Goal: Task Accomplishment & Management: Use online tool/utility

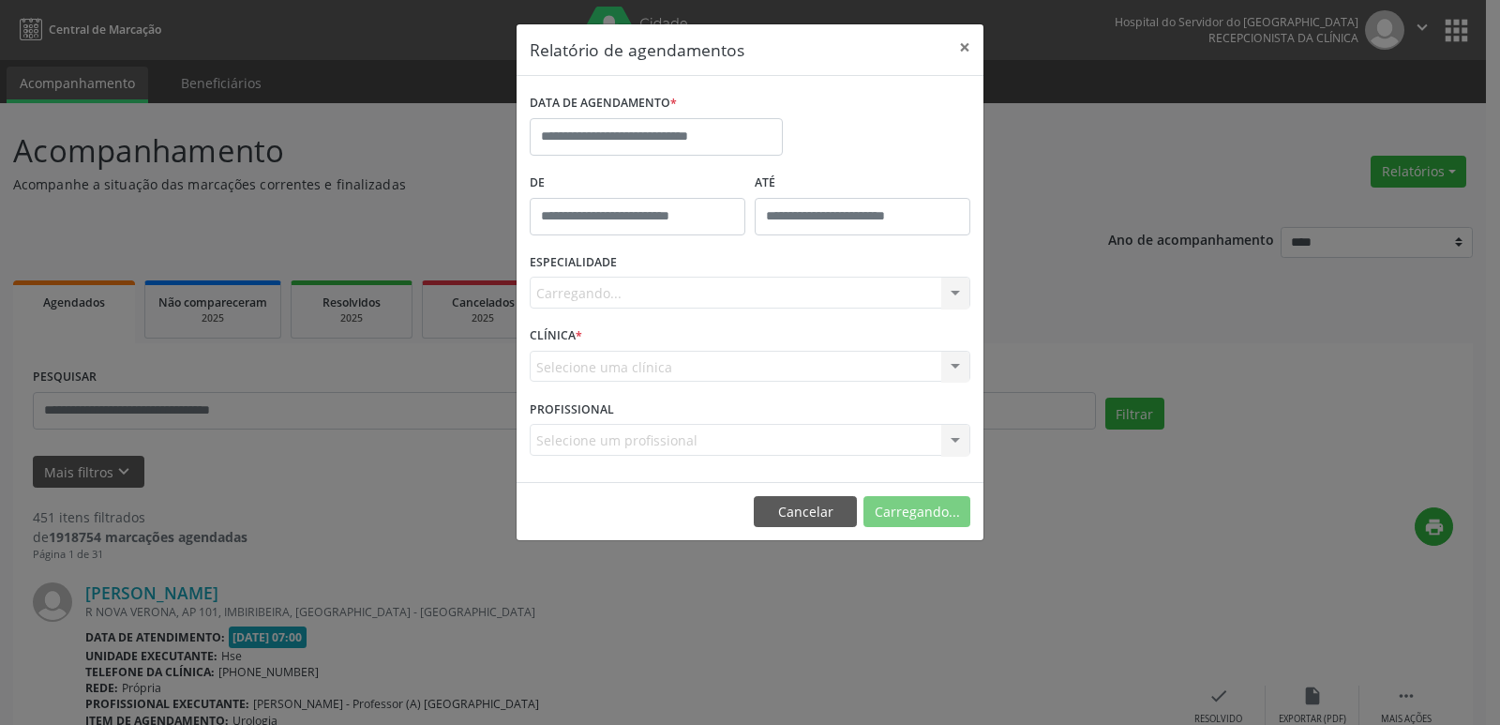
select select "*"
click at [672, 138] on input "text" at bounding box center [656, 136] width 253 height 37
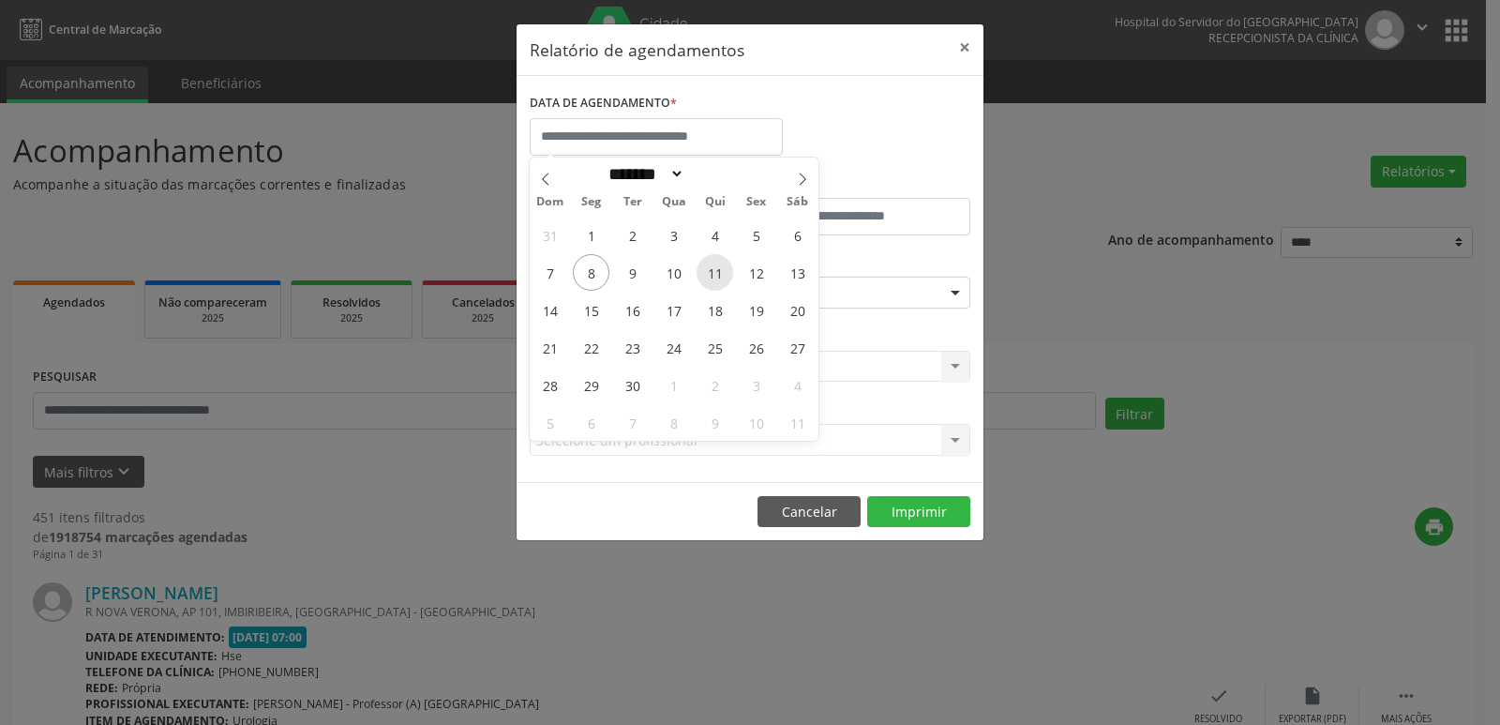
drag, startPoint x: 603, startPoint y: 275, endPoint x: 712, endPoint y: 275, distance: 109.7
click at [712, 275] on div "31 1 2 3 4 5 6 7 8 9 10 11 12 13 14 15 16 17 18 19 20 21 22 23 24 25 26 27 28 2…" at bounding box center [674, 328] width 289 height 225
click at [592, 276] on span "8" at bounding box center [591, 272] width 37 height 37
type input "**********"
drag, startPoint x: 592, startPoint y: 276, endPoint x: 752, endPoint y: 276, distance: 159.3
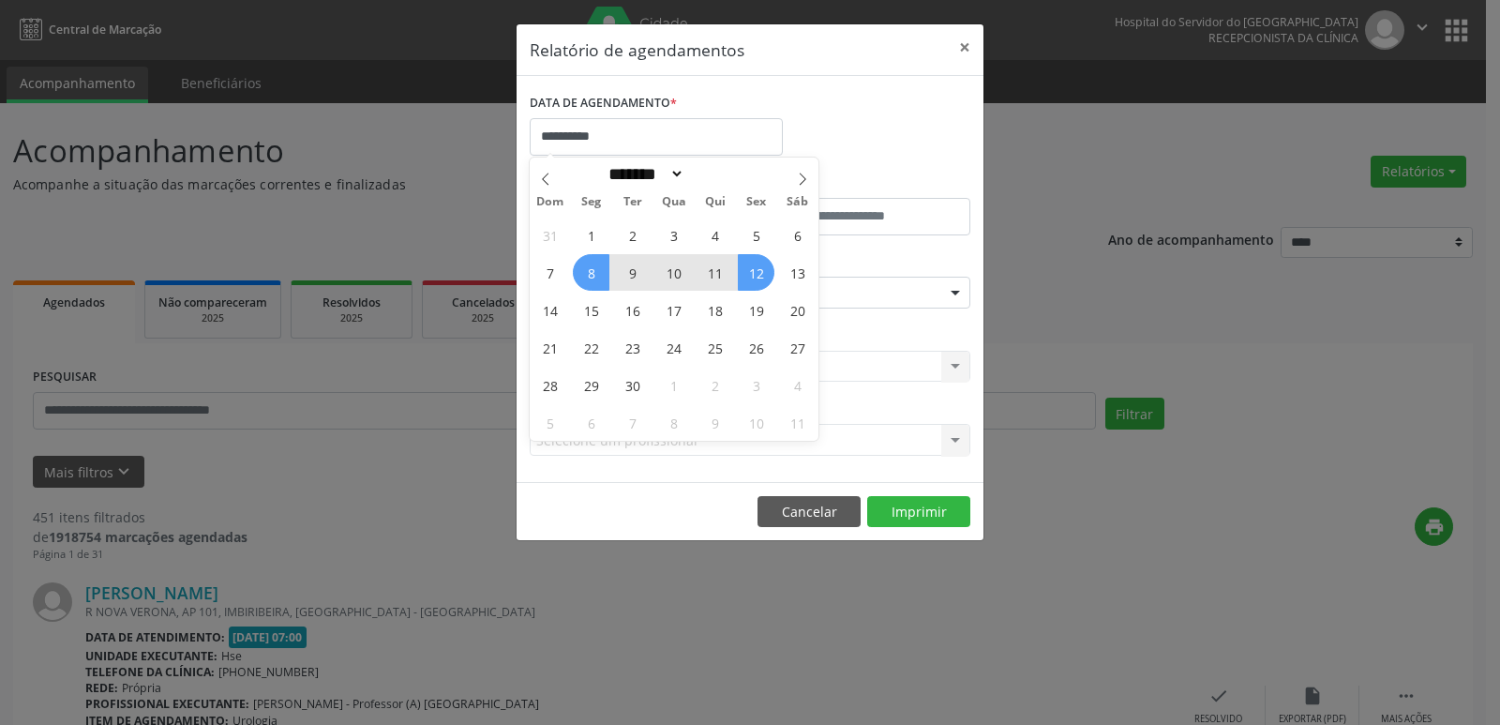
click at [752, 276] on div "31 1 2 3 4 5 6 7 8 9 10 11 12 13 14 15 16 17 18 19 20 21 22 23 24 25 26 27 28 2…" at bounding box center [674, 328] width 289 height 225
click at [752, 276] on span "12" at bounding box center [756, 272] width 37 height 37
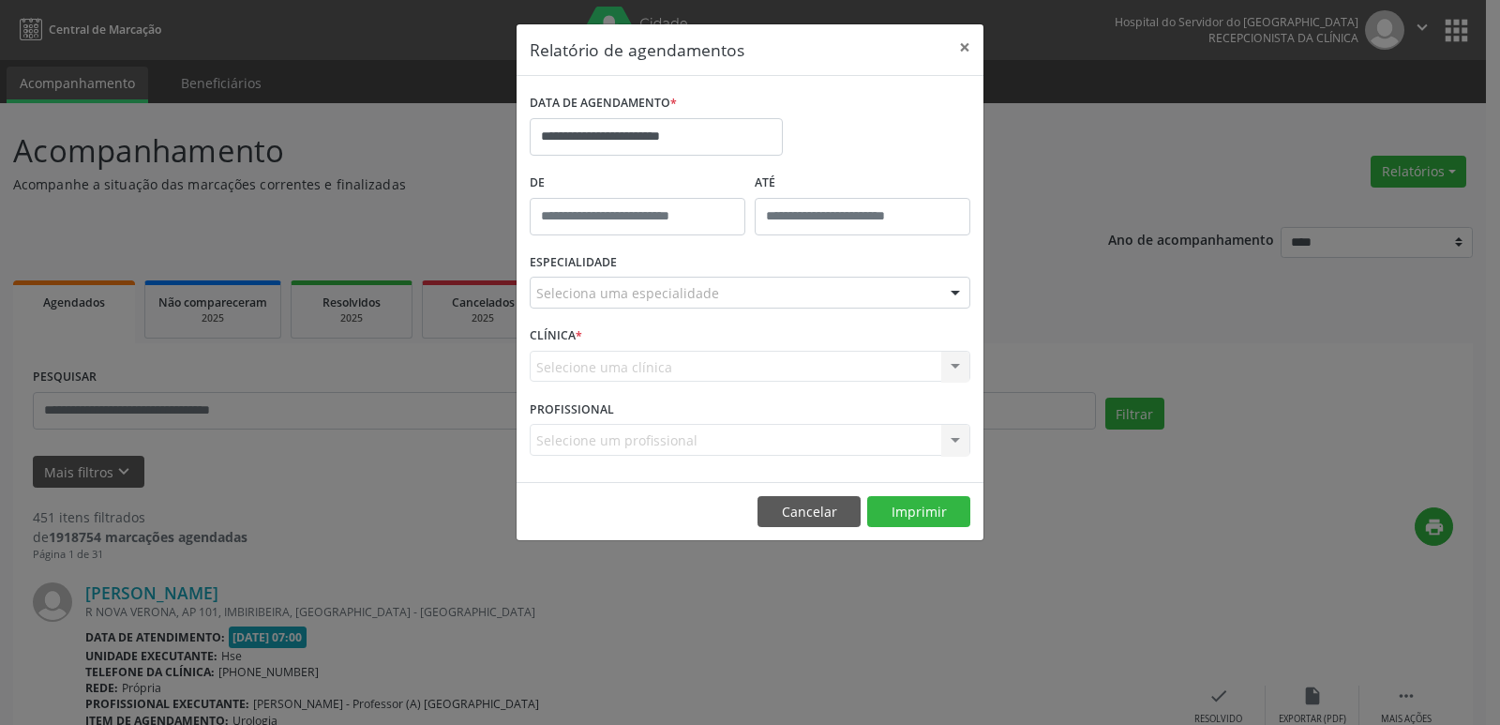
click at [956, 293] on div at bounding box center [955, 293] width 28 height 32
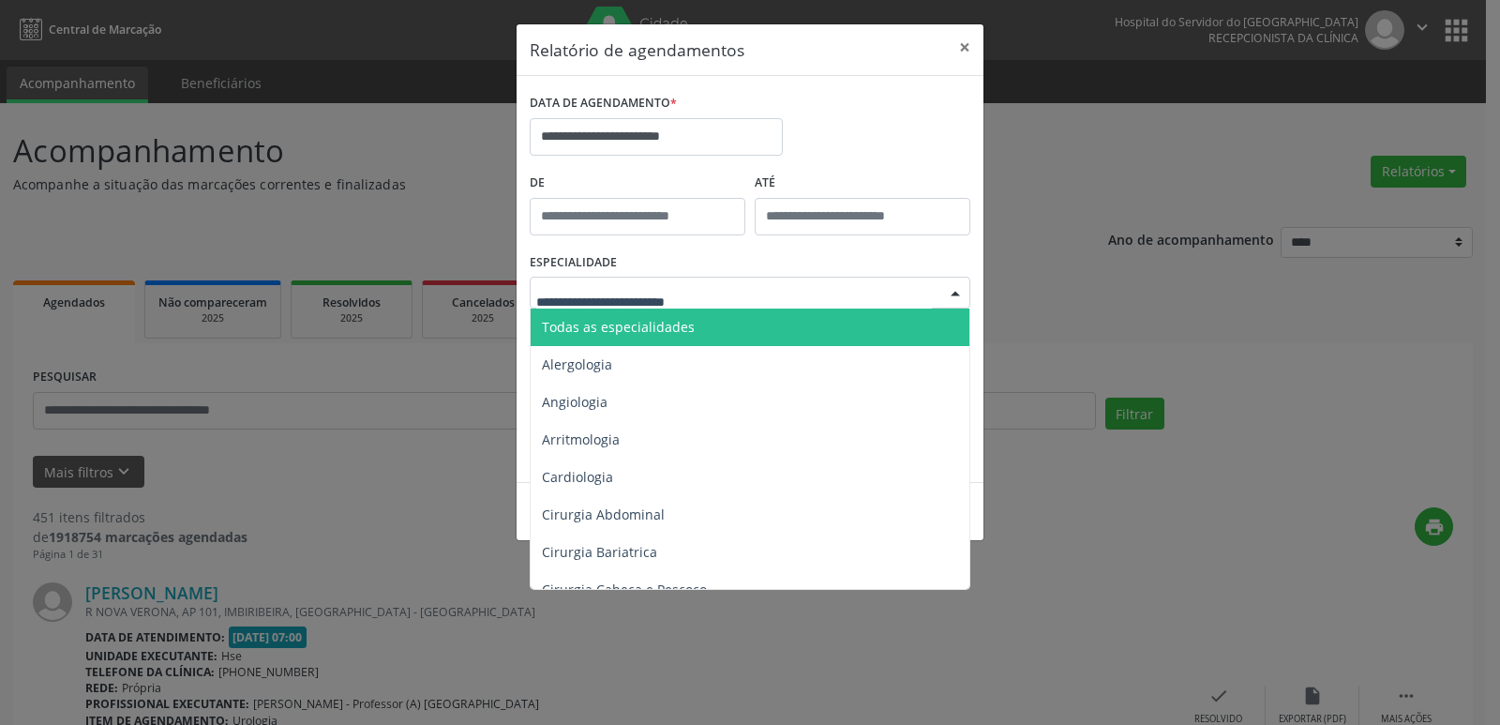
click at [956, 293] on div at bounding box center [955, 293] width 28 height 32
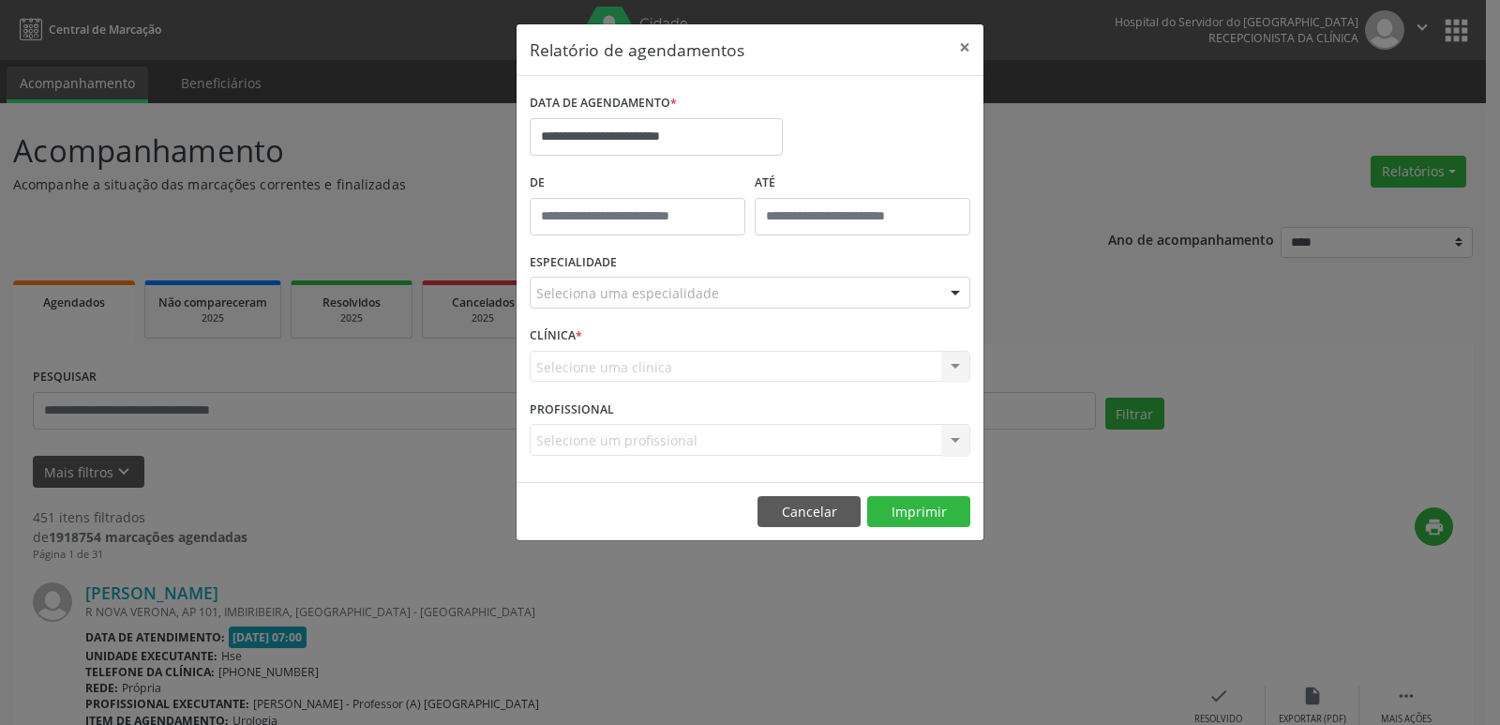
click at [953, 293] on div at bounding box center [955, 293] width 28 height 32
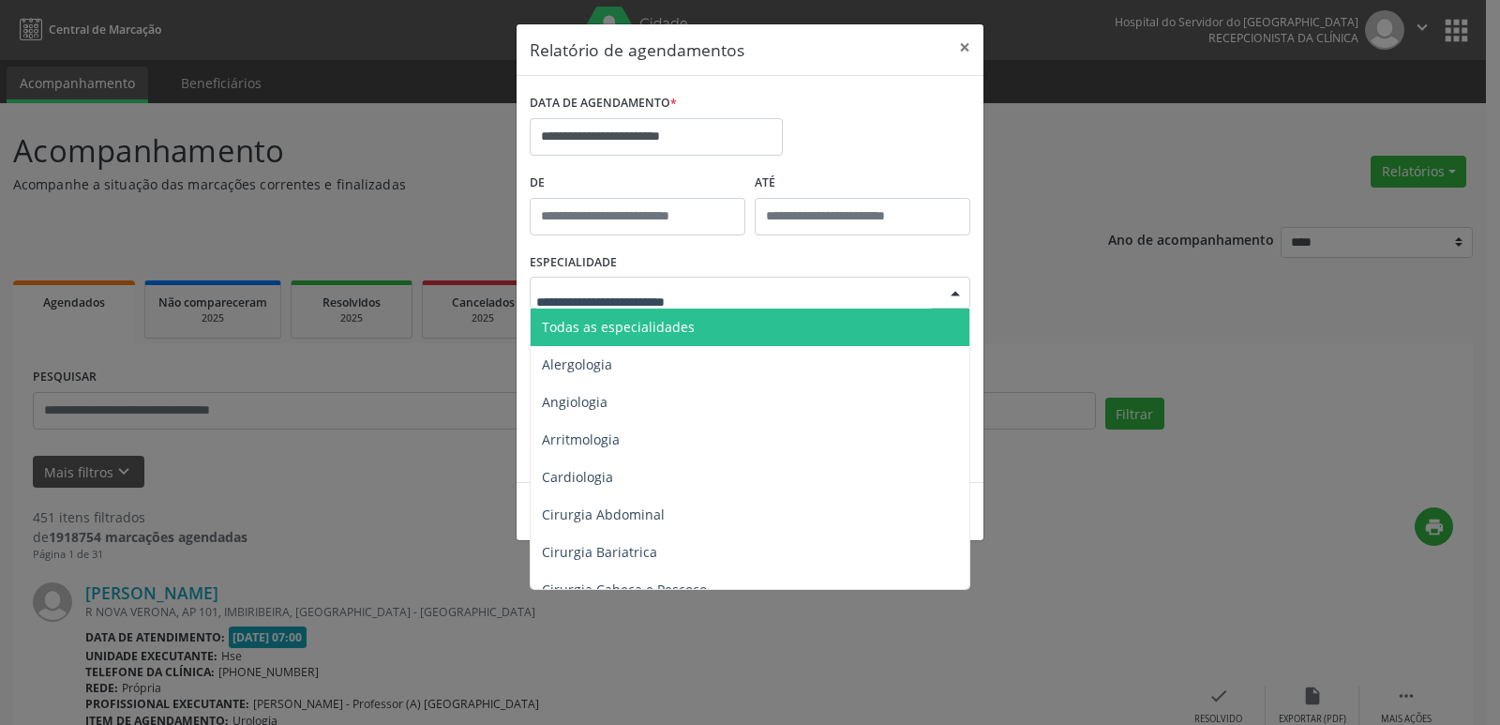
click at [739, 332] on span "Todas as especialidades" at bounding box center [750, 326] width 441 height 37
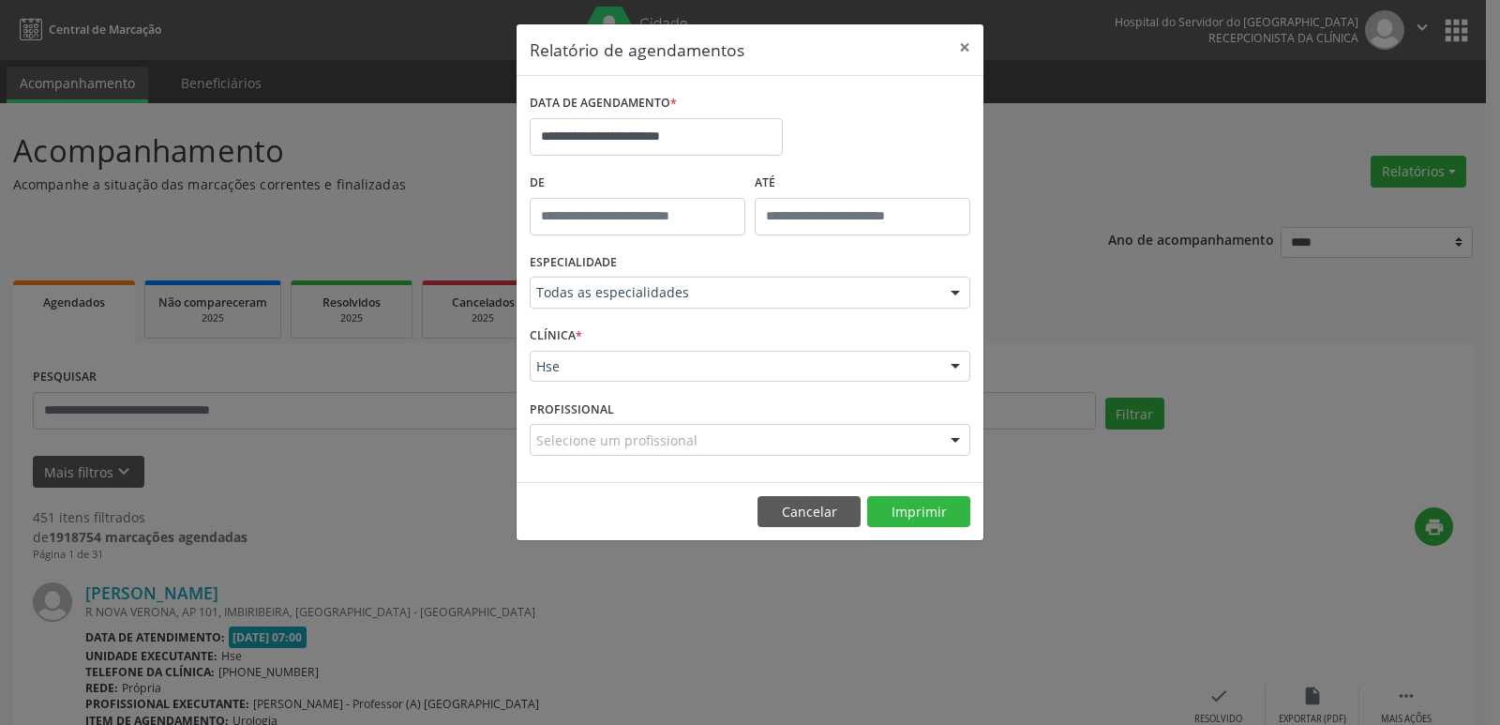
click at [954, 368] on div at bounding box center [955, 367] width 28 height 32
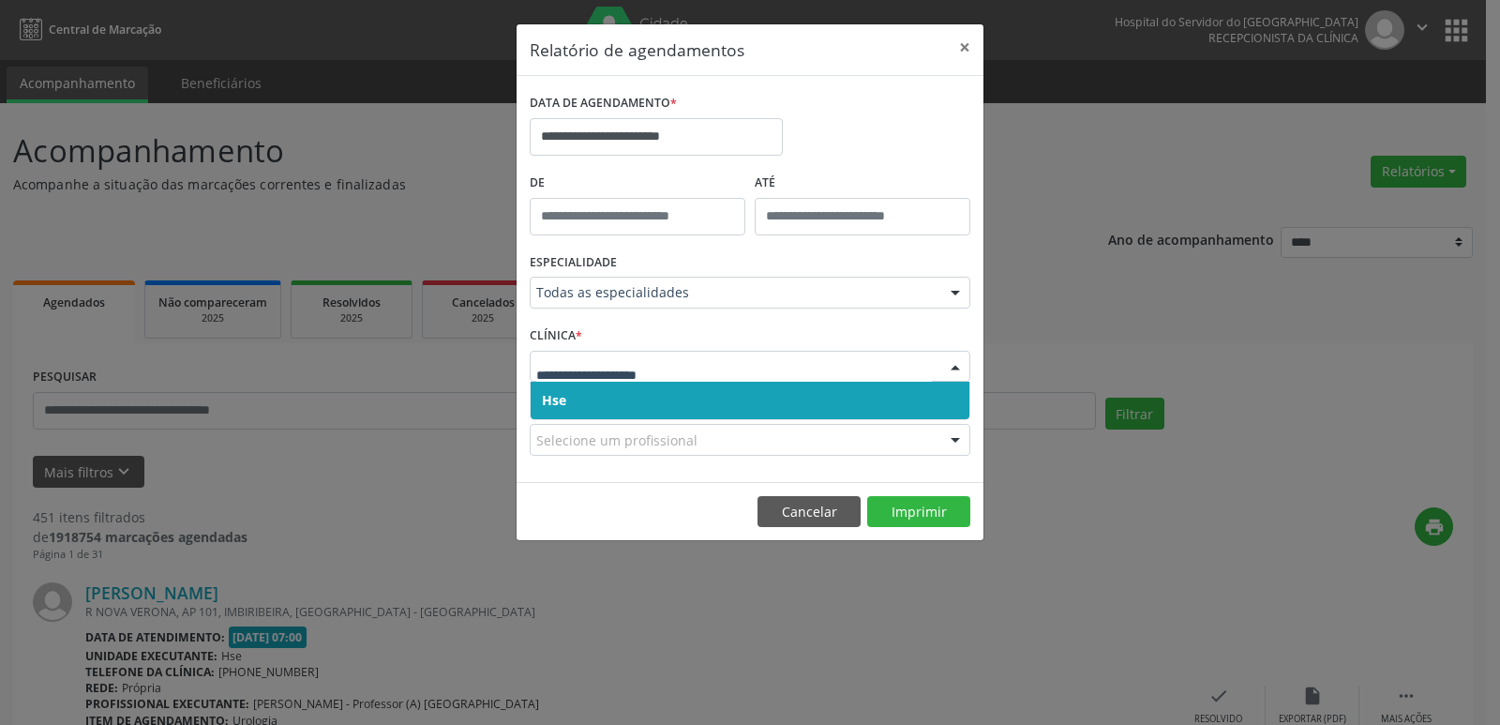
click at [617, 411] on span "Hse" at bounding box center [749, 399] width 439 height 37
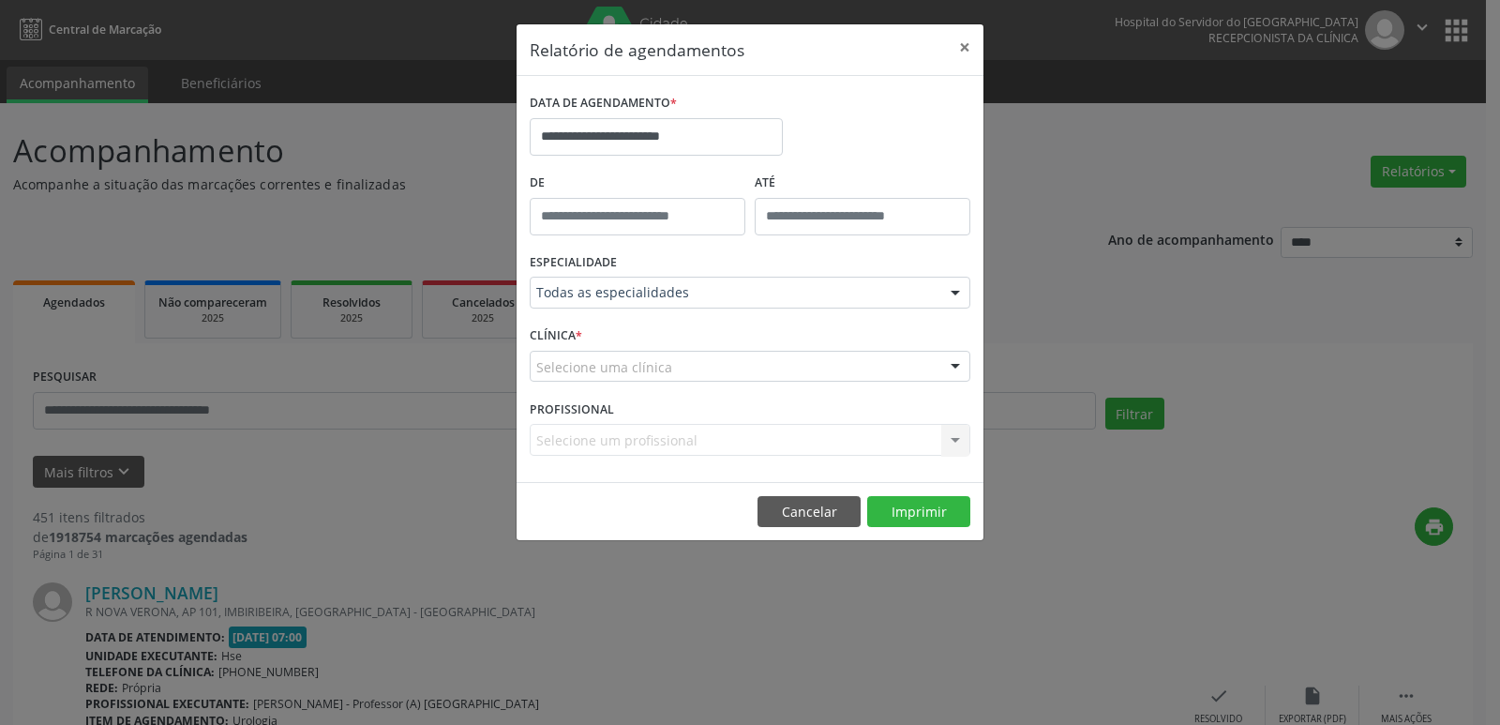
click at [958, 366] on div at bounding box center [955, 367] width 28 height 32
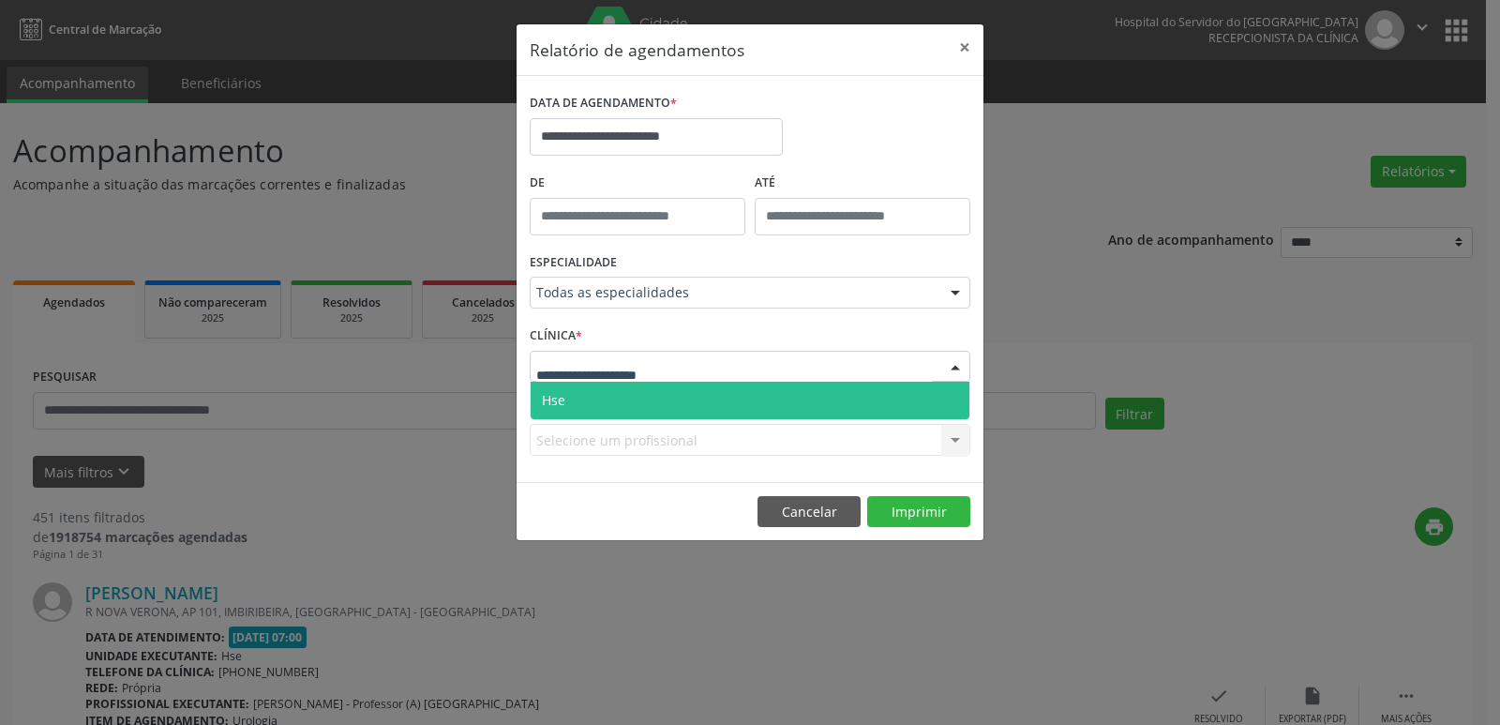
click at [620, 404] on span "Hse" at bounding box center [749, 399] width 439 height 37
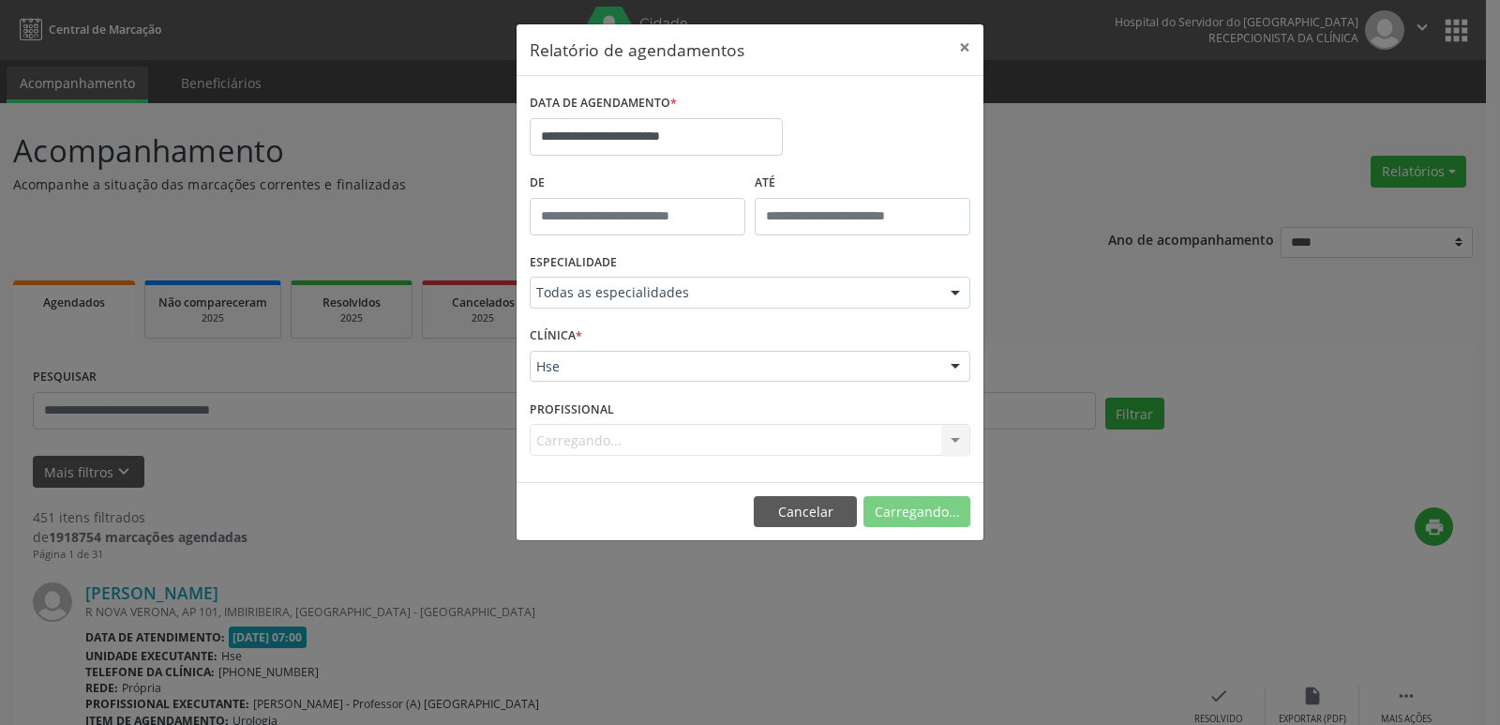
click at [952, 434] on div "Carregando... Todos os profissionais [PERSON_NAME] - [PERSON_NAME] - Professor(…" at bounding box center [750, 440] width 441 height 32
click at [951, 440] on div at bounding box center [955, 441] width 28 height 32
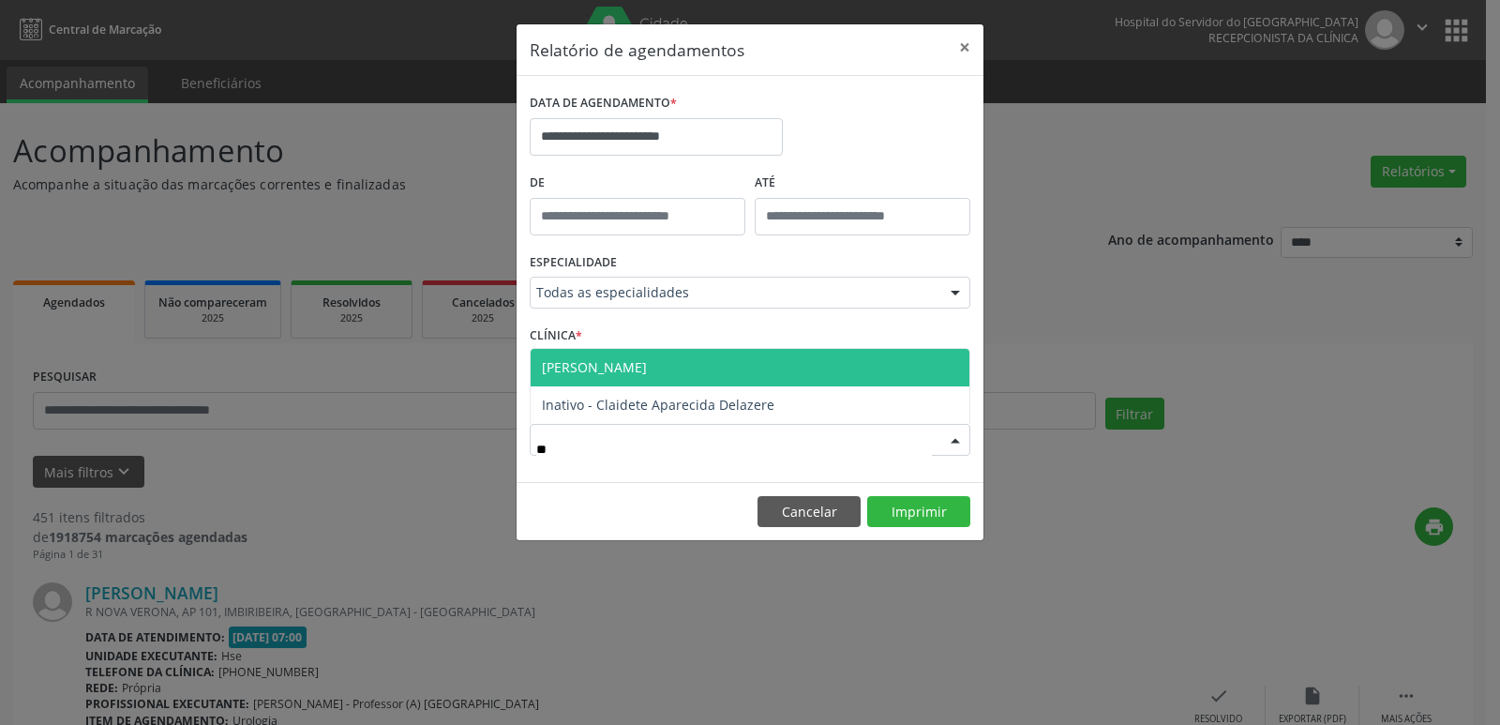
type input "*"
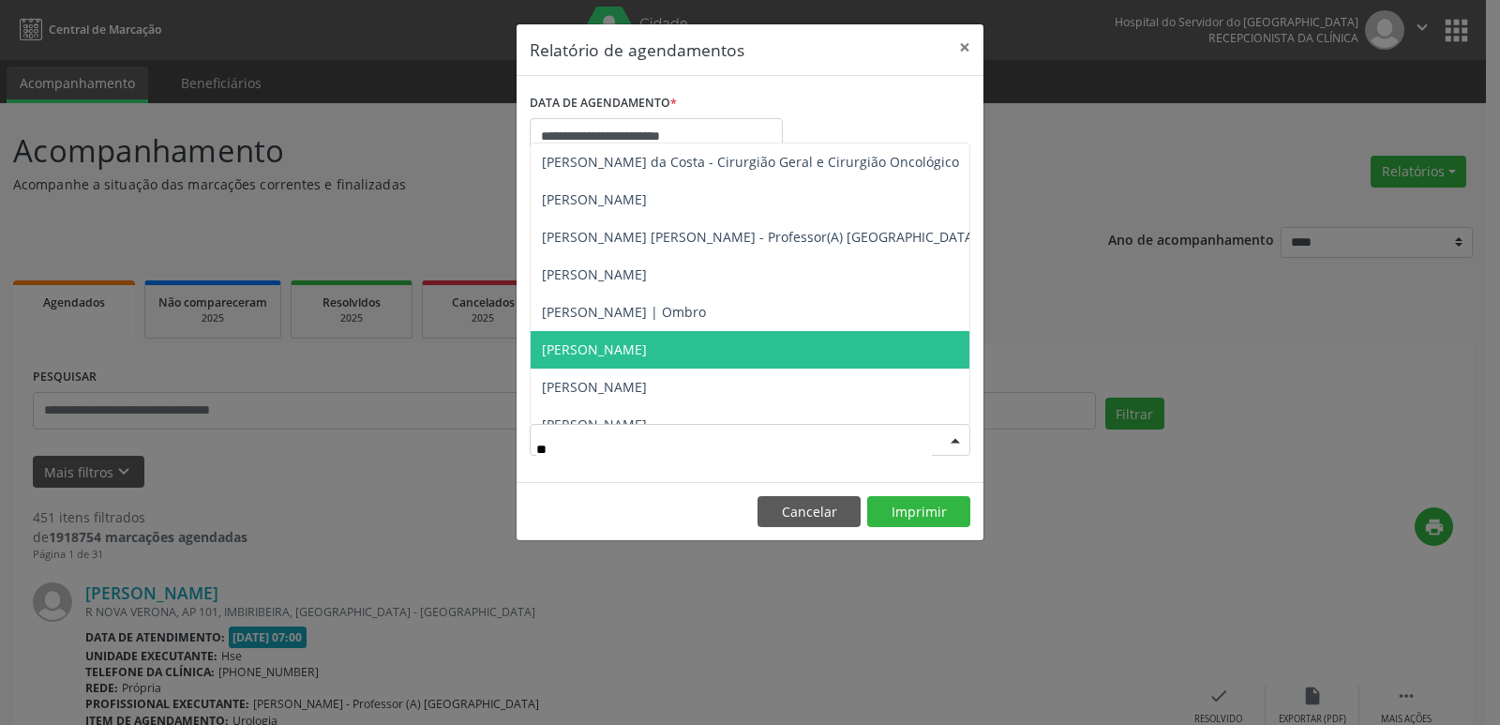
type input "*"
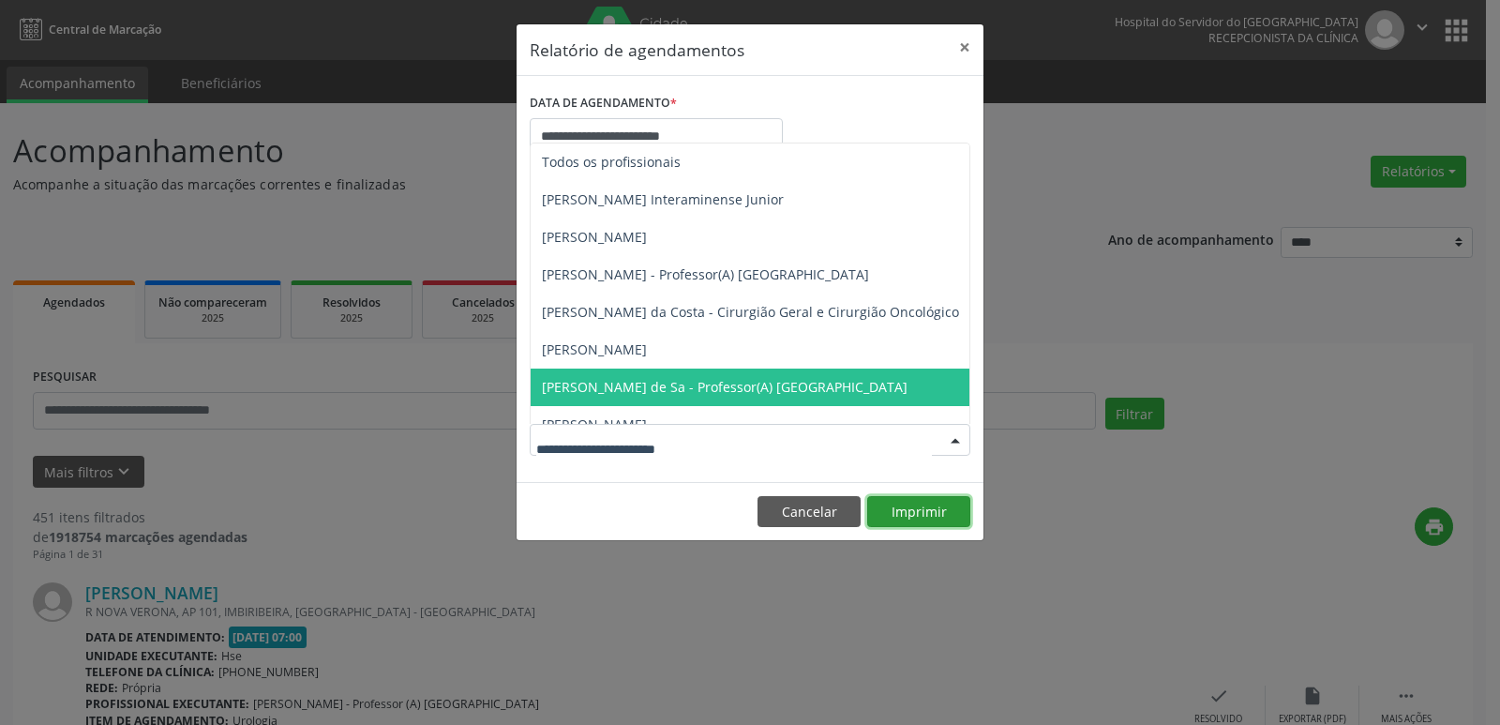
click at [929, 506] on button "Imprimir" at bounding box center [918, 512] width 103 height 32
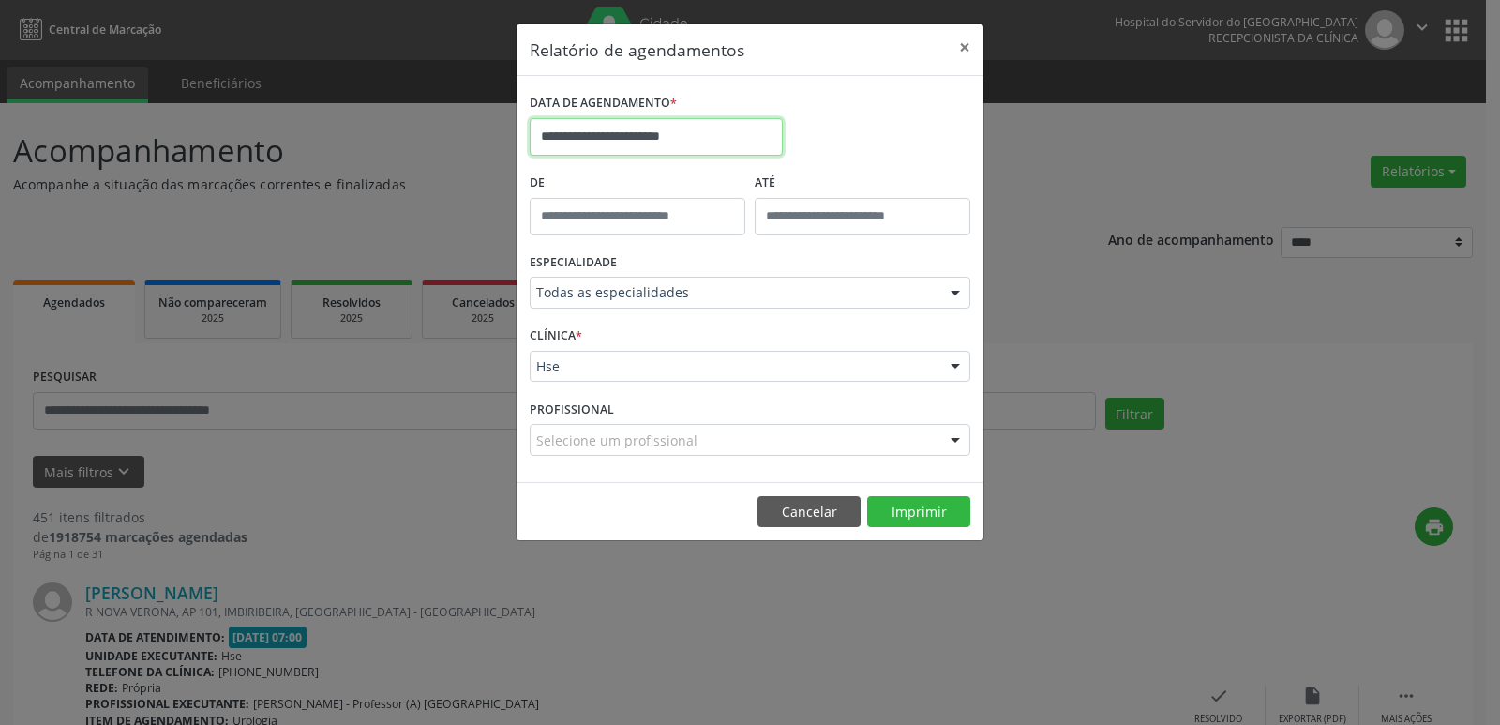
click at [749, 132] on input "**********" at bounding box center [656, 136] width 253 height 37
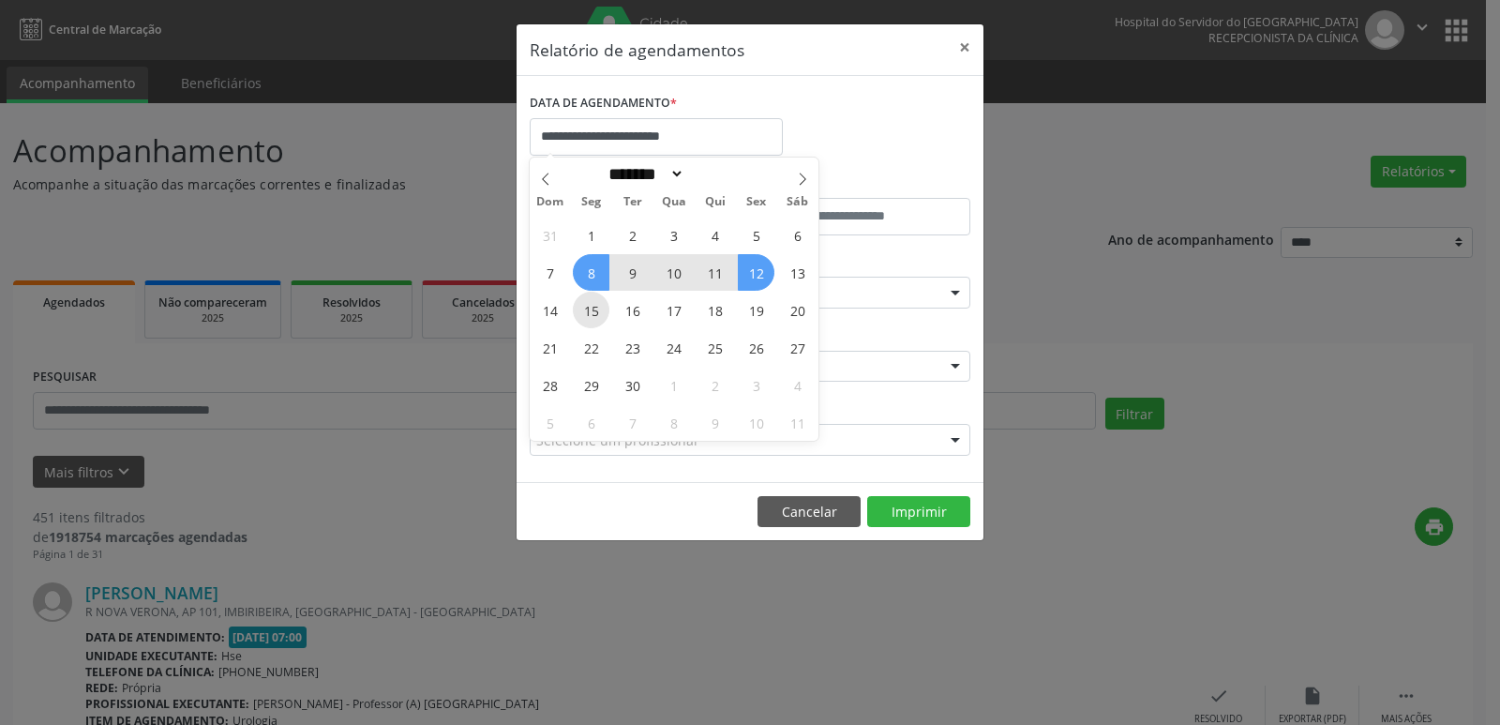
click at [594, 309] on span "15" at bounding box center [591, 309] width 37 height 37
type input "**********"
click at [594, 309] on span "15" at bounding box center [591, 309] width 37 height 37
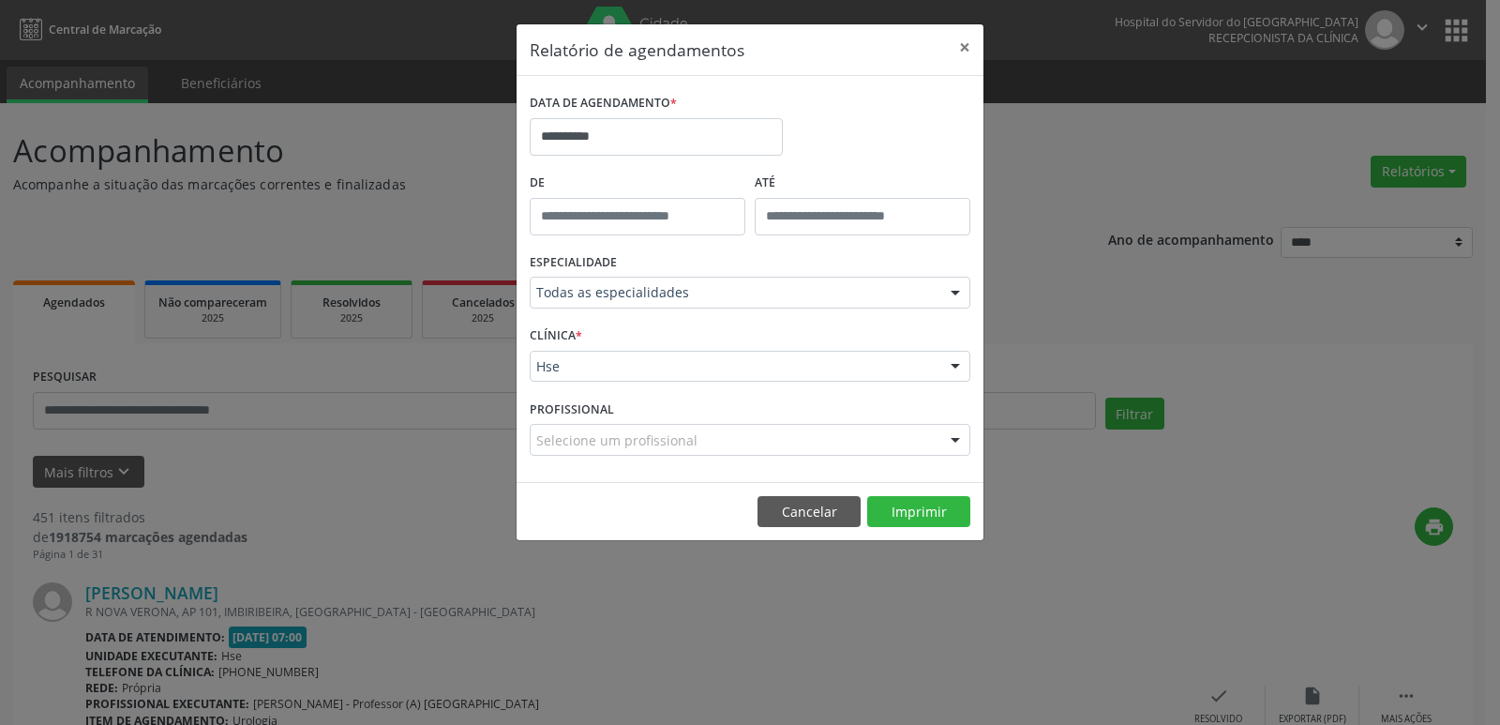
click at [594, 309] on div "ESPECIALIDADE Todas as especialidades Todas as especialidades Alergologia Angio…" at bounding box center [750, 284] width 450 height 73
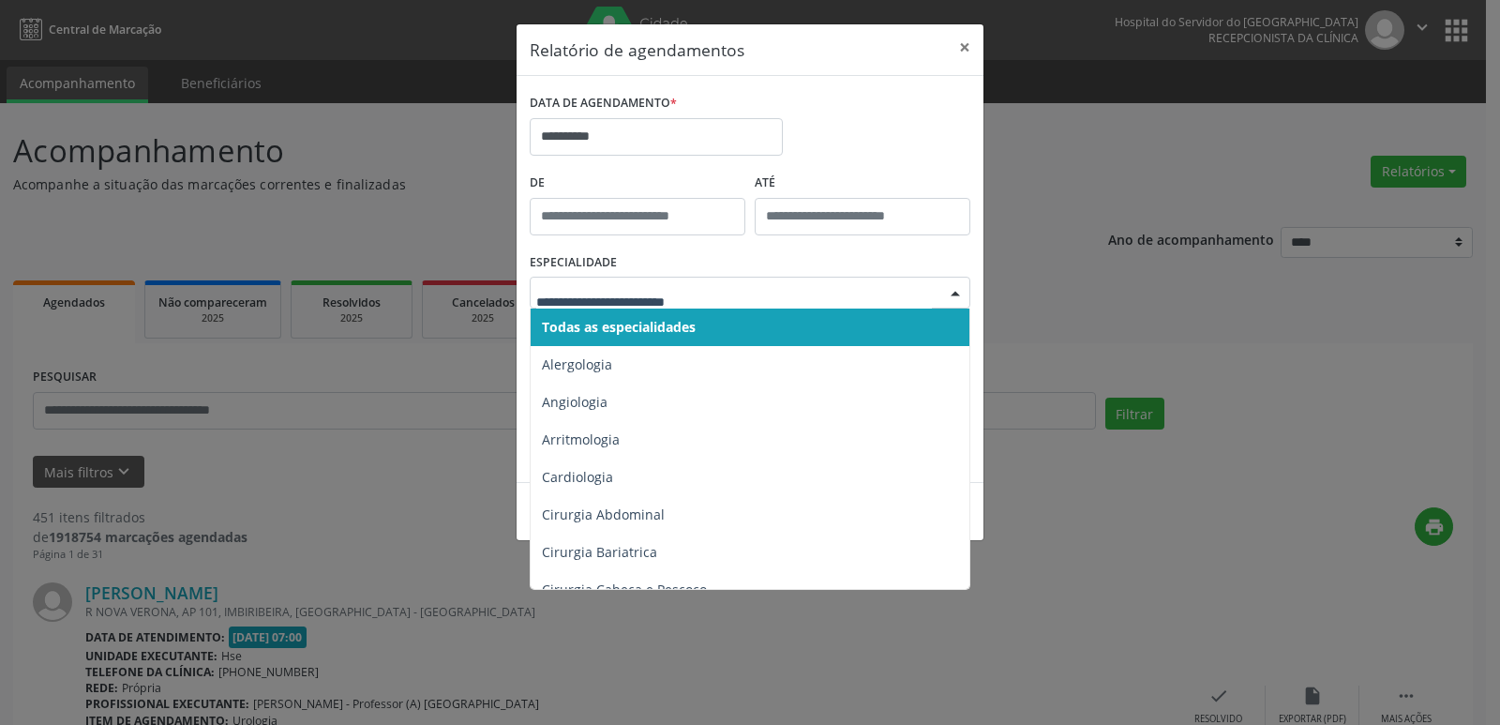
click at [954, 298] on div at bounding box center [955, 293] width 28 height 32
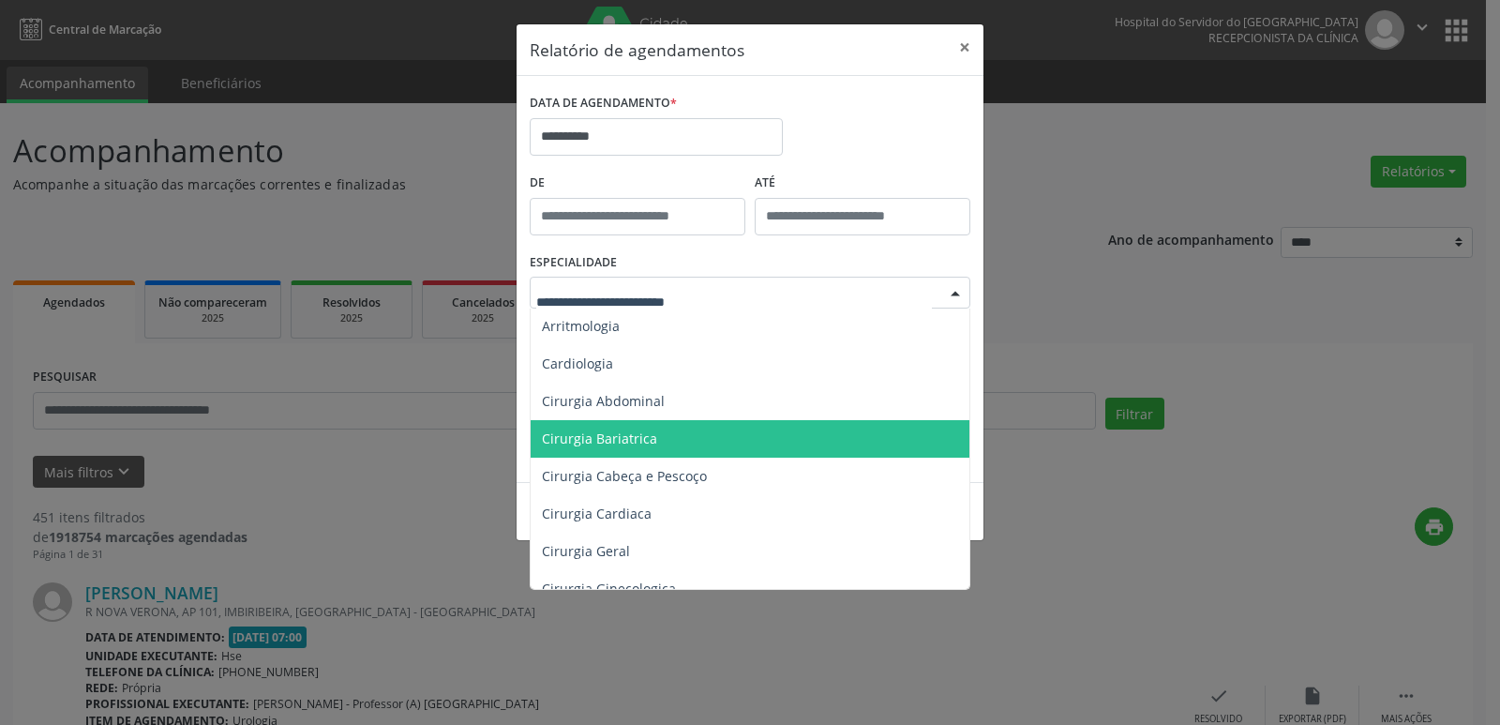
scroll to position [150, 0]
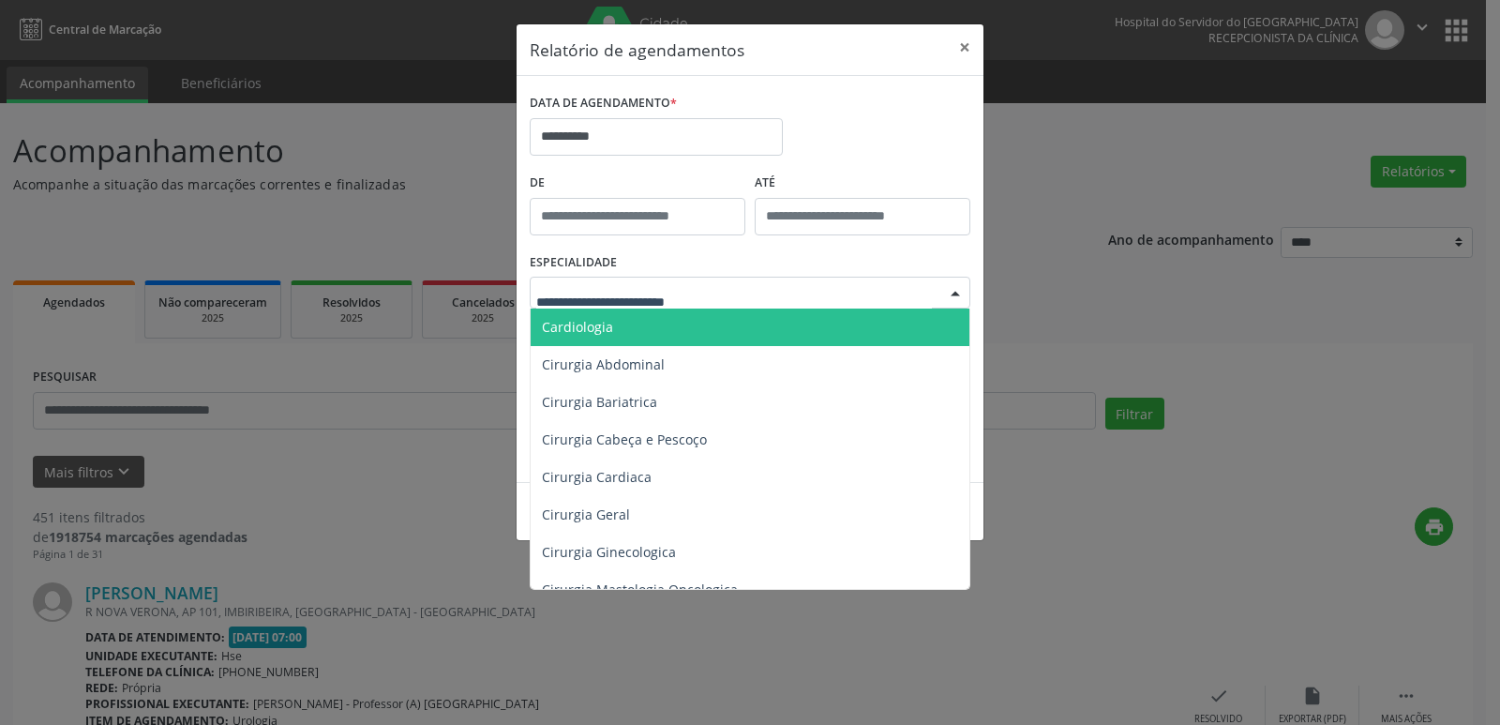
click at [600, 334] on span "Cardiologia" at bounding box center [577, 327] width 71 height 18
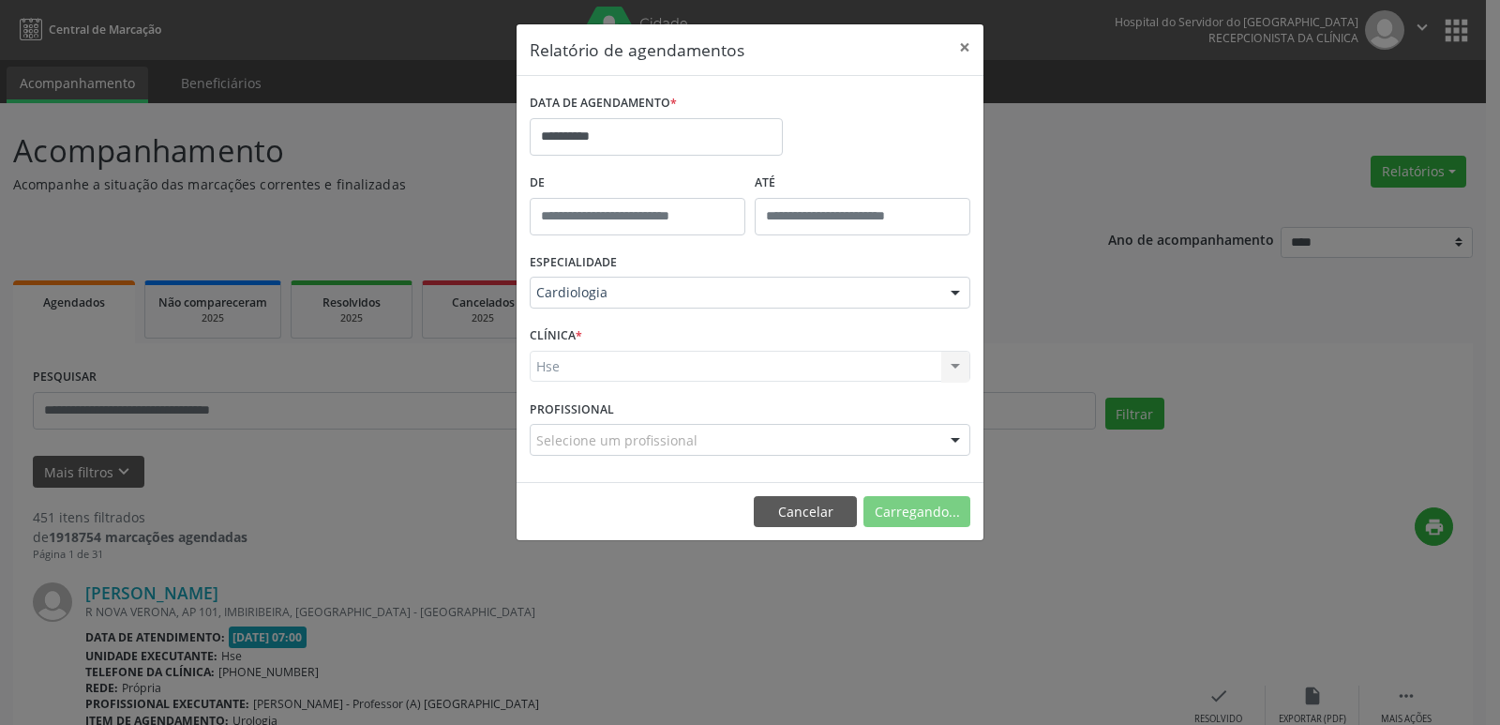
click at [953, 366] on div "Hse Hse Nenhum resultado encontrado para: " " Não há nenhuma opção para ser exi…" at bounding box center [750, 367] width 441 height 32
click at [961, 365] on div at bounding box center [955, 367] width 28 height 32
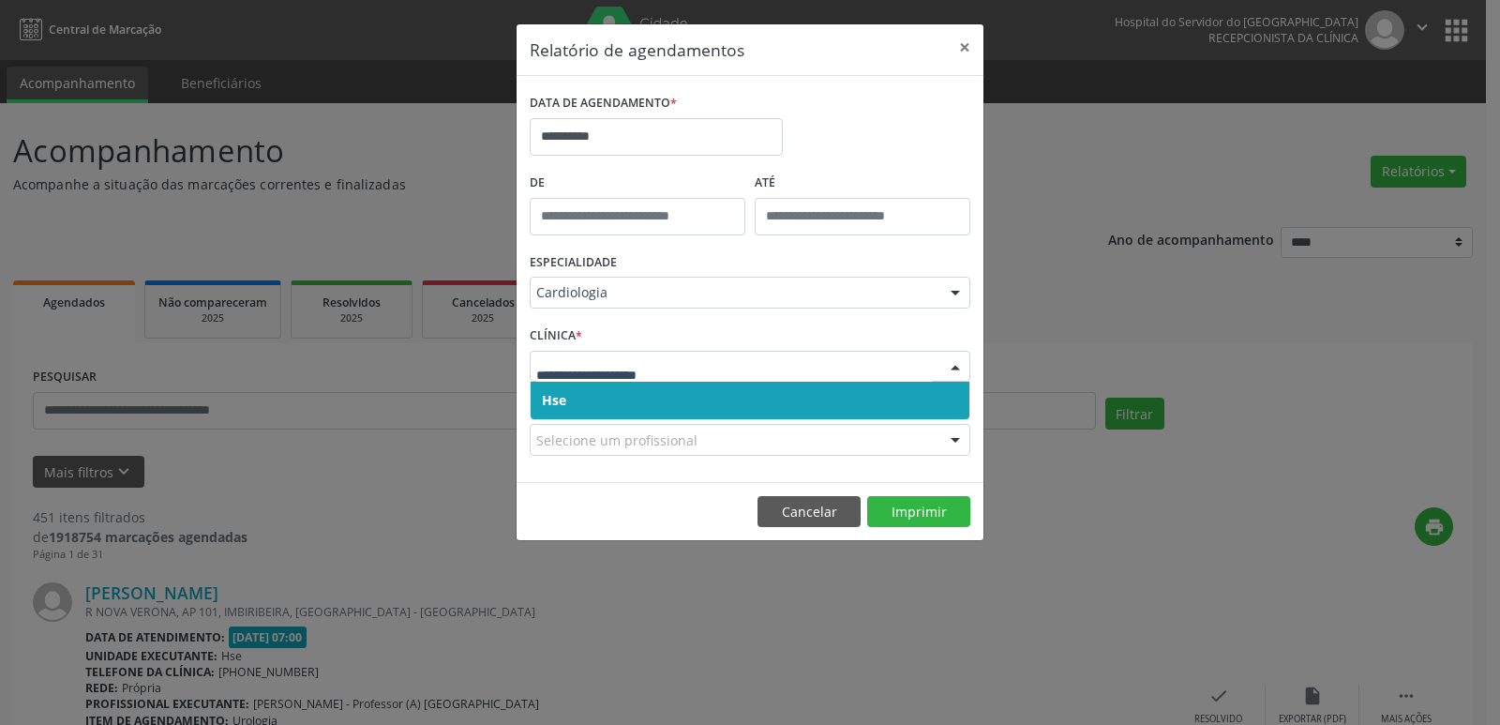
click at [572, 401] on span "Hse" at bounding box center [749, 399] width 439 height 37
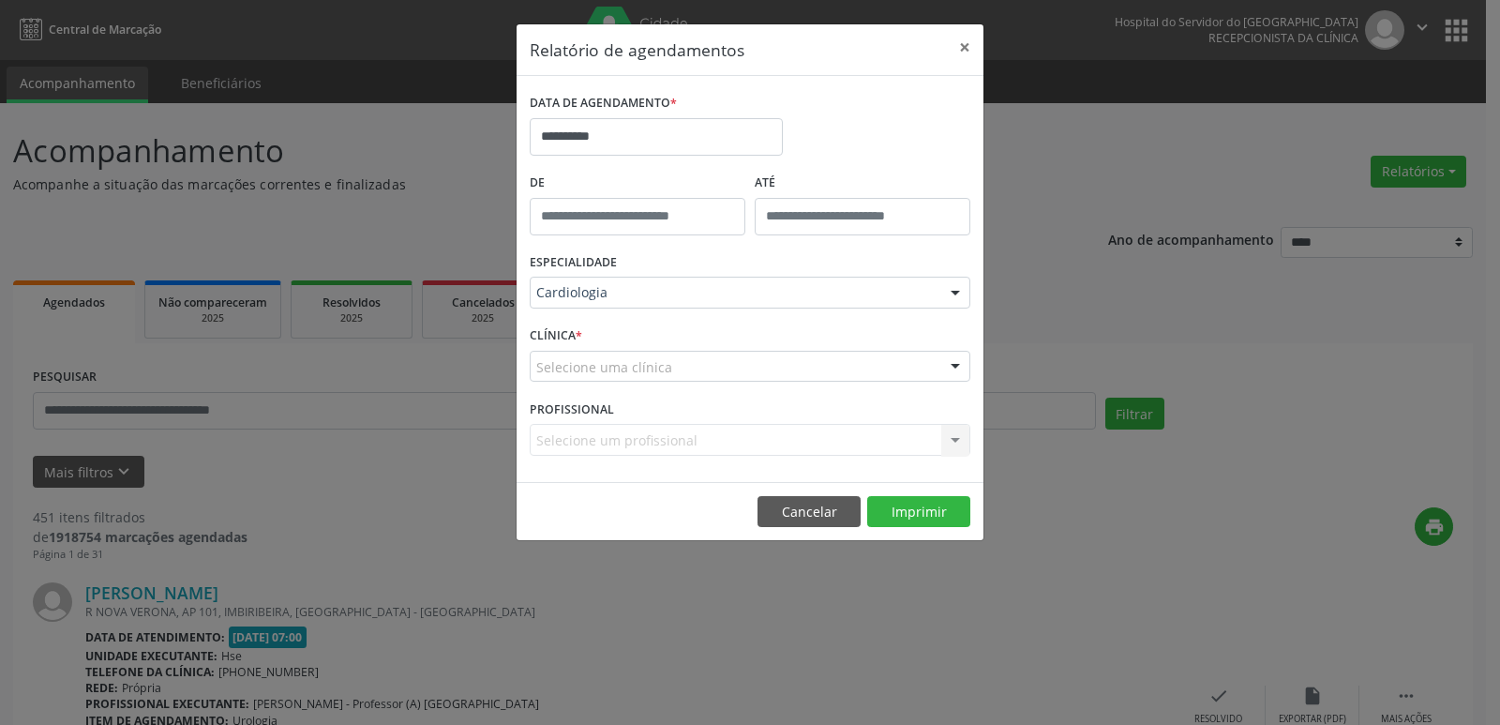
click at [953, 369] on div at bounding box center [955, 367] width 28 height 32
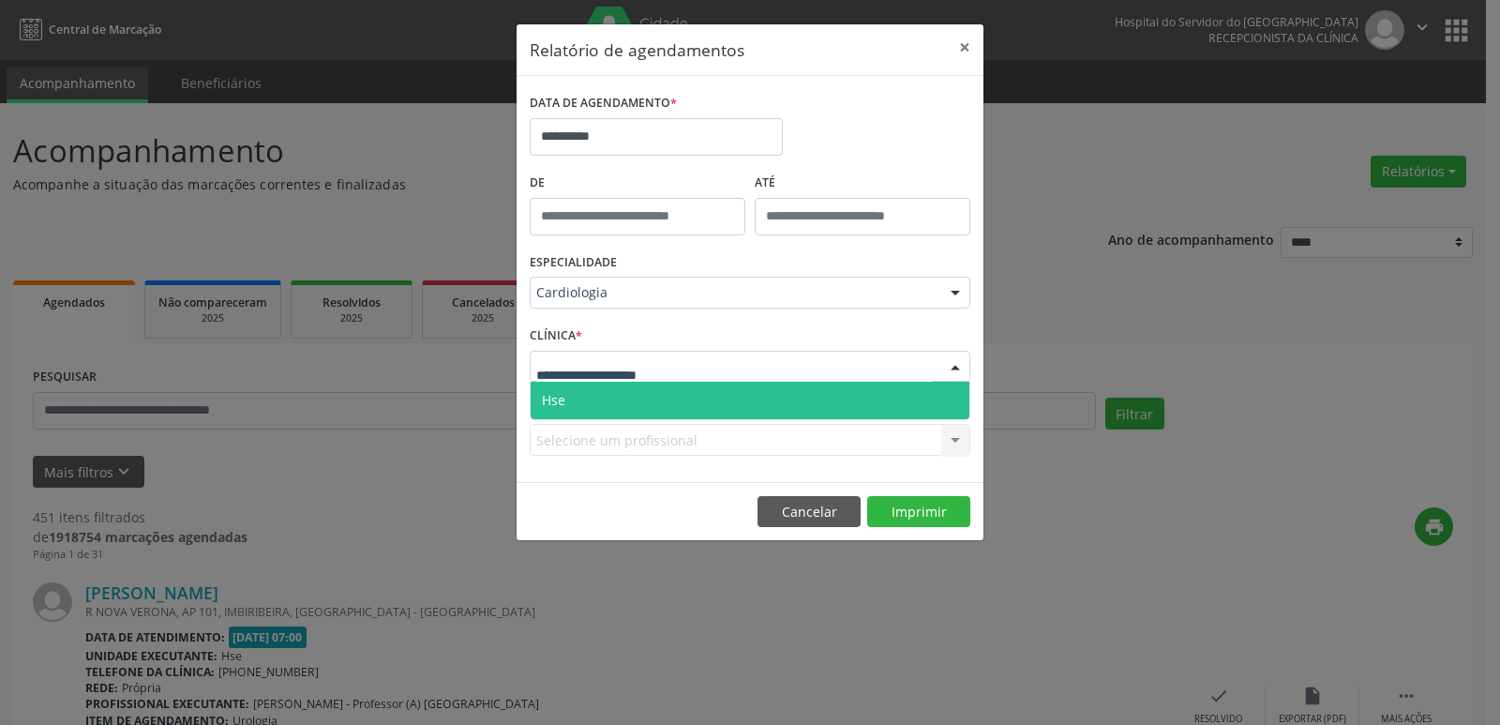
click at [605, 397] on span "Hse" at bounding box center [749, 399] width 439 height 37
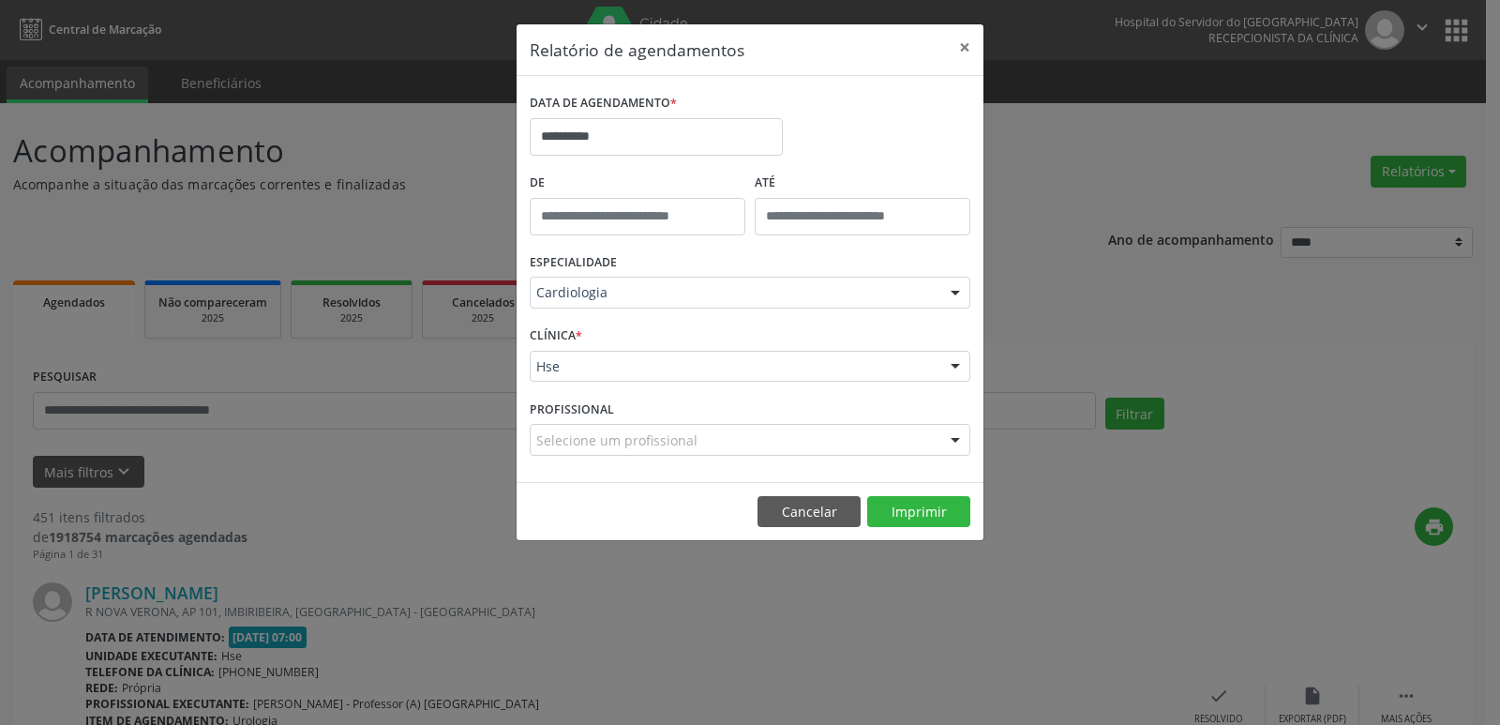
click at [956, 438] on div at bounding box center [955, 441] width 28 height 32
type input "*******"
click at [954, 368] on div at bounding box center [955, 367] width 28 height 32
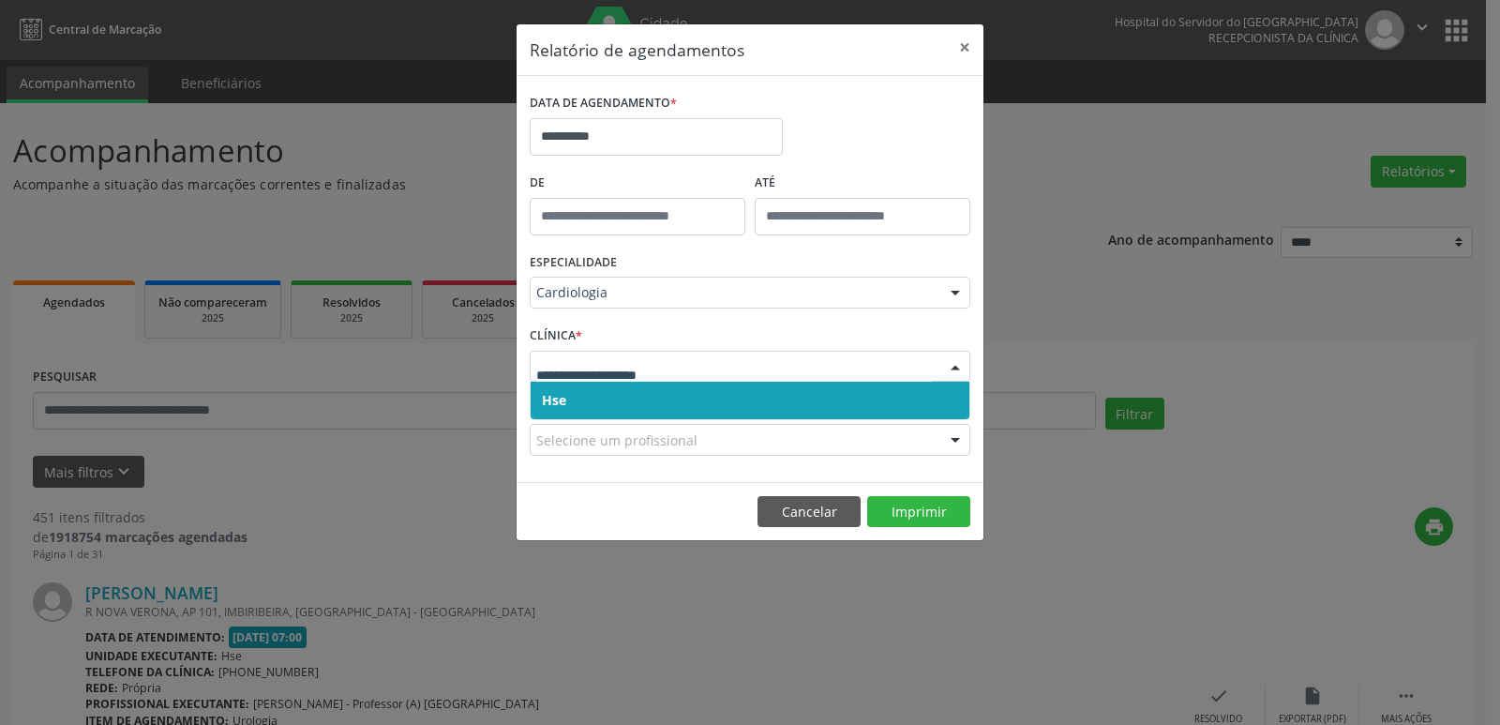
click at [656, 405] on span "Hse" at bounding box center [749, 399] width 439 height 37
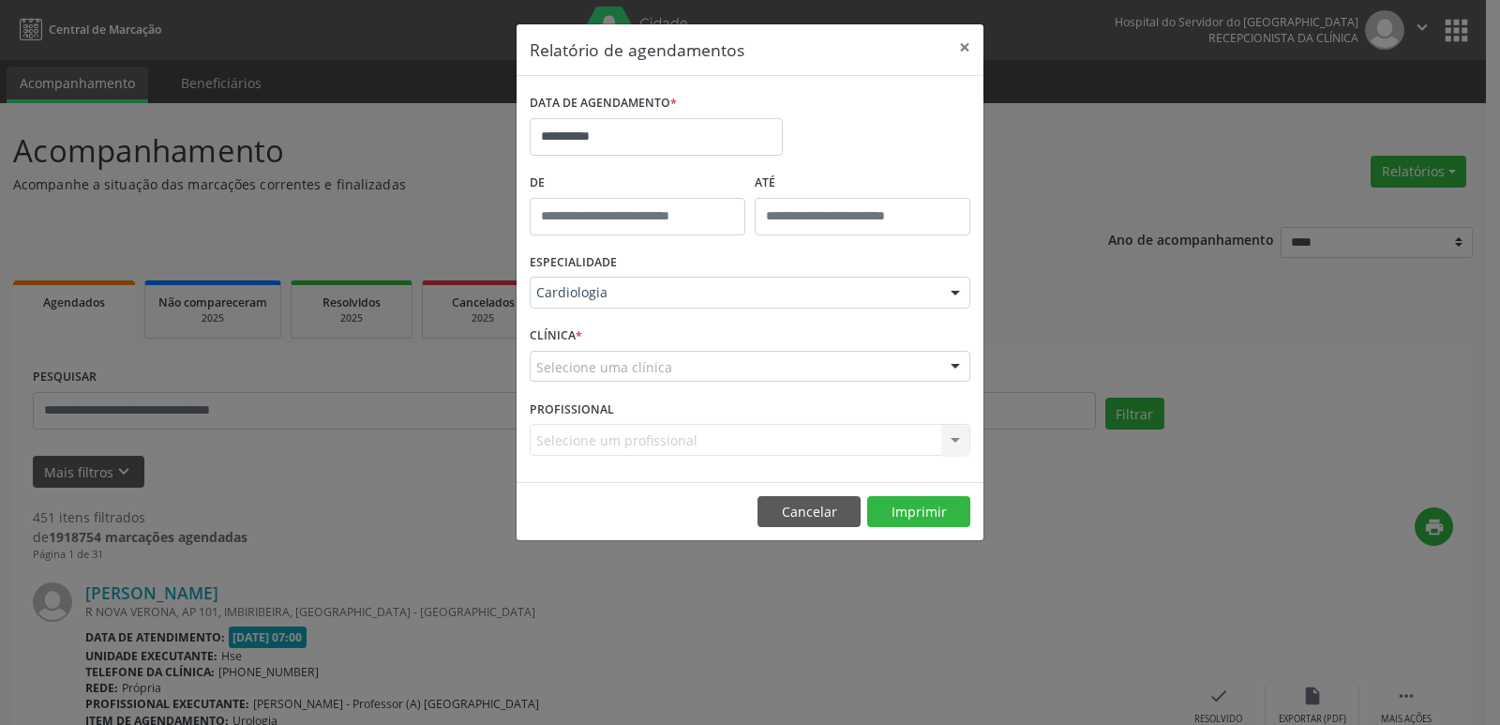
click at [949, 295] on div at bounding box center [955, 293] width 28 height 32
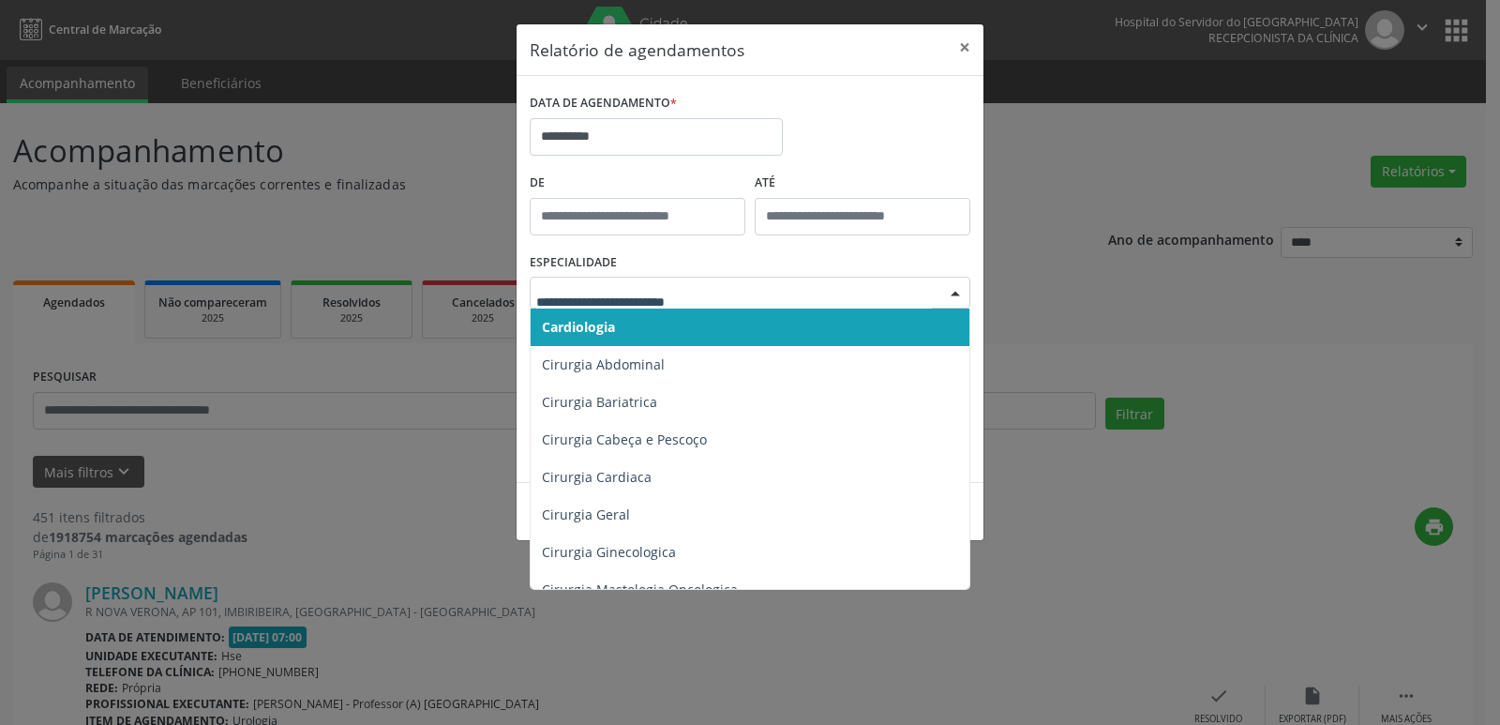
click at [713, 327] on span "Cardiologia" at bounding box center [750, 326] width 441 height 37
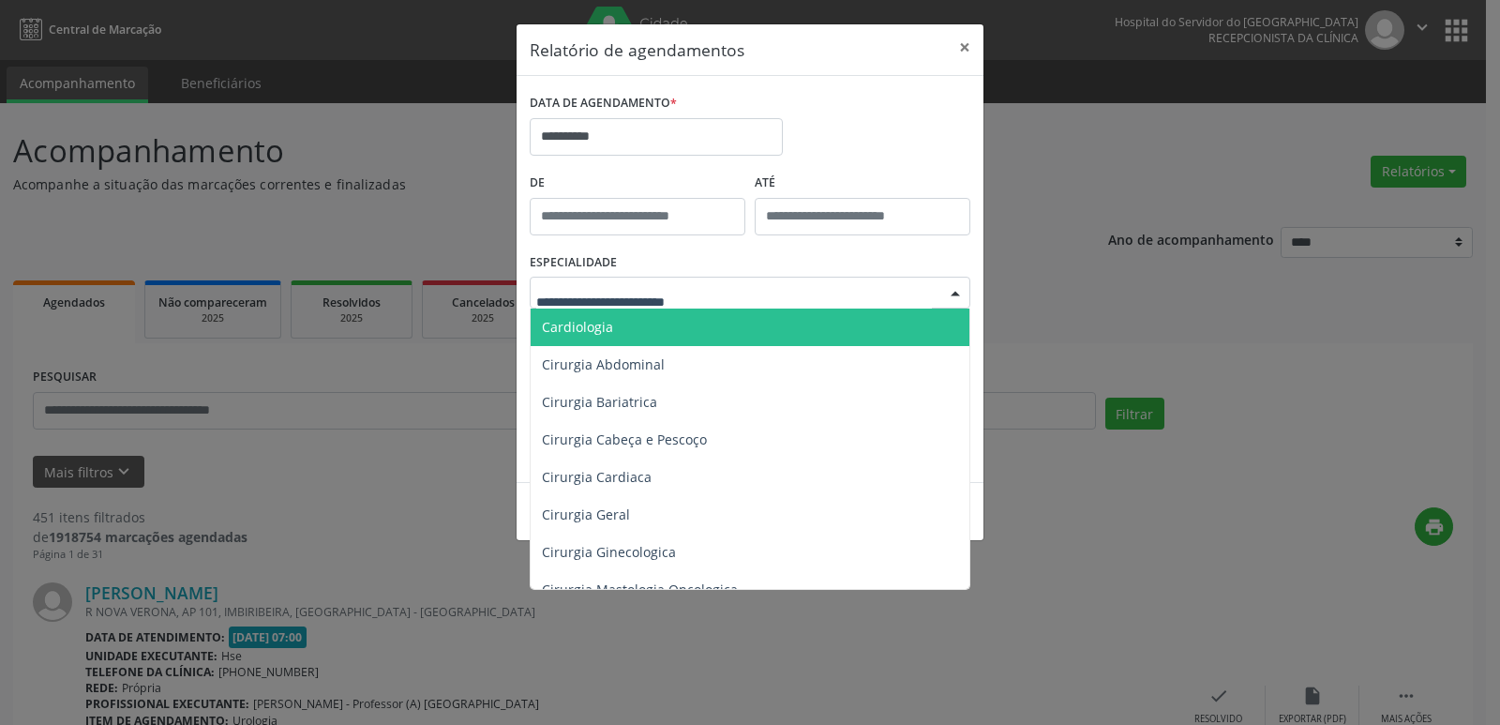
click at [955, 289] on div at bounding box center [955, 293] width 28 height 32
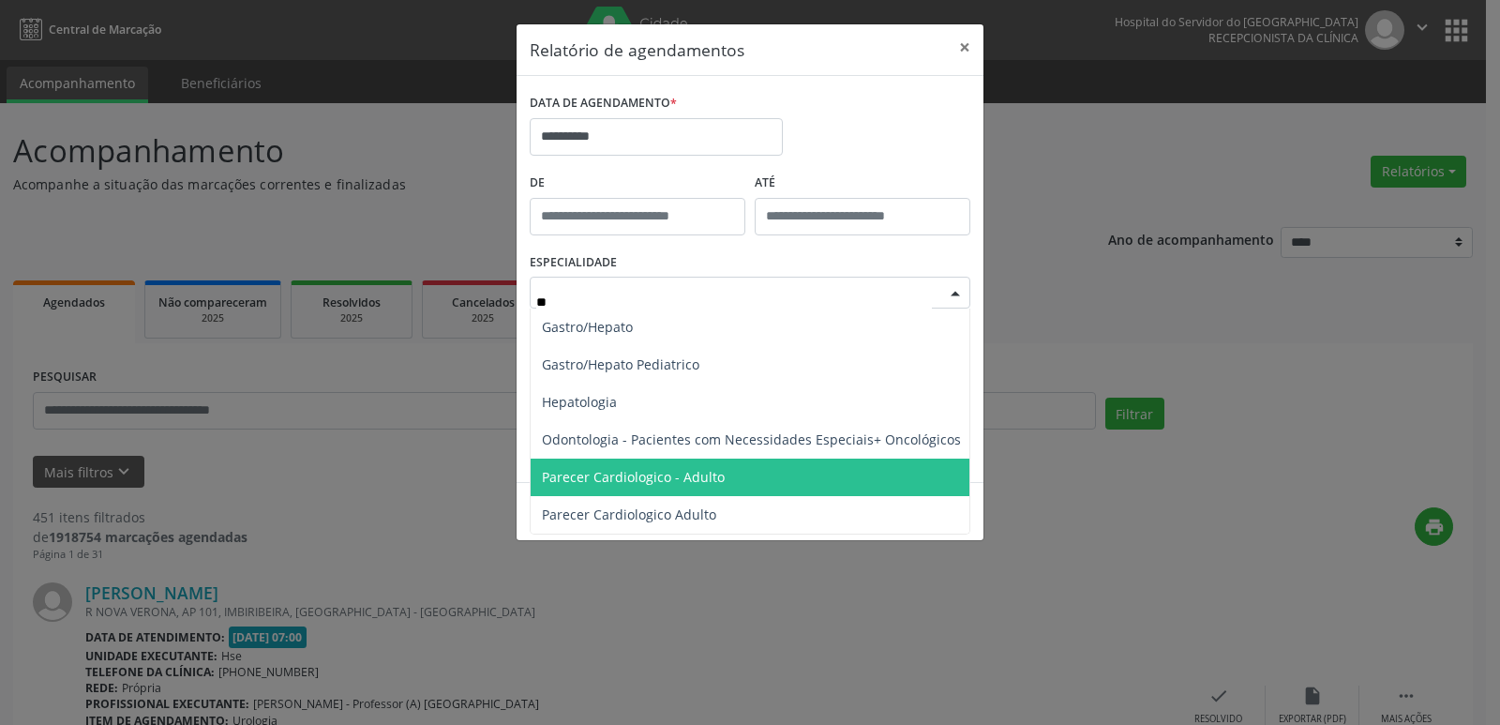
scroll to position [0, 0]
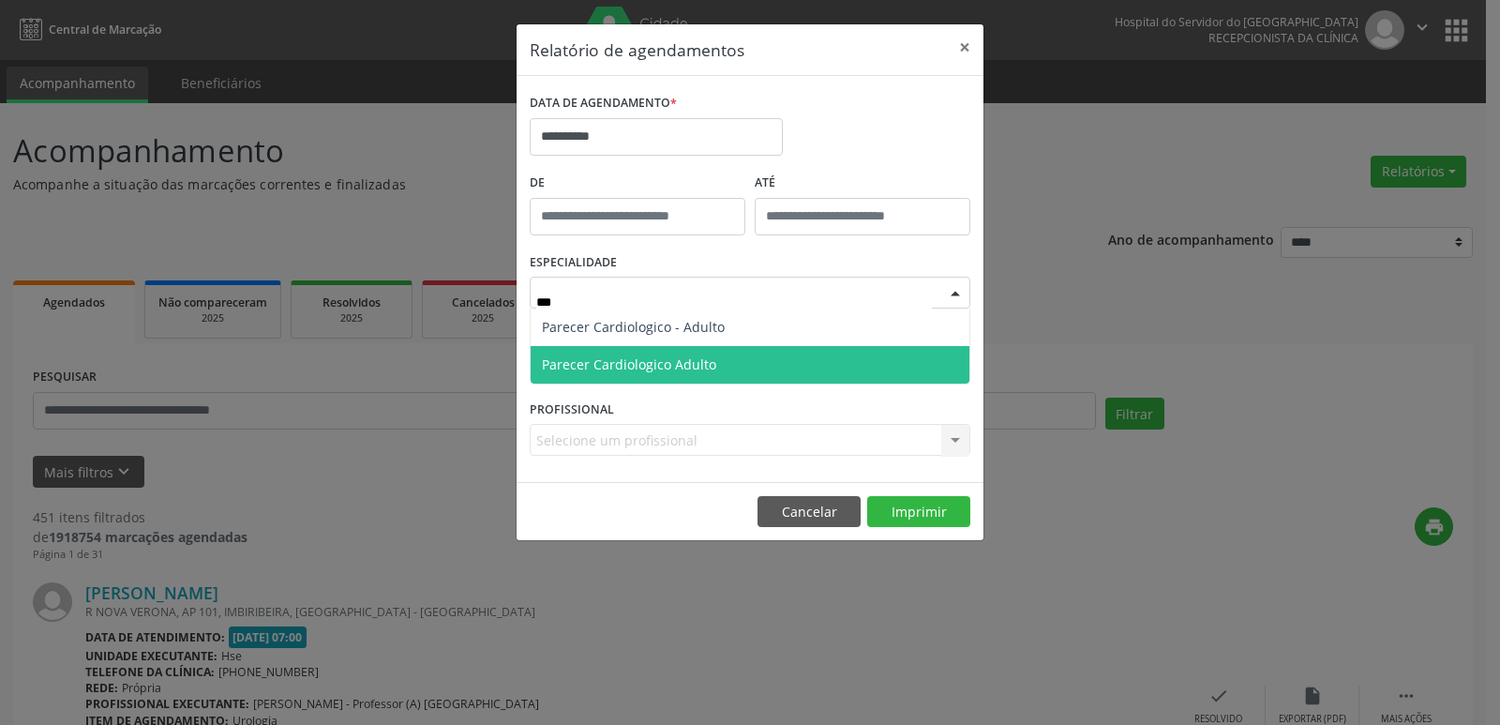
click at [730, 369] on span "Parecer Cardiologico Adulto" at bounding box center [749, 364] width 439 height 37
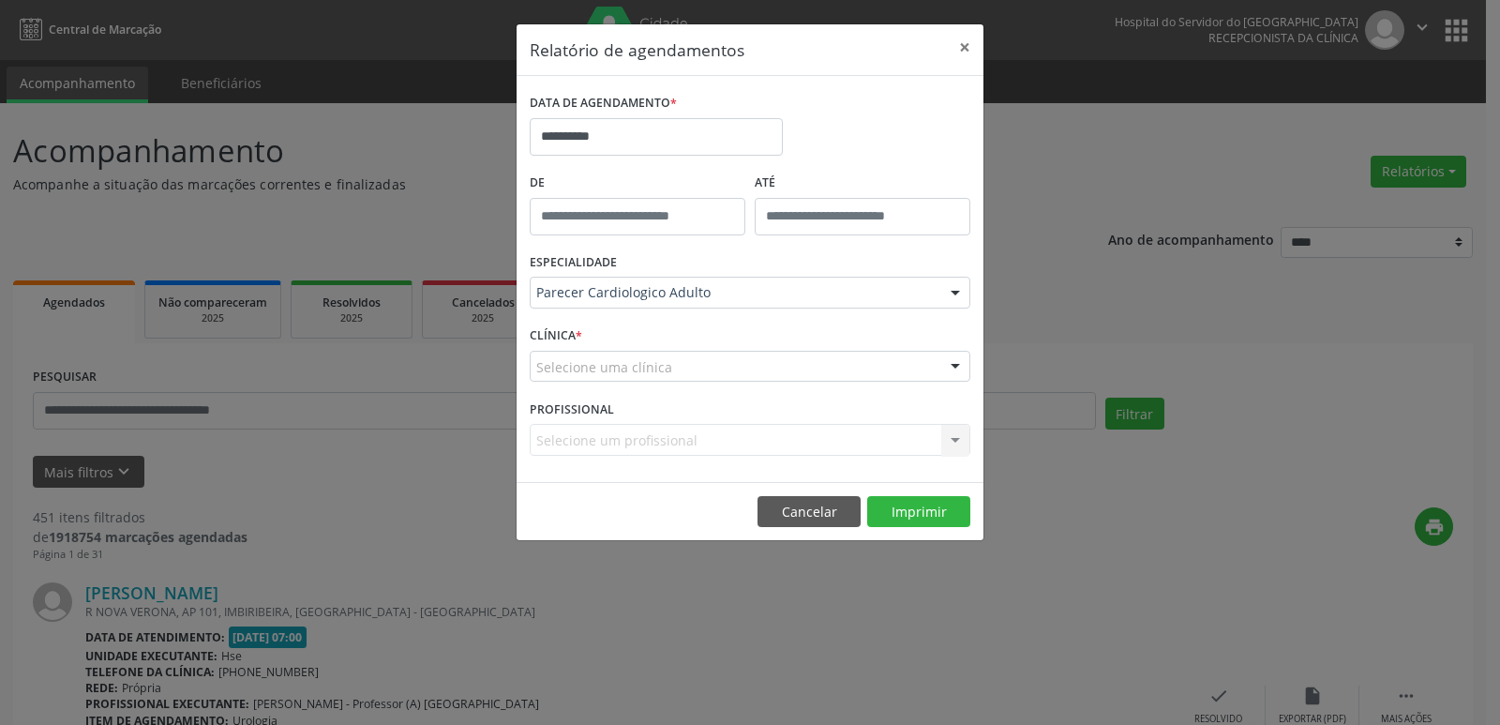
click at [953, 365] on div at bounding box center [955, 367] width 28 height 32
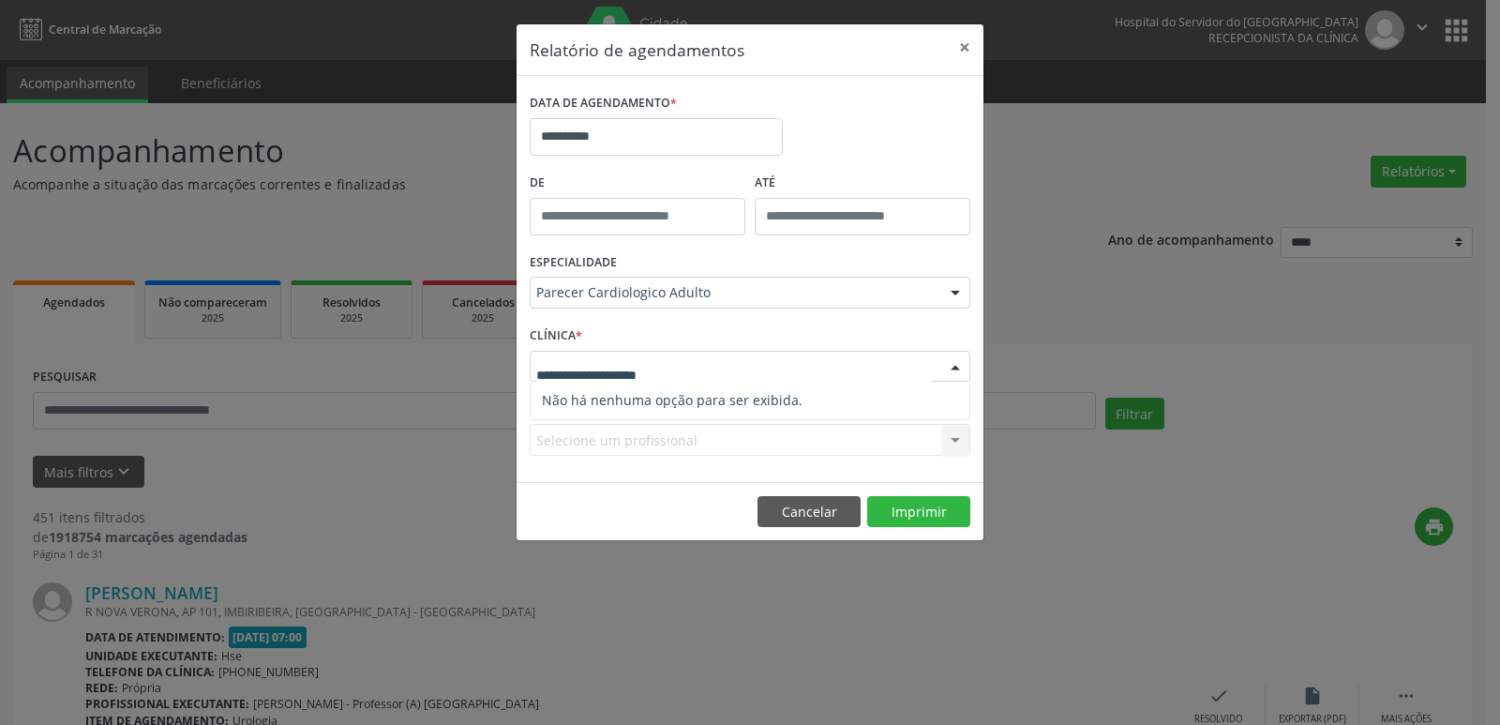
click at [953, 365] on div at bounding box center [955, 367] width 28 height 32
click at [954, 365] on div at bounding box center [955, 367] width 28 height 32
click at [951, 292] on div at bounding box center [955, 293] width 28 height 32
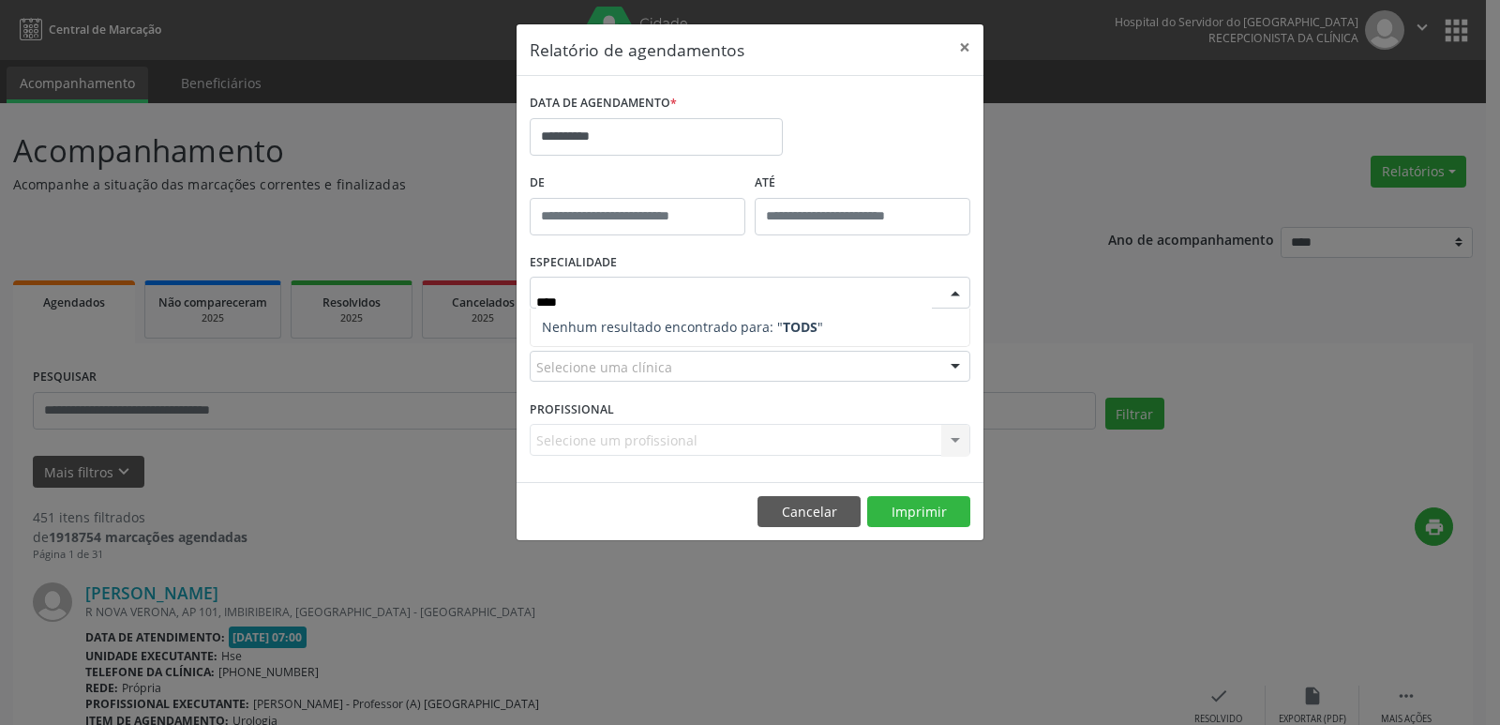
type input "***"
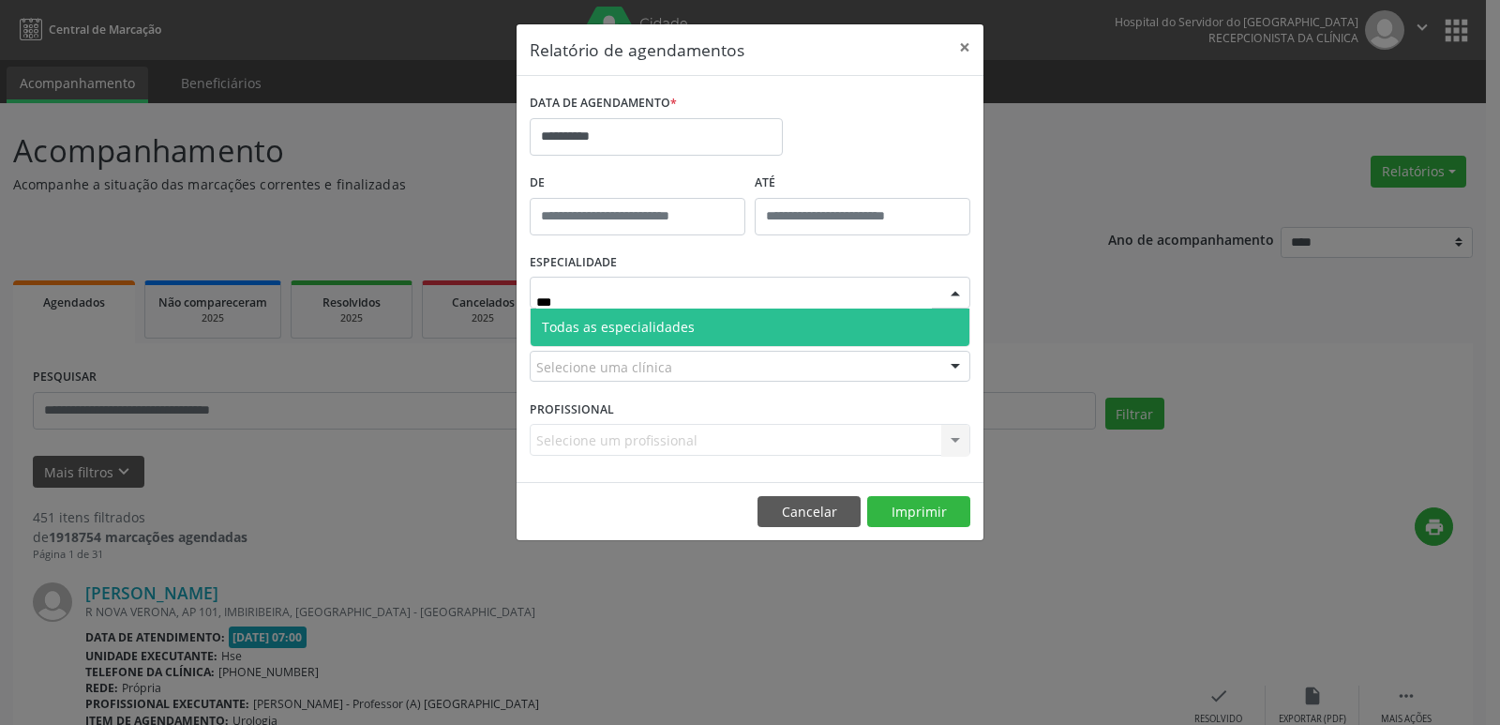
click at [669, 322] on span "Todas as especialidades" at bounding box center [618, 327] width 153 height 18
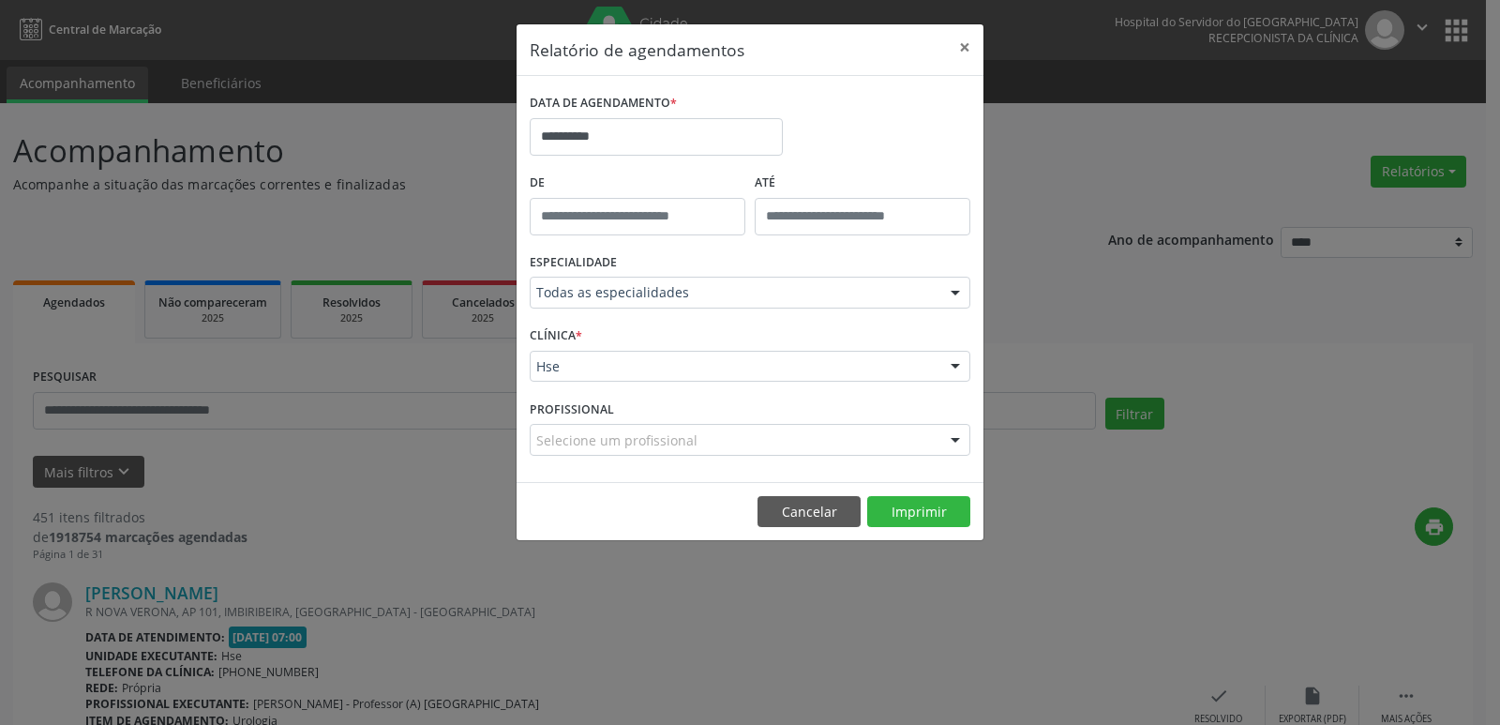
click at [951, 368] on div at bounding box center [955, 367] width 28 height 32
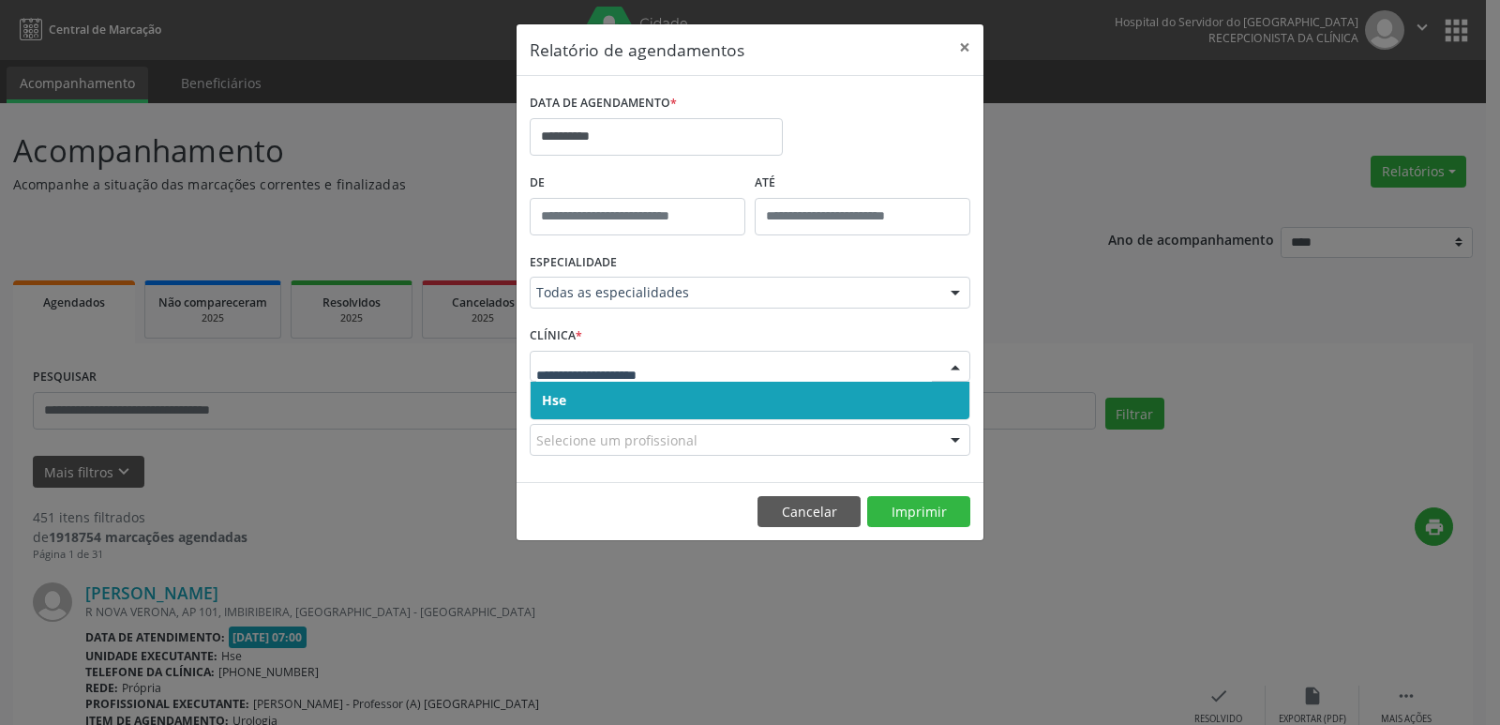
click at [658, 403] on span "Hse" at bounding box center [749, 399] width 439 height 37
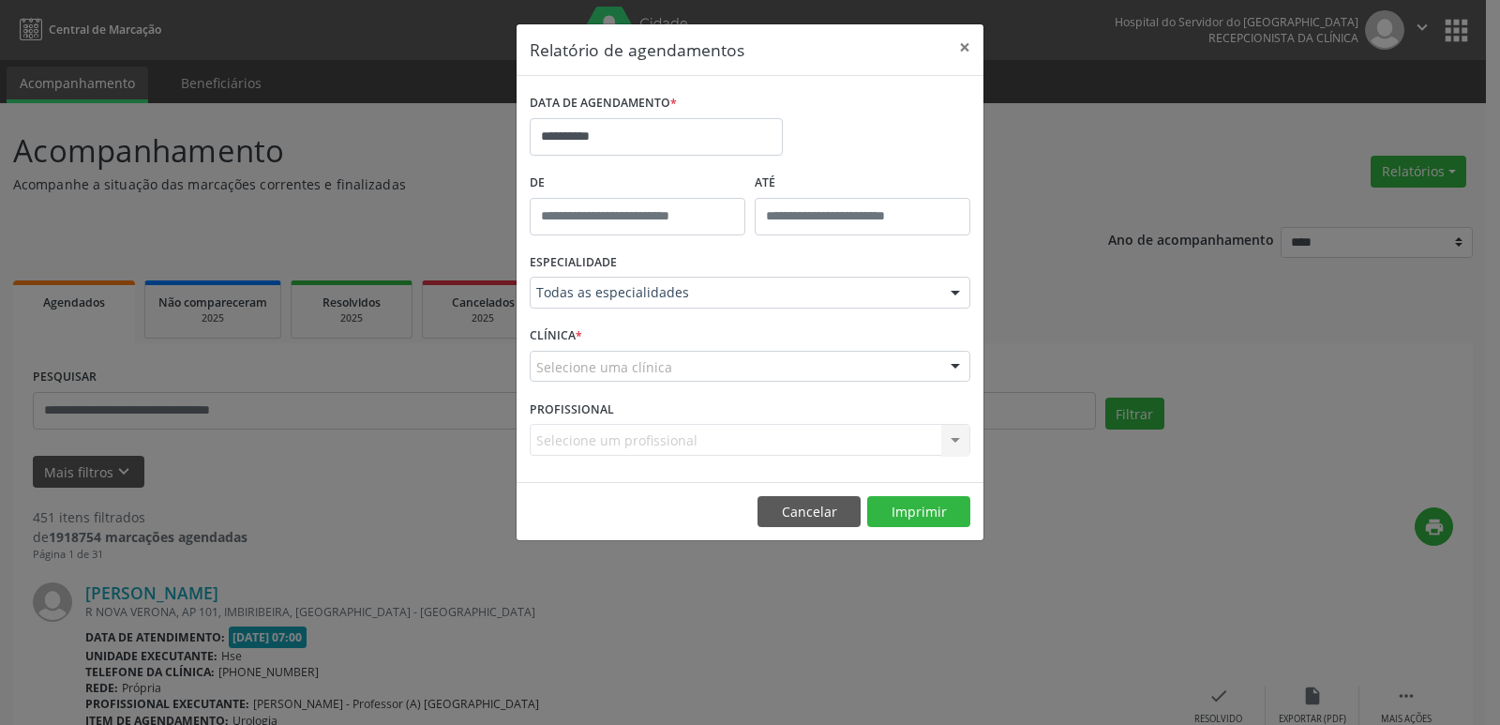
click at [954, 365] on div at bounding box center [955, 367] width 28 height 32
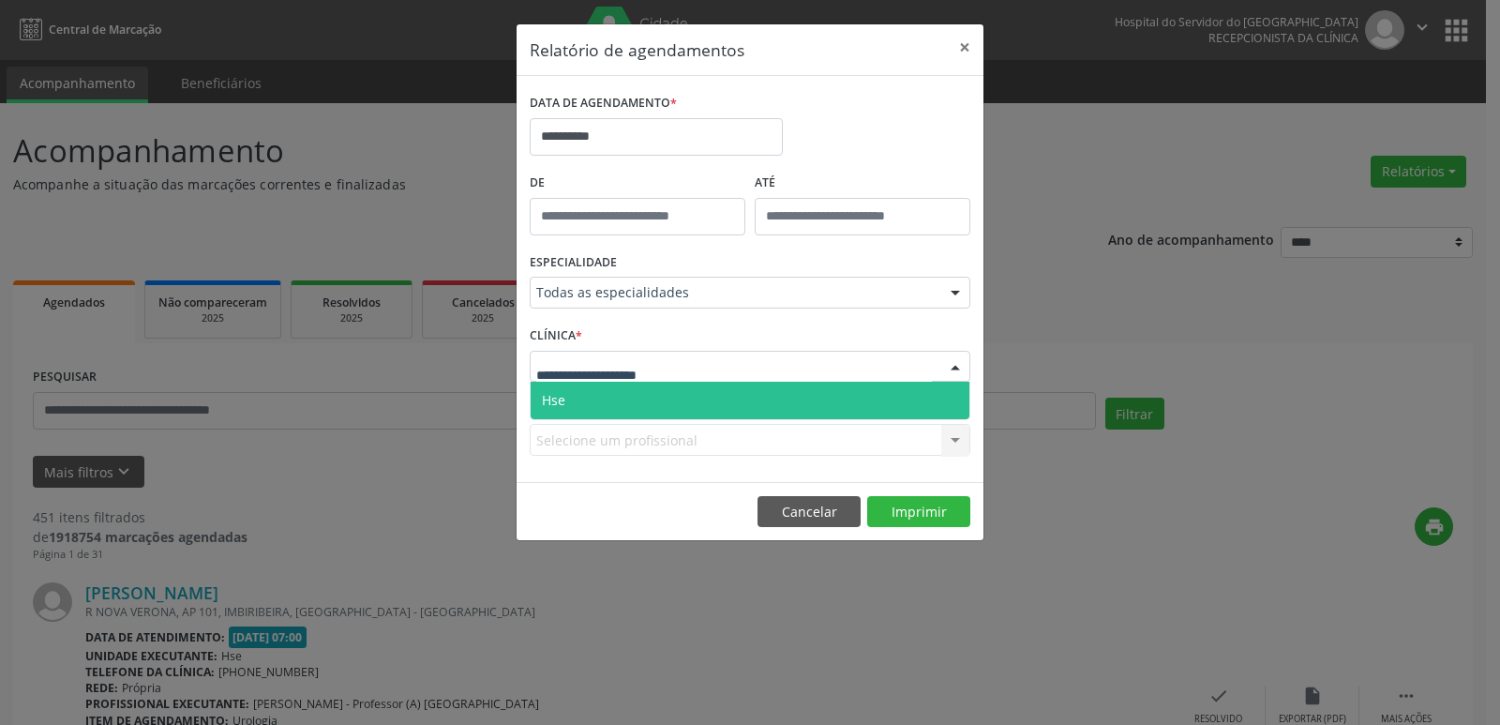
click at [704, 402] on span "Hse" at bounding box center [749, 399] width 439 height 37
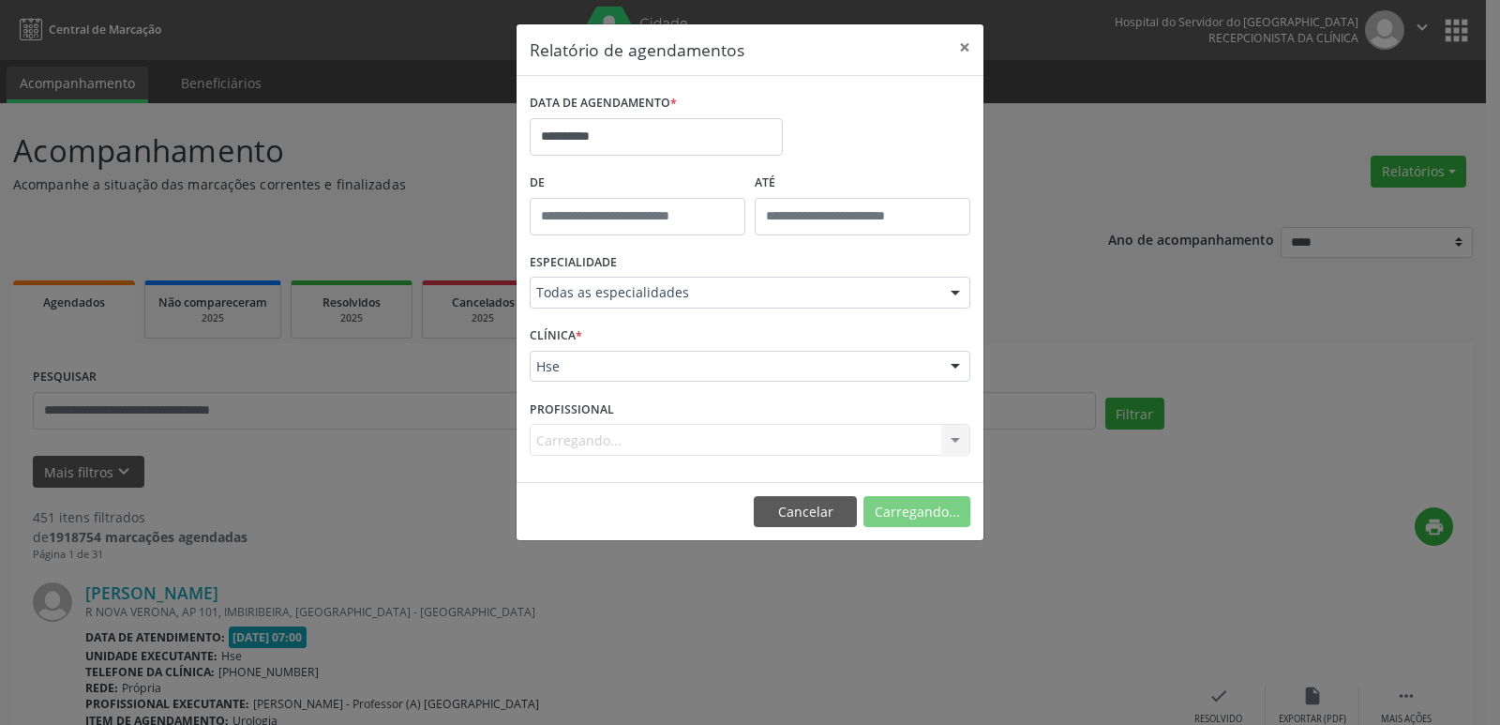
click at [952, 442] on div "Carregando... Todos os profissionais [PERSON_NAME] - Professor(A) Nassau Inativ…" at bounding box center [750, 440] width 441 height 32
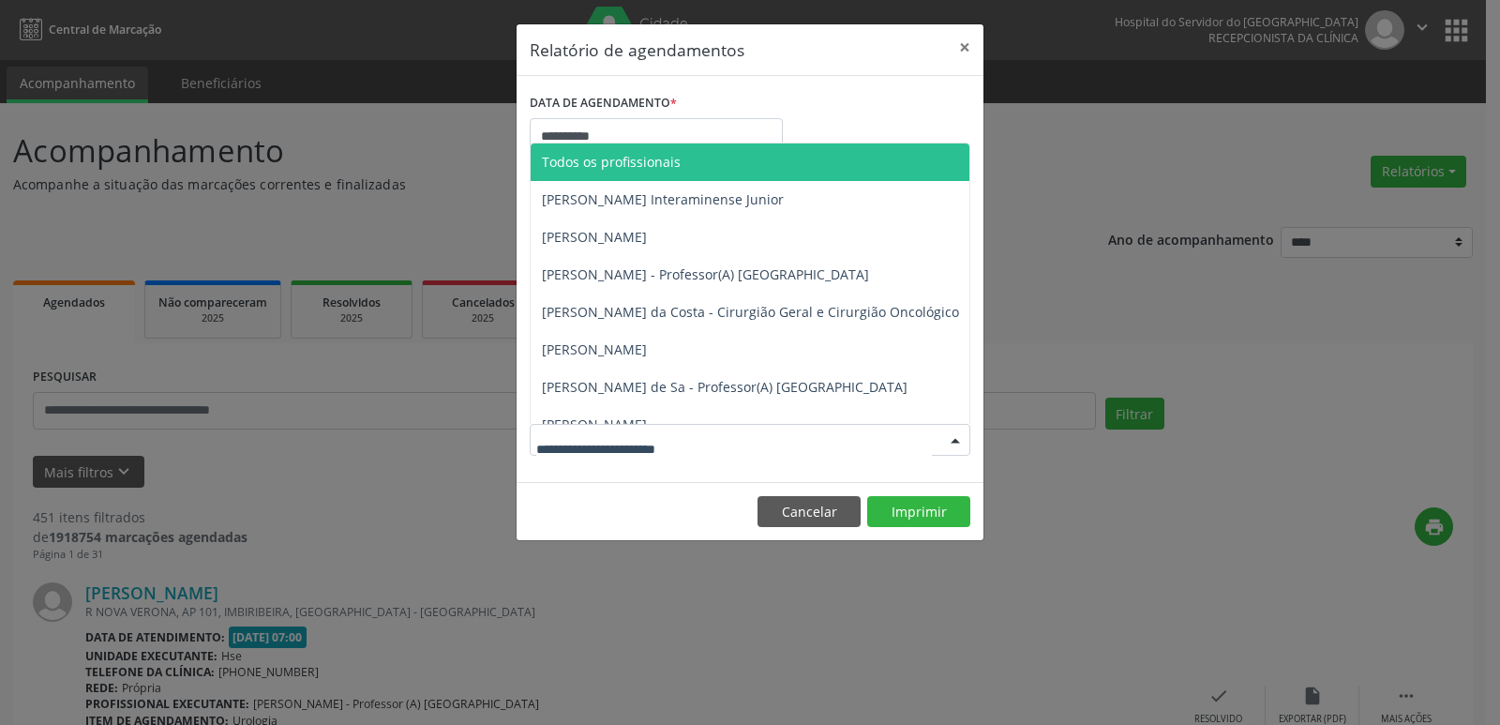
click at [956, 436] on div at bounding box center [955, 441] width 28 height 32
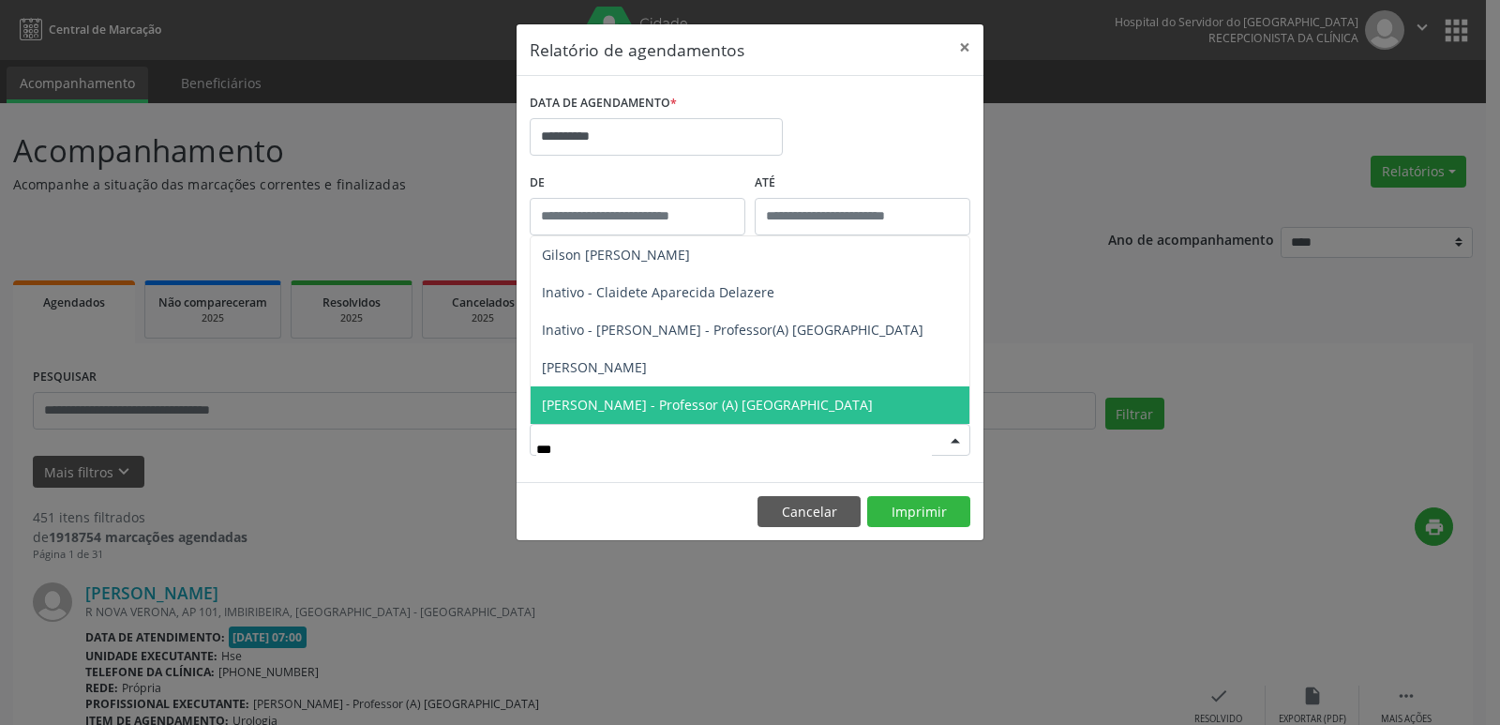
type input "****"
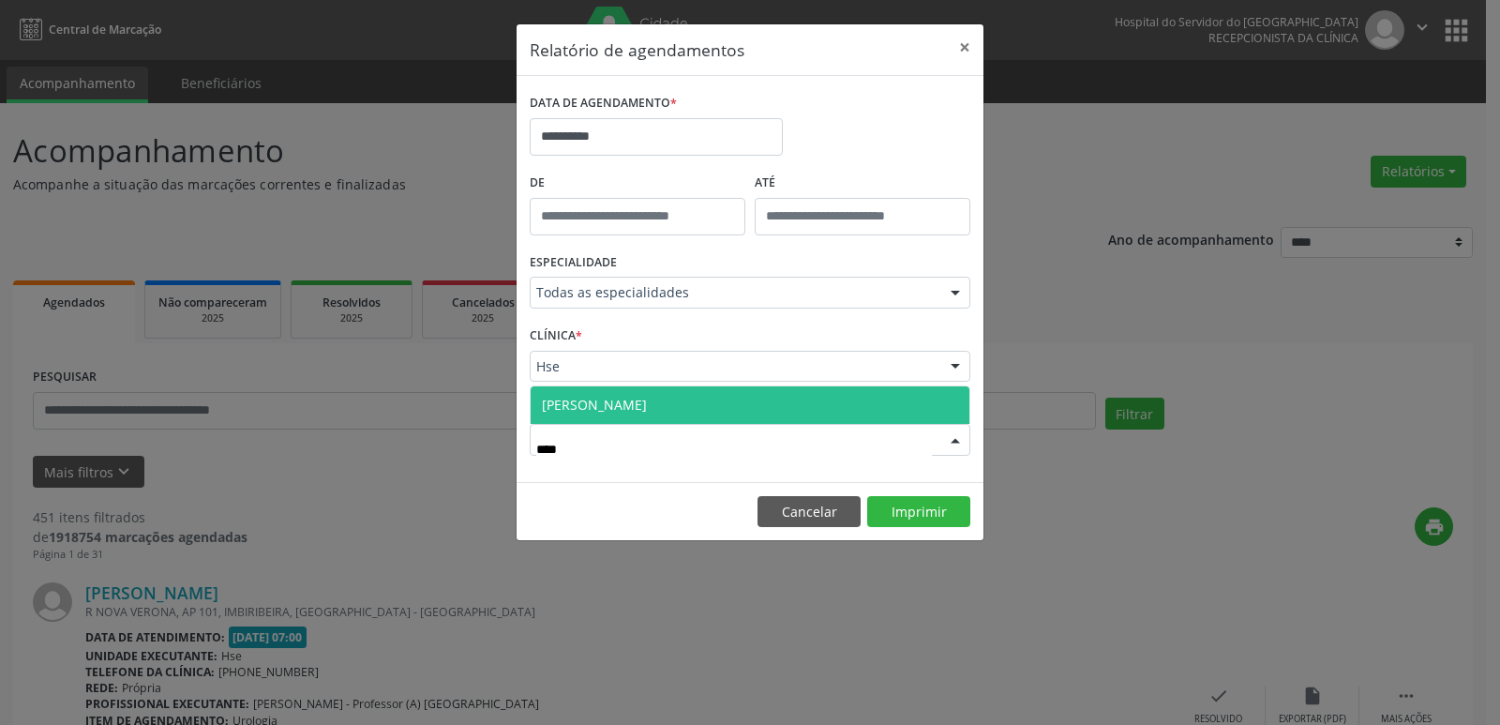
click at [703, 400] on span "[PERSON_NAME]" at bounding box center [749, 404] width 439 height 37
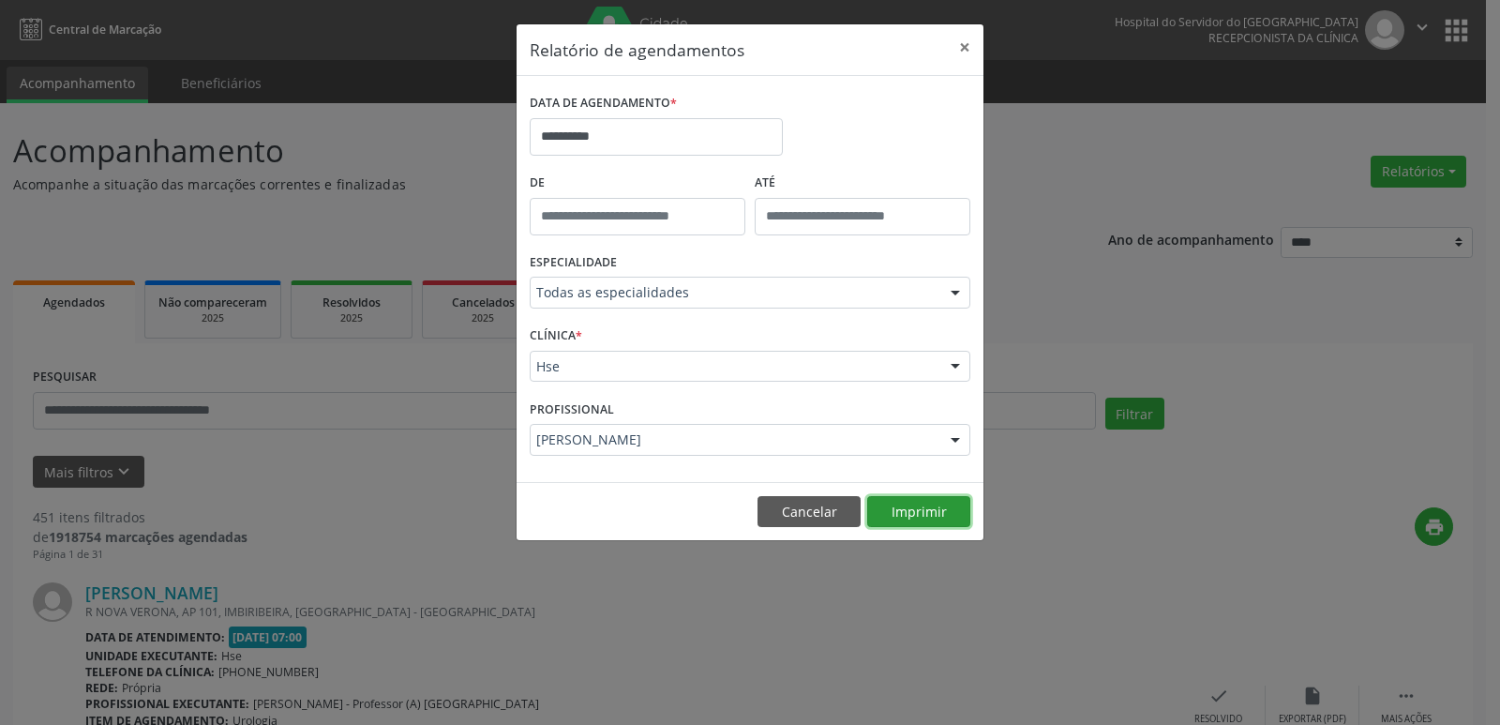
click at [931, 509] on button "Imprimir" at bounding box center [918, 512] width 103 height 32
click at [618, 139] on body "**********" at bounding box center [750, 362] width 1500 height 725
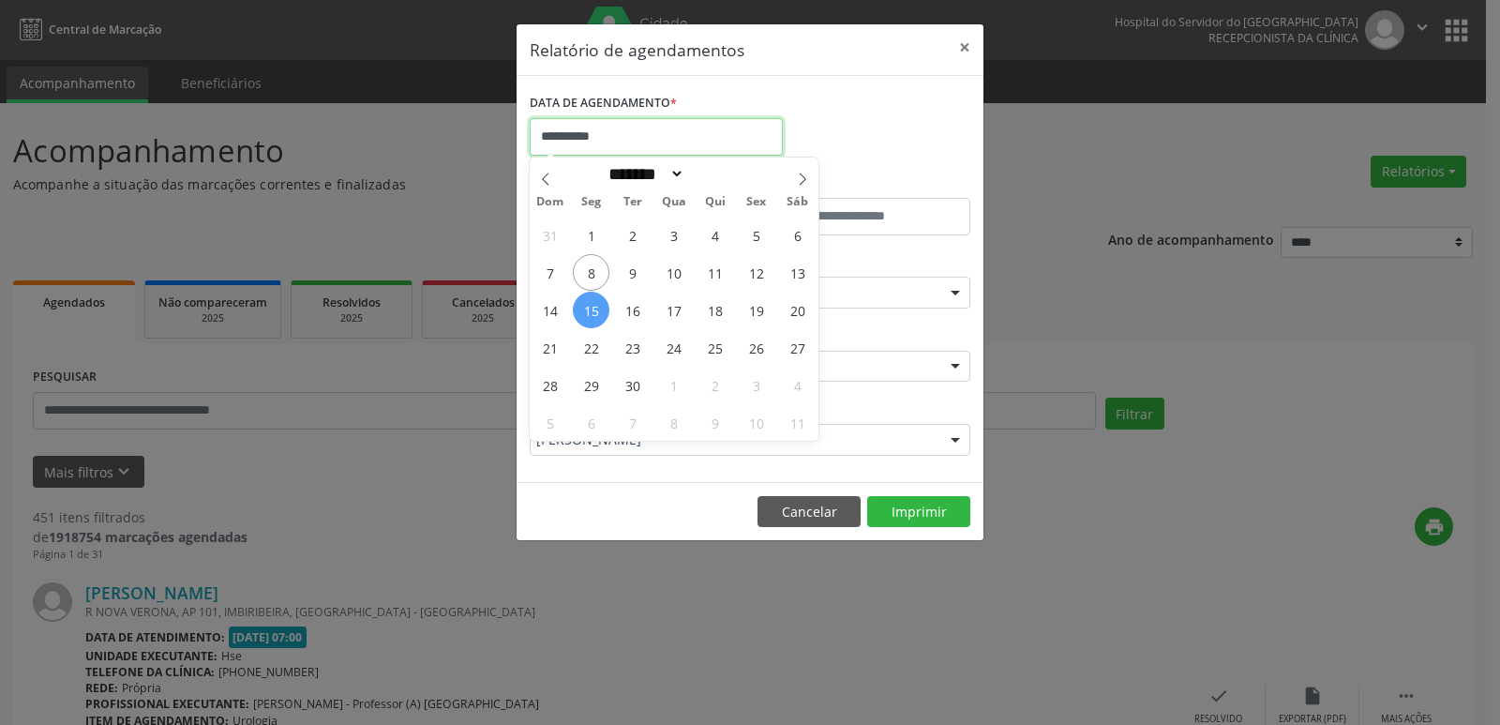
click at [618, 139] on input "**********" at bounding box center [656, 136] width 253 height 37
click at [593, 278] on span "8" at bounding box center [591, 272] width 37 height 37
type input "**********"
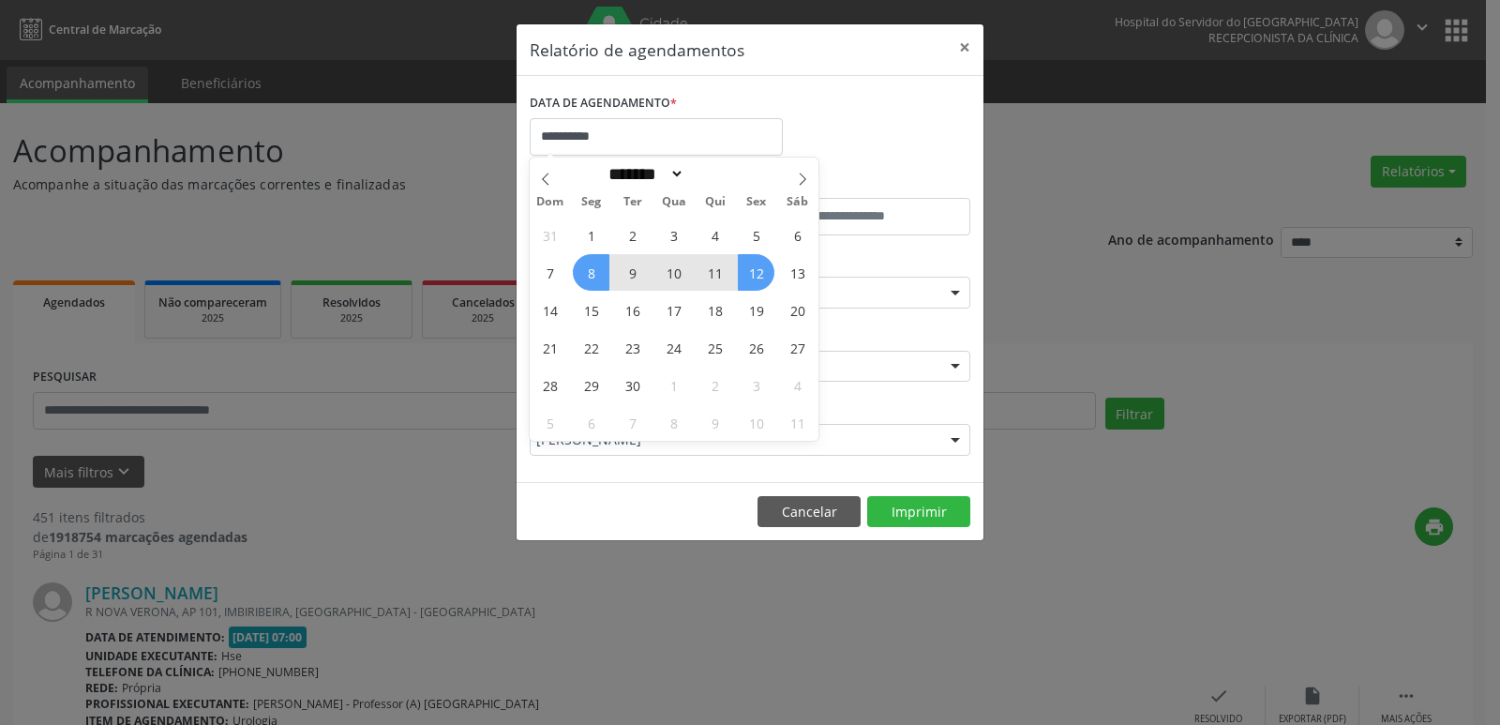
drag, startPoint x: 593, startPoint y: 278, endPoint x: 747, endPoint y: 281, distance: 153.7
click at [743, 281] on div "31 1 2 3 4 5 6 7 8 9 10 11 12 13 14 15 16 17 18 19 20 21 22 23 24 25 26 27 28 2…" at bounding box center [674, 328] width 289 height 225
click at [747, 281] on span "12" at bounding box center [756, 272] width 37 height 37
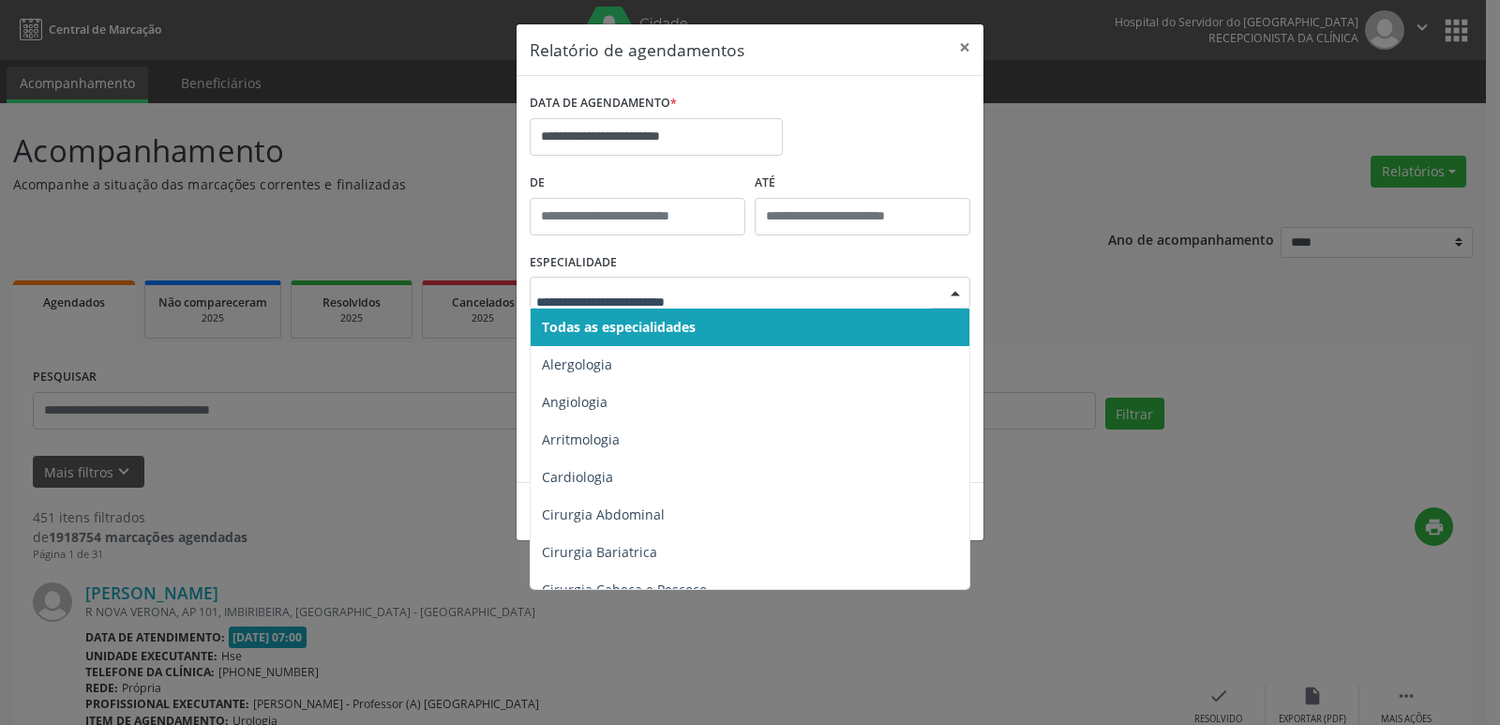
click at [958, 299] on div at bounding box center [955, 293] width 28 height 32
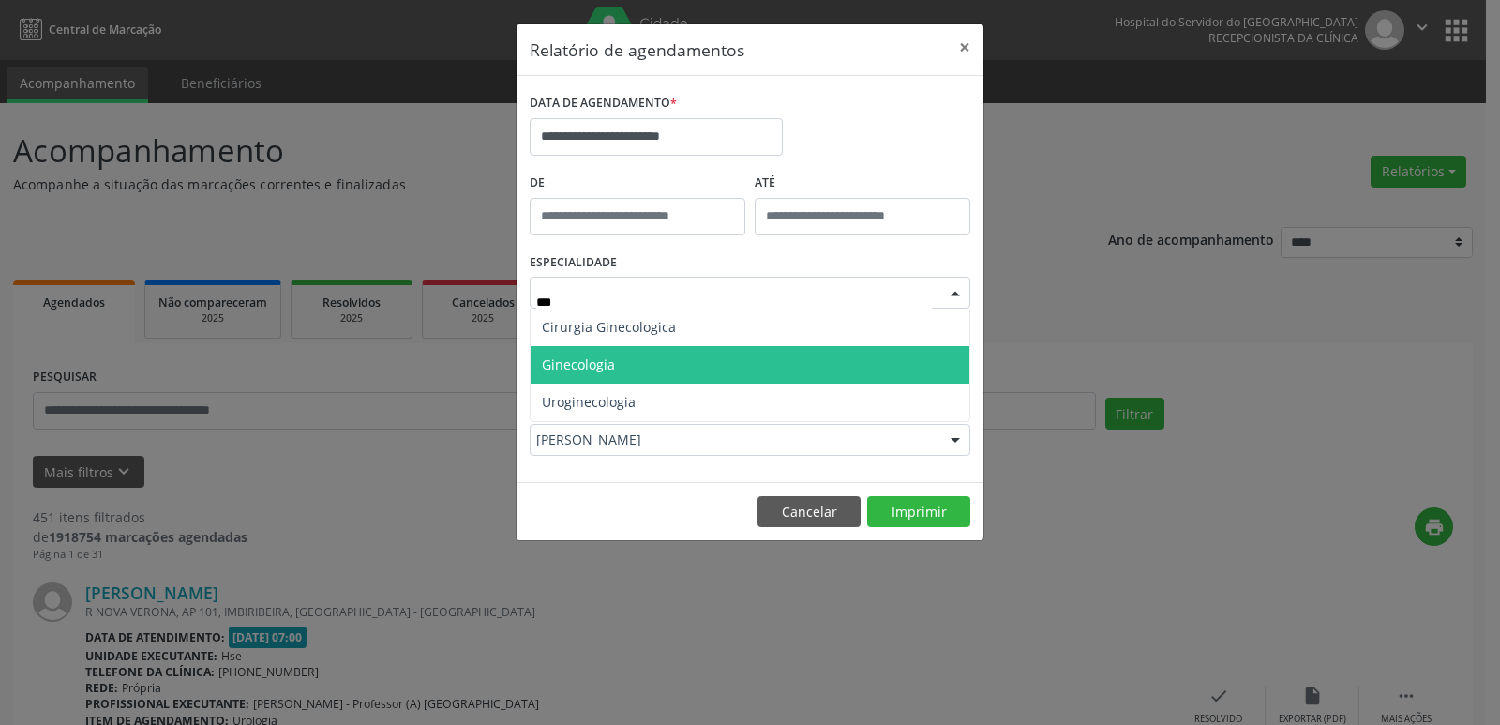
click at [611, 358] on span "Ginecologia" at bounding box center [578, 364] width 73 height 18
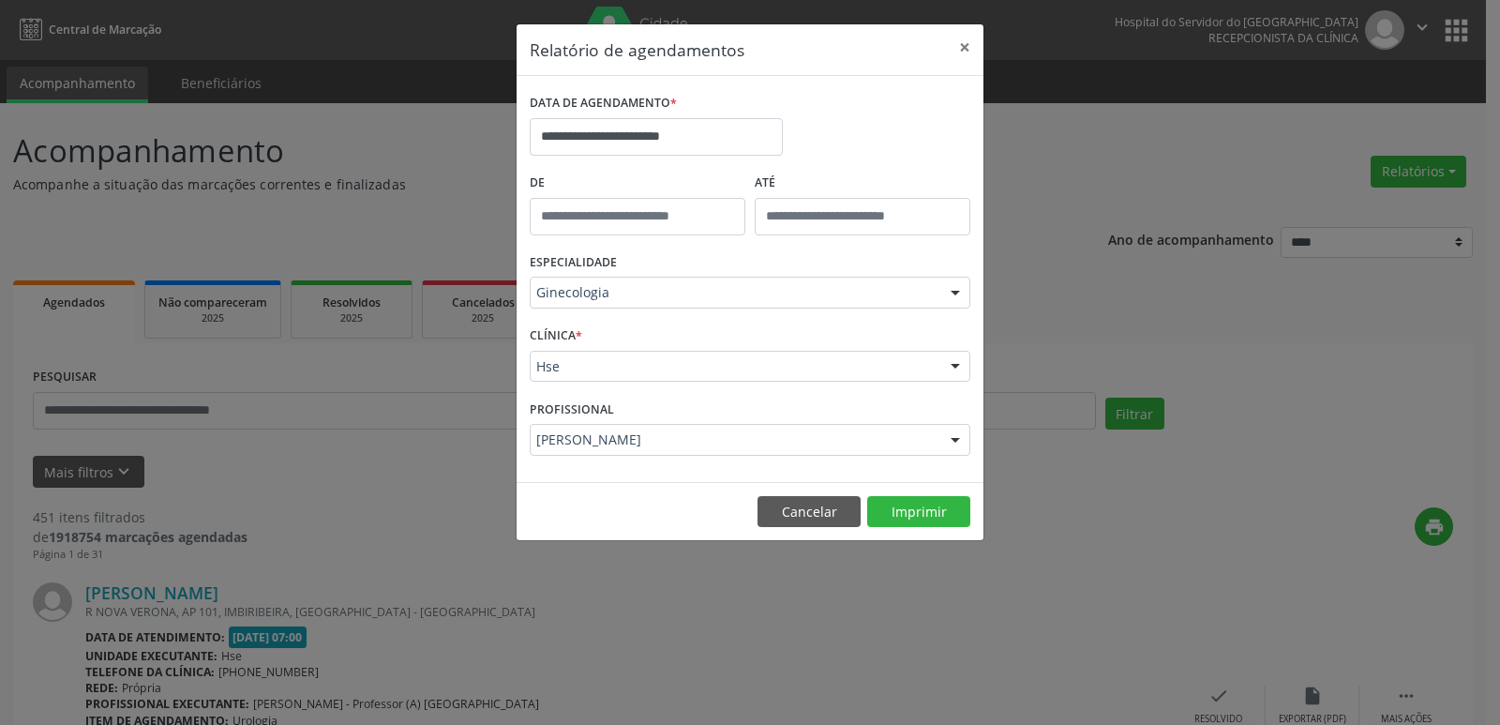
click at [952, 356] on div at bounding box center [955, 367] width 28 height 32
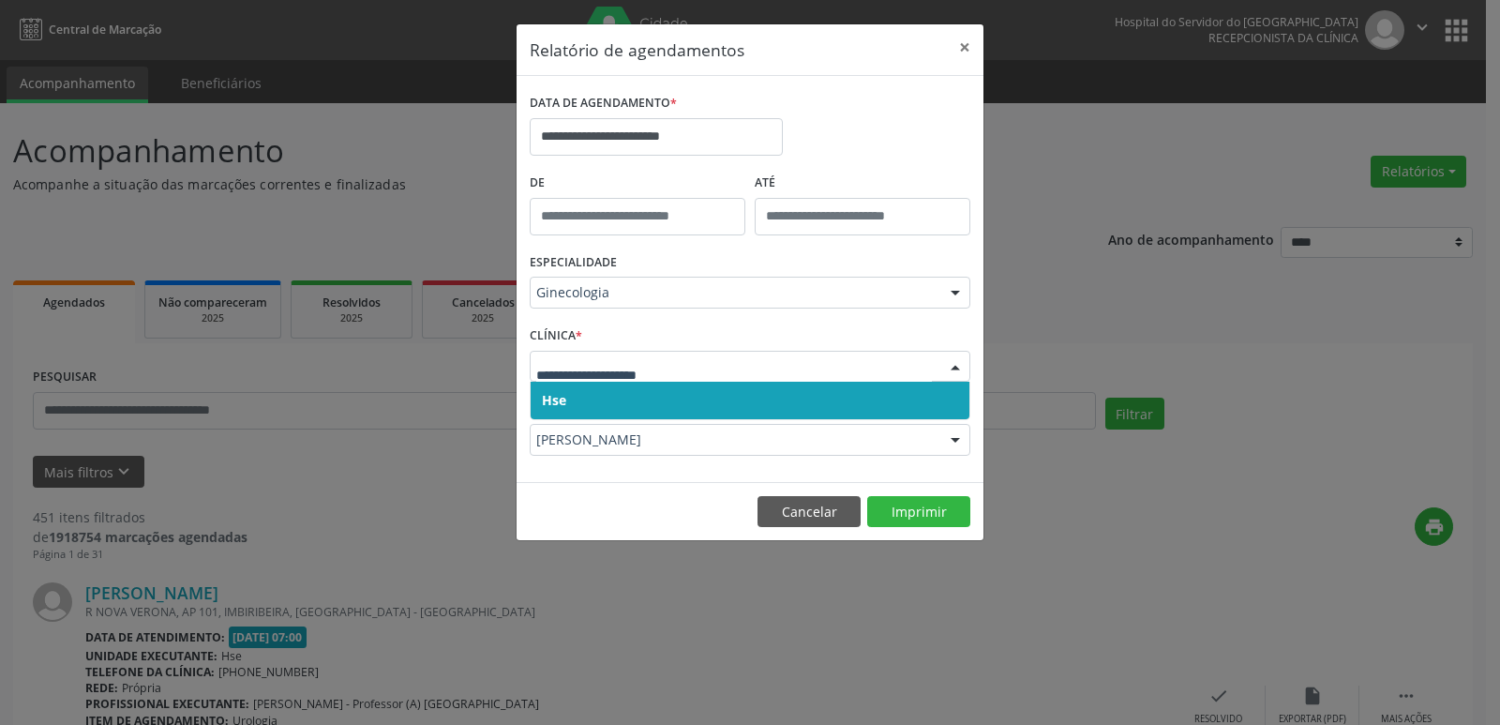
click at [564, 401] on span "Hse" at bounding box center [554, 400] width 24 height 18
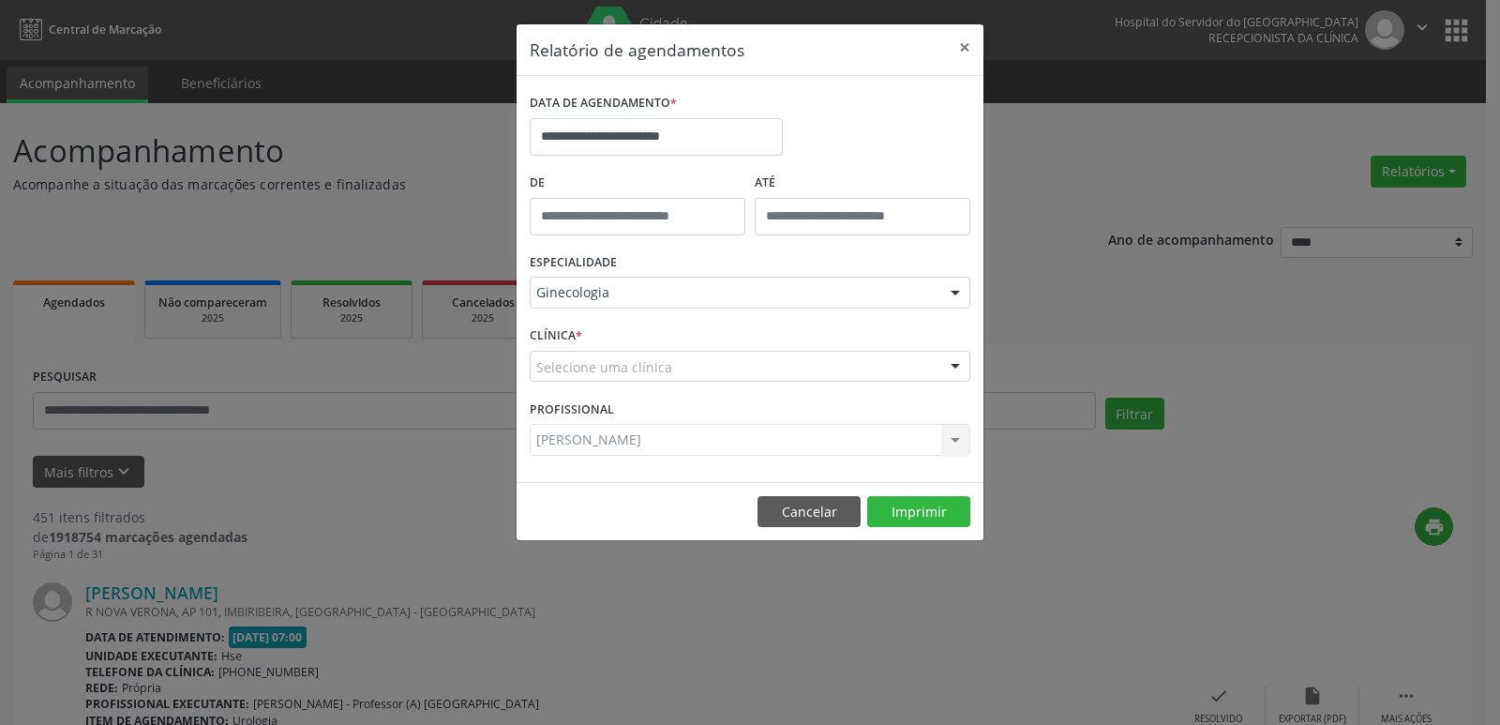
click at [950, 366] on div at bounding box center [955, 367] width 28 height 32
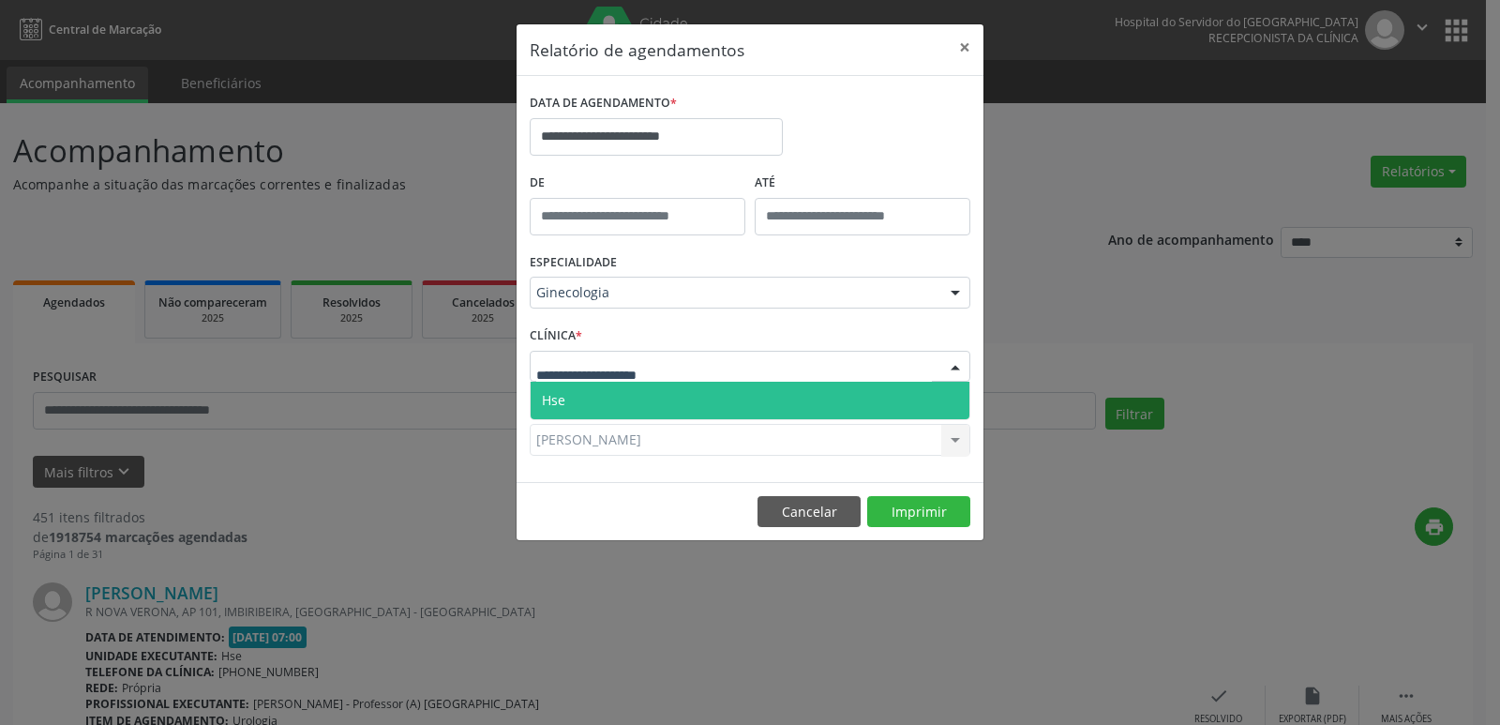
click at [571, 400] on span "Hse" at bounding box center [749, 399] width 439 height 37
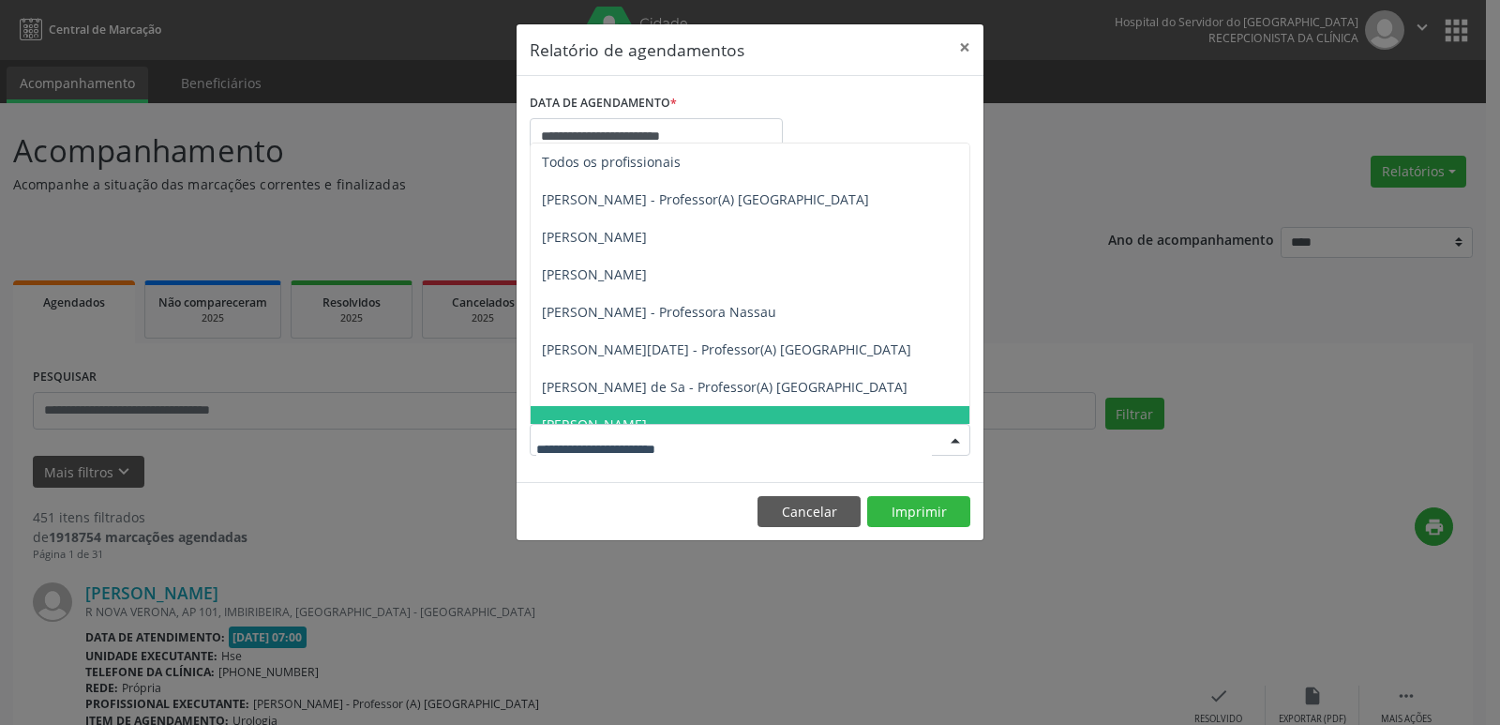
click at [955, 442] on div at bounding box center [955, 441] width 28 height 32
click at [930, 510] on button "Imprimir" at bounding box center [918, 512] width 103 height 32
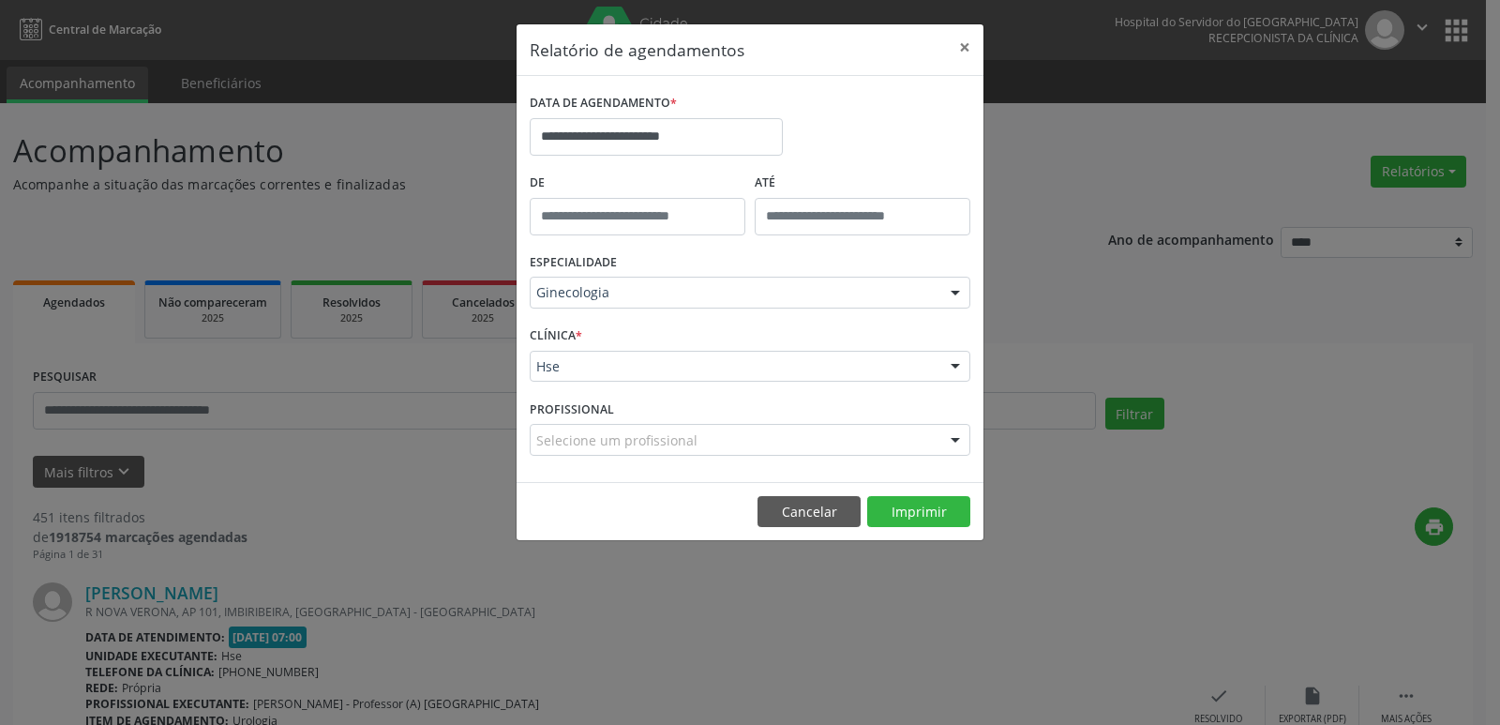
click at [958, 294] on div at bounding box center [955, 293] width 28 height 32
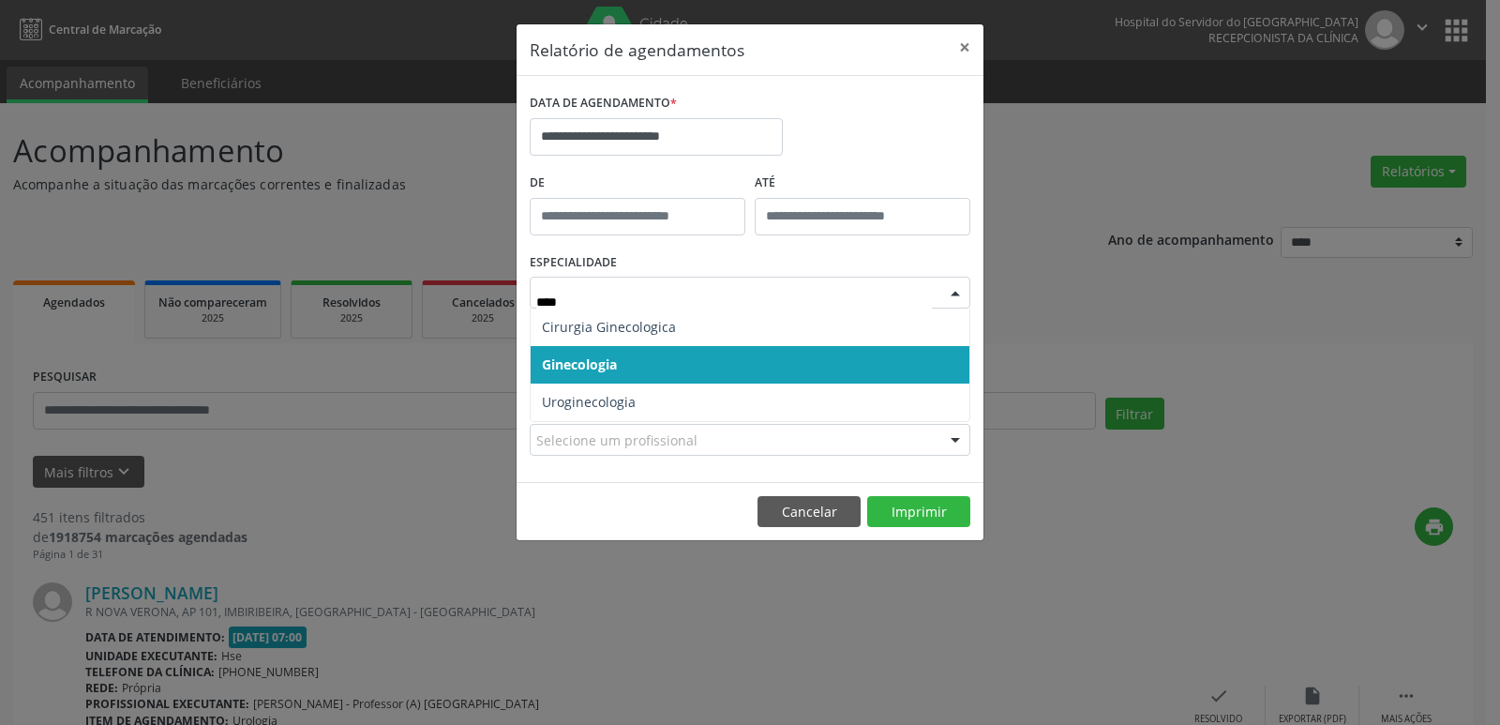
click at [620, 369] on span "Ginecologia" at bounding box center [749, 364] width 439 height 37
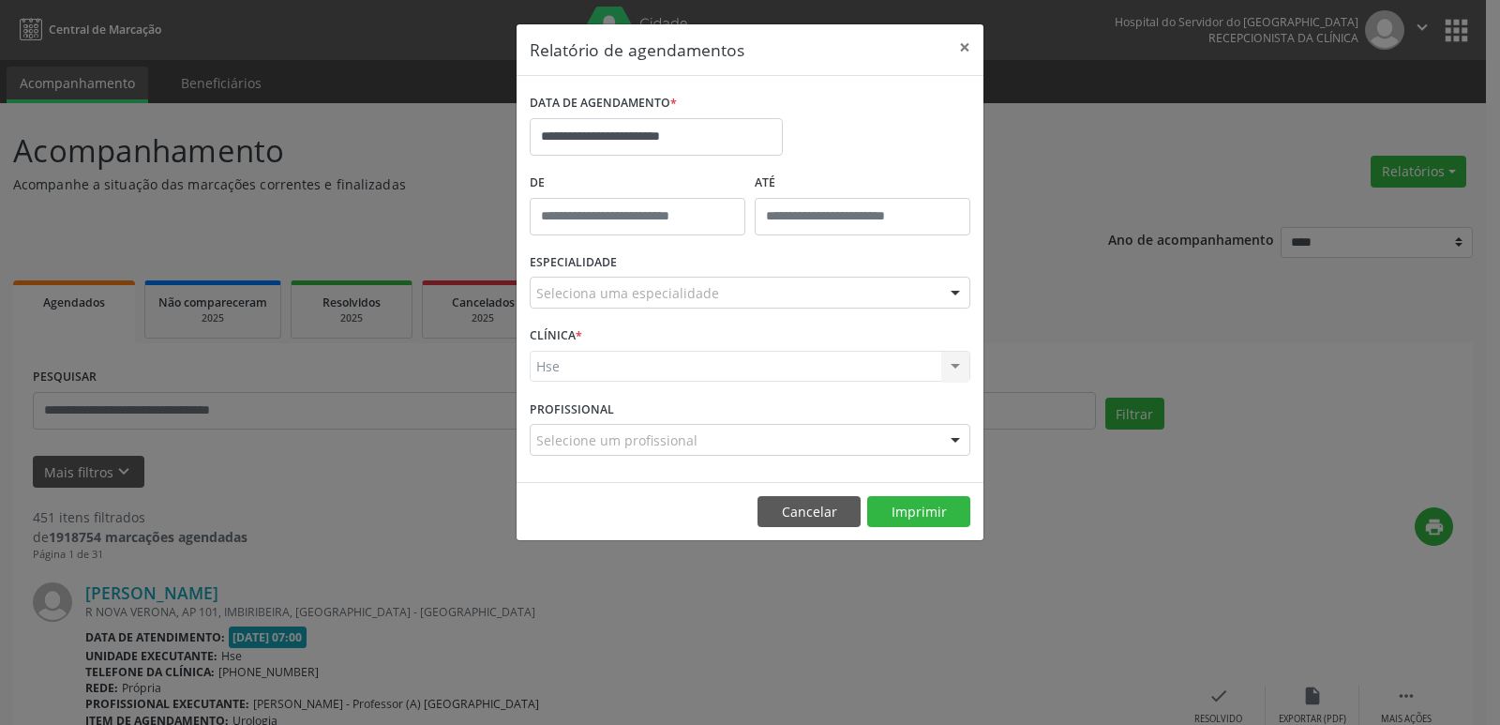
click at [959, 290] on div at bounding box center [955, 293] width 28 height 32
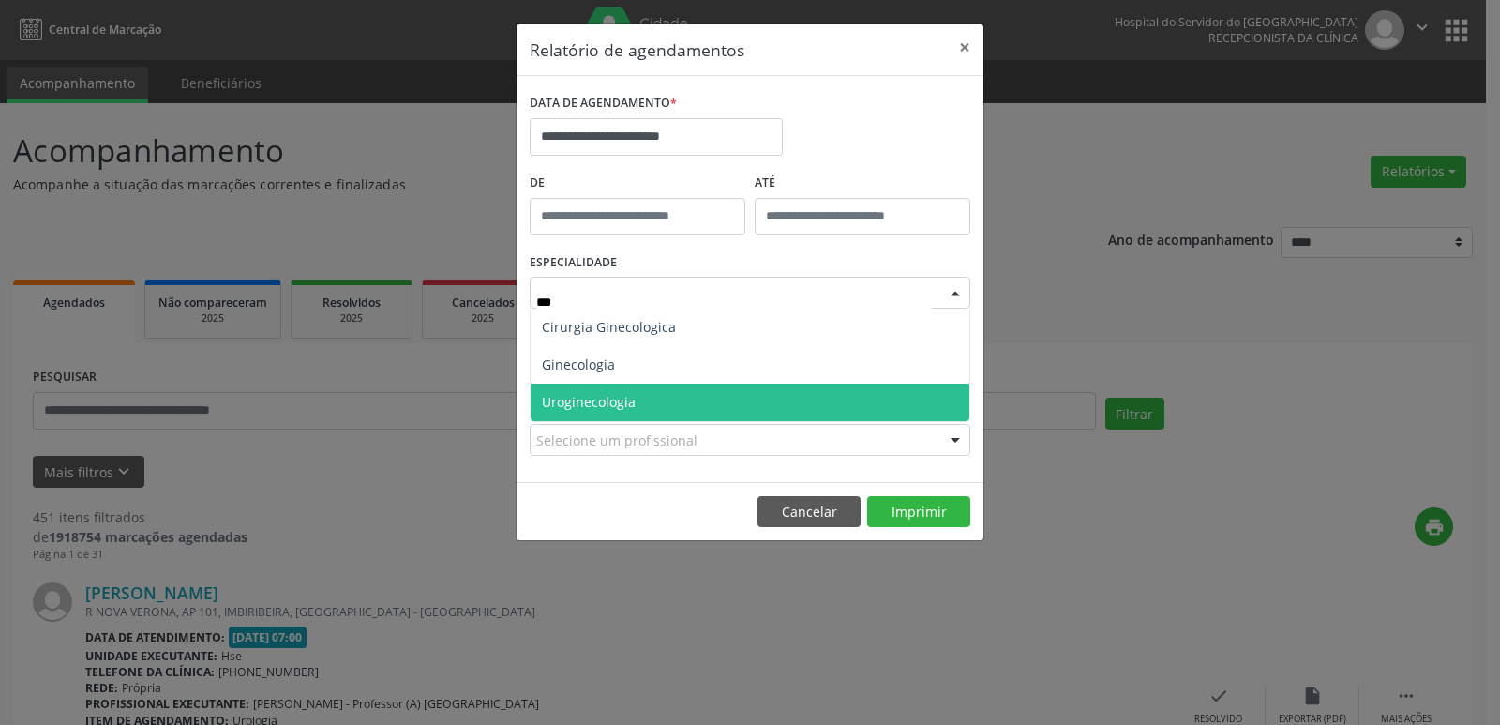
type input "****"
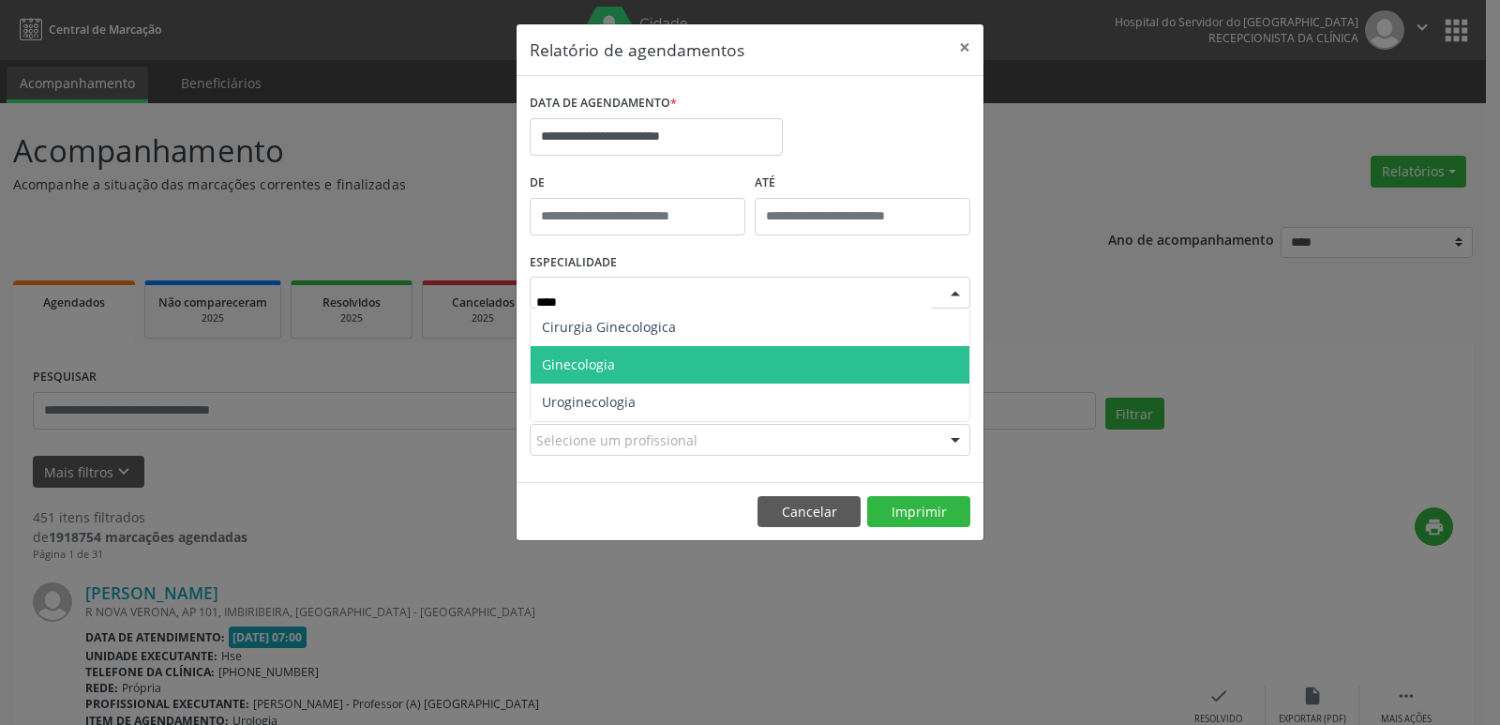
click at [633, 371] on span "Ginecologia" at bounding box center [749, 364] width 439 height 37
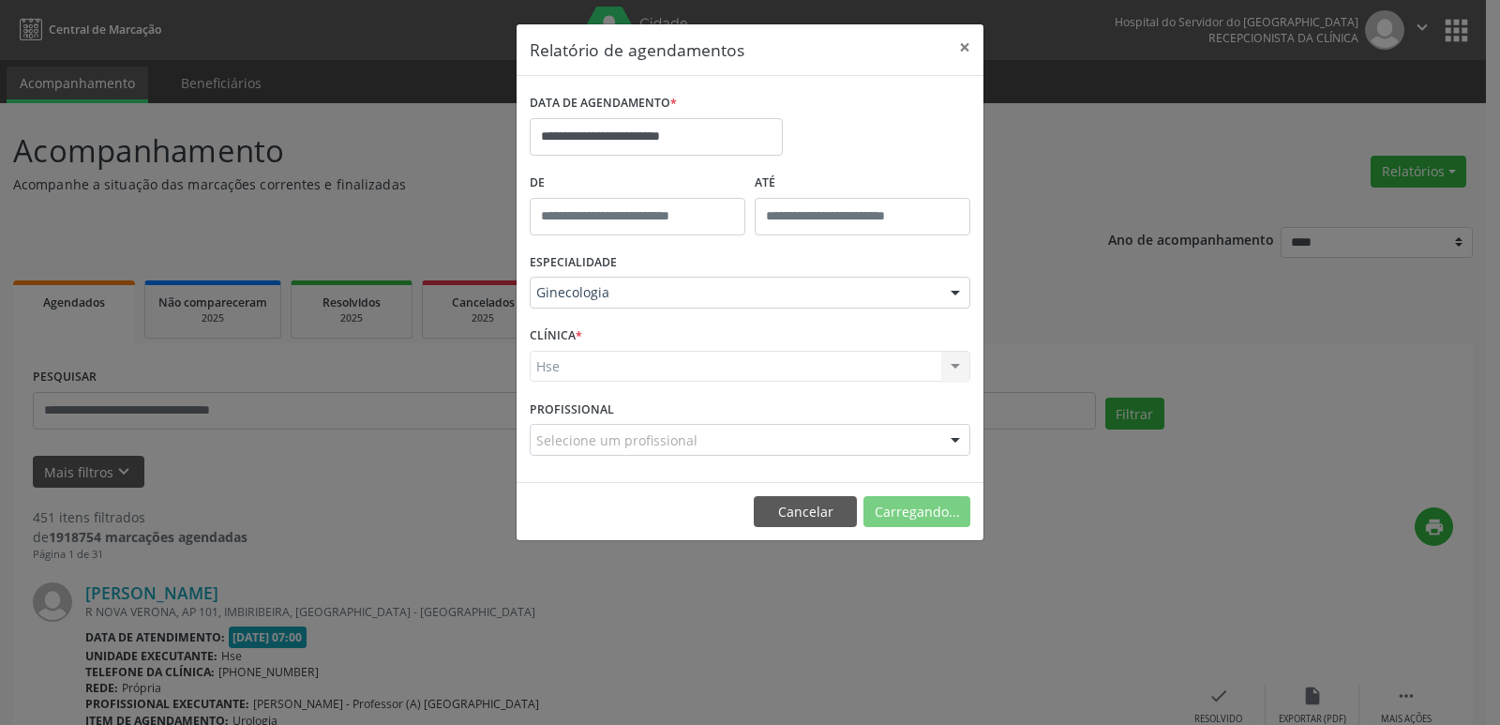
click at [955, 362] on div "Hse Hse Nenhum resultado encontrado para: " " Não há nenhuma opção para ser exi…" at bounding box center [750, 367] width 441 height 32
click at [955, 363] on div "Hse Hse Nenhum resultado encontrado para: " " Não há nenhuma opção para ser exi…" at bounding box center [750, 367] width 441 height 32
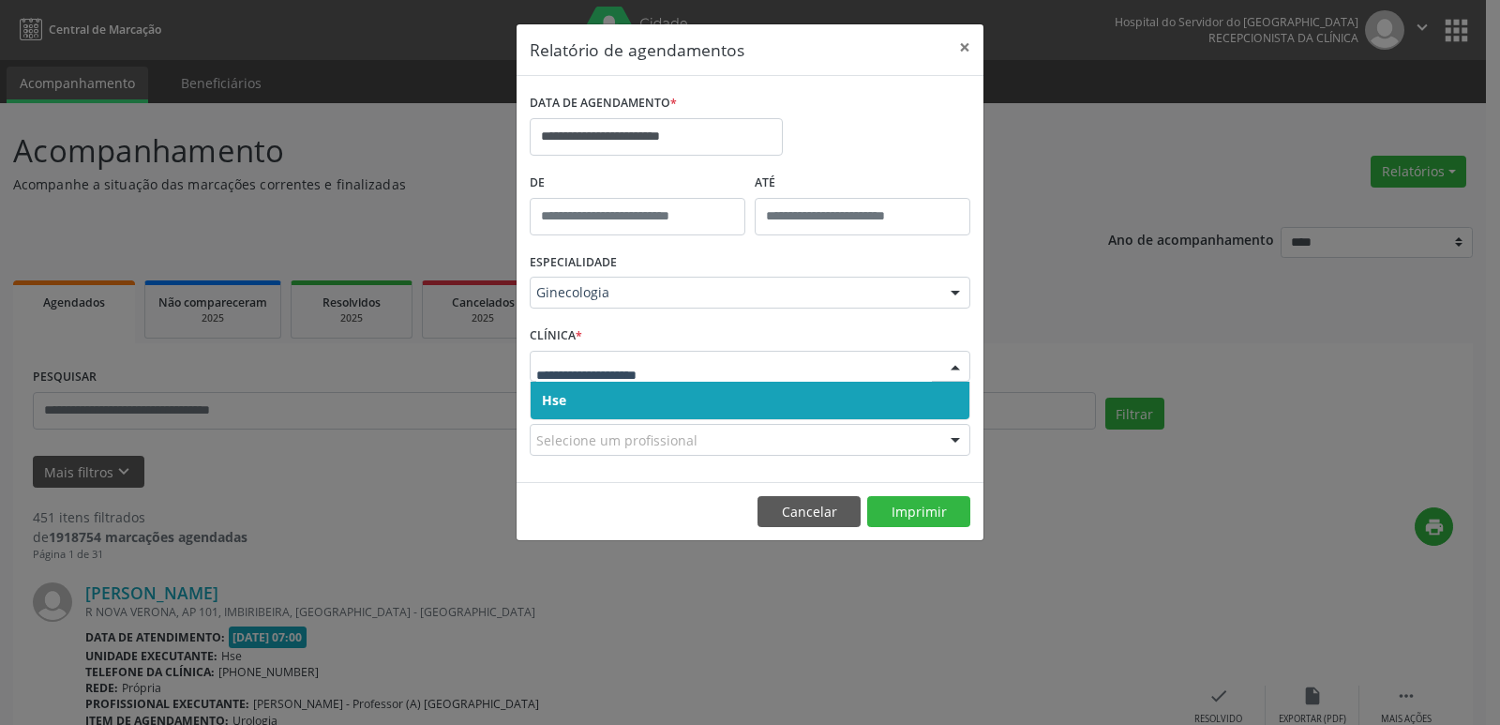
click at [955, 365] on div at bounding box center [955, 367] width 28 height 32
click at [638, 397] on span "Hse" at bounding box center [749, 399] width 439 height 37
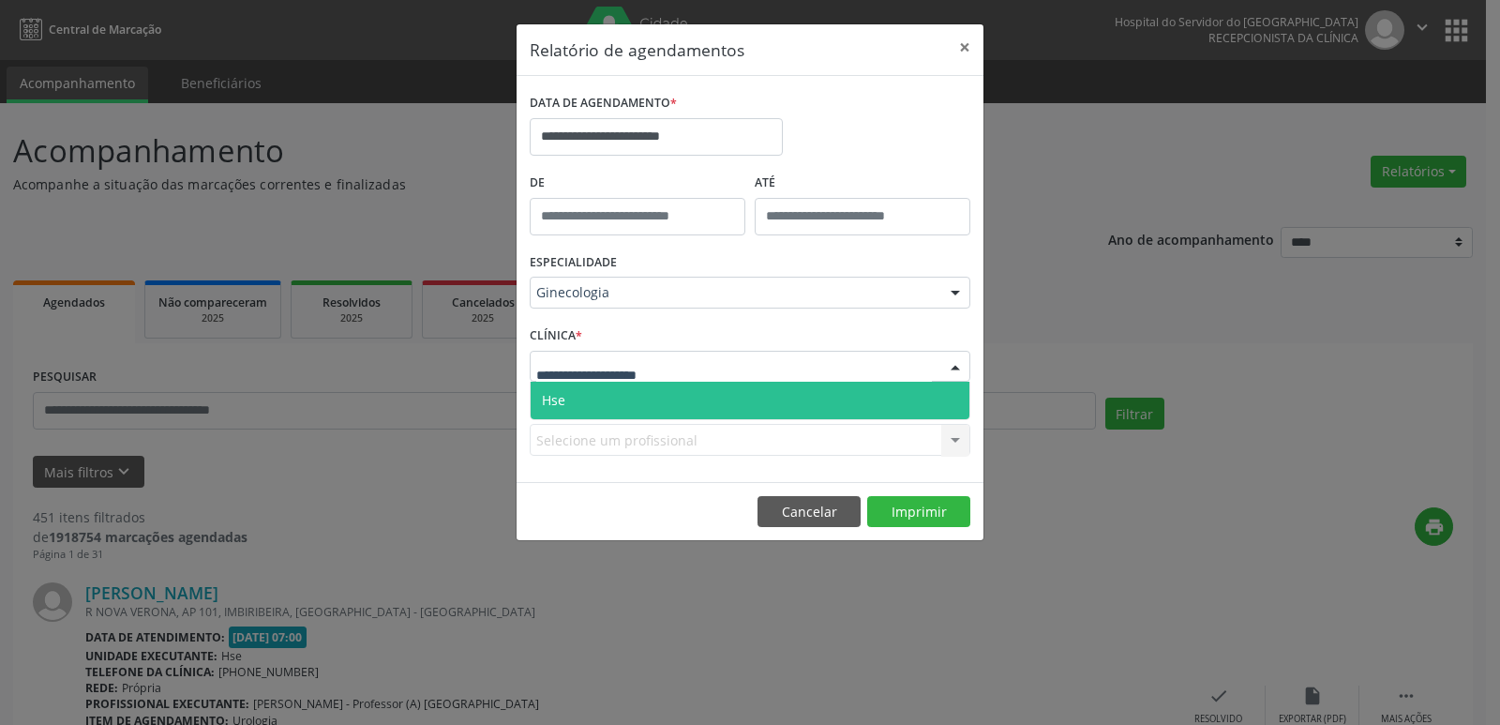
click at [955, 366] on div at bounding box center [955, 367] width 28 height 32
click at [700, 404] on span "Hse" at bounding box center [749, 399] width 439 height 37
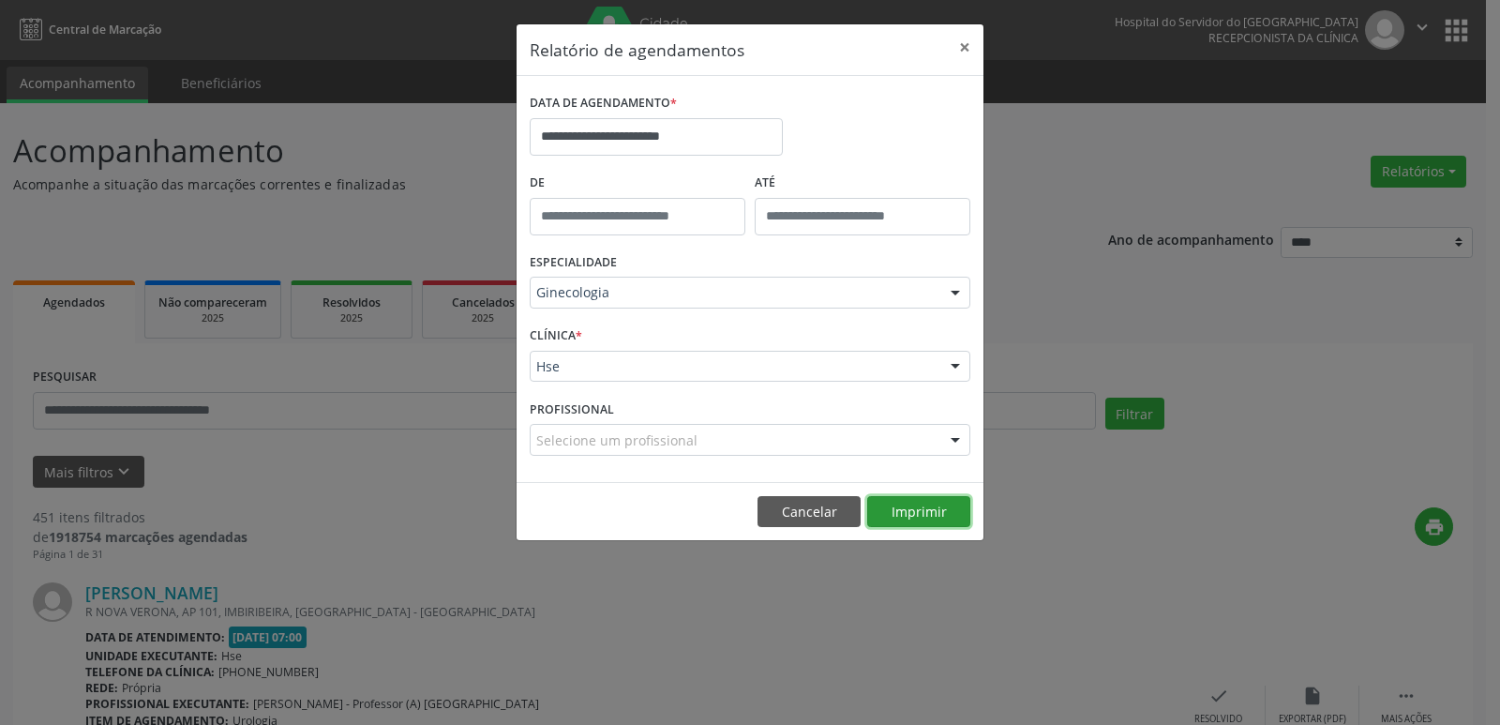
click at [930, 516] on button "Imprimir" at bounding box center [918, 512] width 103 height 32
click at [581, 140] on input "**********" at bounding box center [656, 136] width 253 height 37
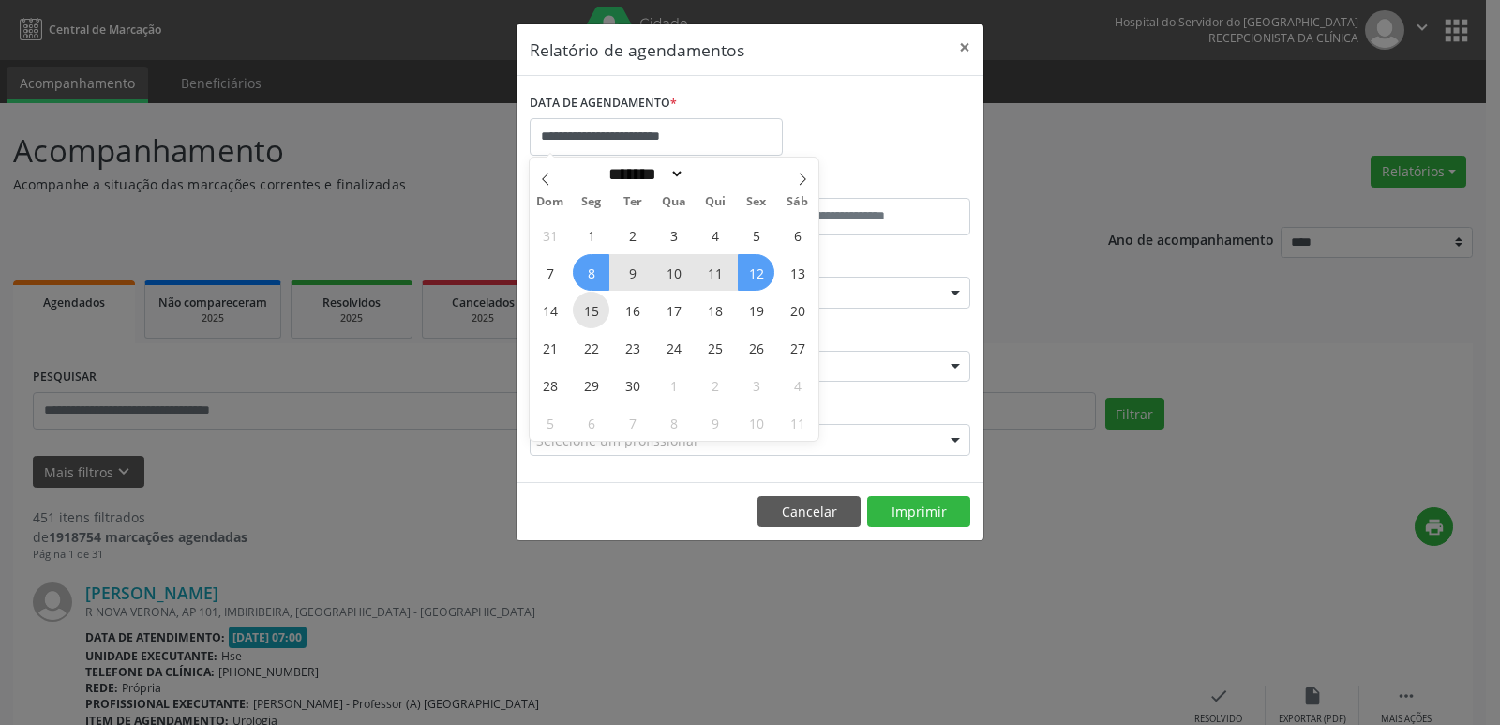
click at [599, 309] on span "15" at bounding box center [591, 309] width 37 height 37
type input "**********"
click at [594, 311] on span "15" at bounding box center [591, 309] width 37 height 37
select select "*"
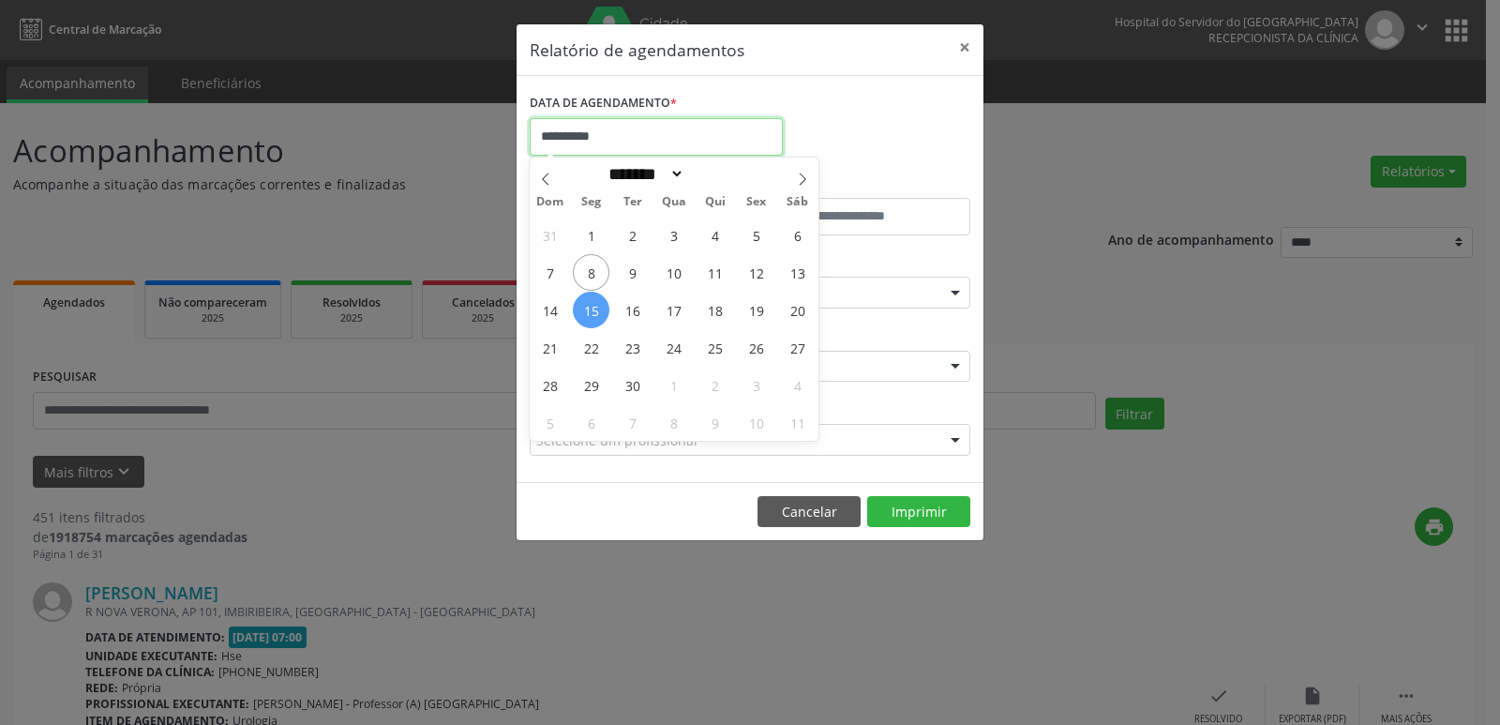
click at [753, 140] on input "**********" at bounding box center [656, 136] width 253 height 37
drag, startPoint x: 598, startPoint y: 309, endPoint x: 718, endPoint y: 309, distance: 120.0
click at [718, 309] on div "31 1 2 3 4 5 6 7 8 9 10 11 12 13 14 15 16 17 18 19 20 21 22 23 24 25 26 27 28 2…" at bounding box center [674, 328] width 289 height 225
drag, startPoint x: 590, startPoint y: 314, endPoint x: 752, endPoint y: 318, distance: 161.3
click at [752, 318] on div "31 1 2 3 4 5 6 7 8 9 10 11 12 13 14 15 16 17 18 19 20 21 22 23 24 25 26 27 28 2…" at bounding box center [674, 328] width 289 height 225
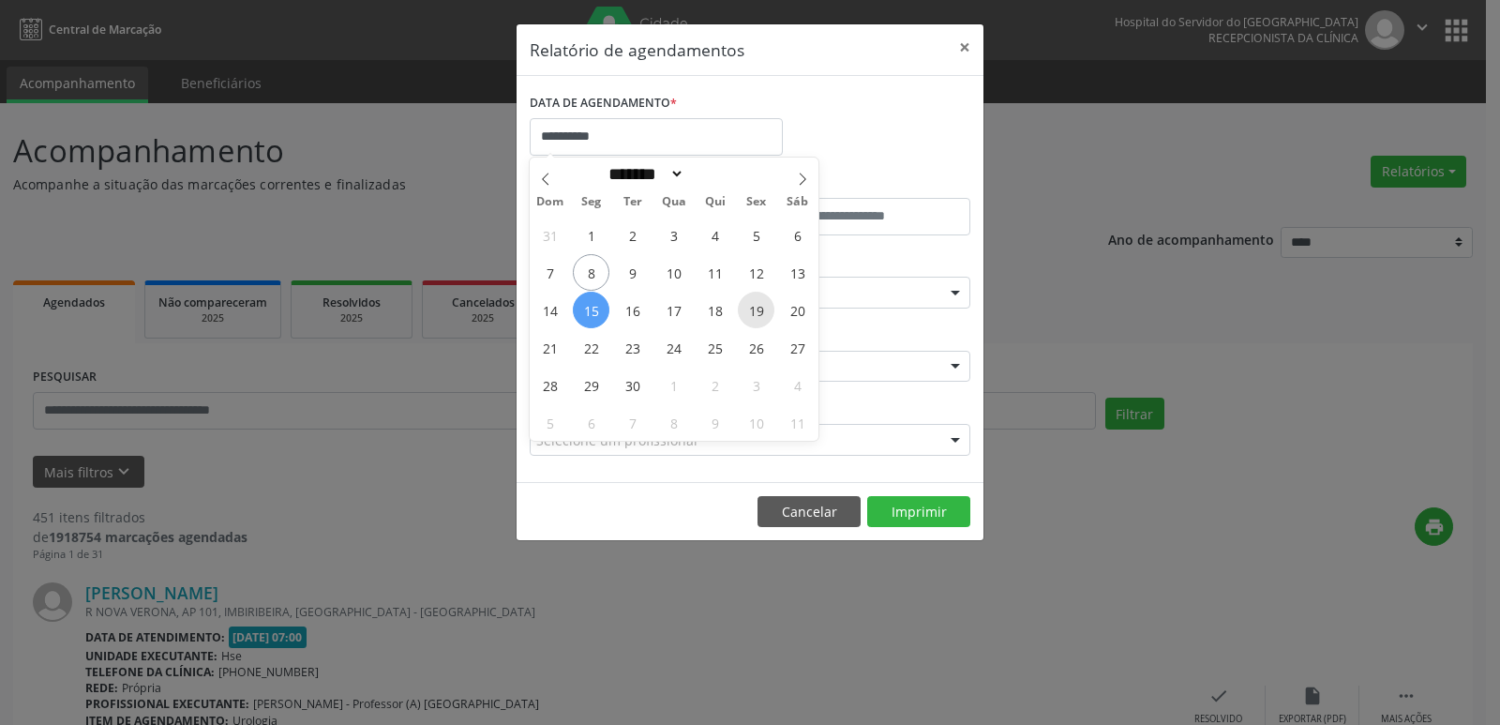
click at [753, 311] on span "19" at bounding box center [756, 309] width 37 height 37
type input "**********"
click at [597, 309] on span "15" at bounding box center [591, 309] width 37 height 37
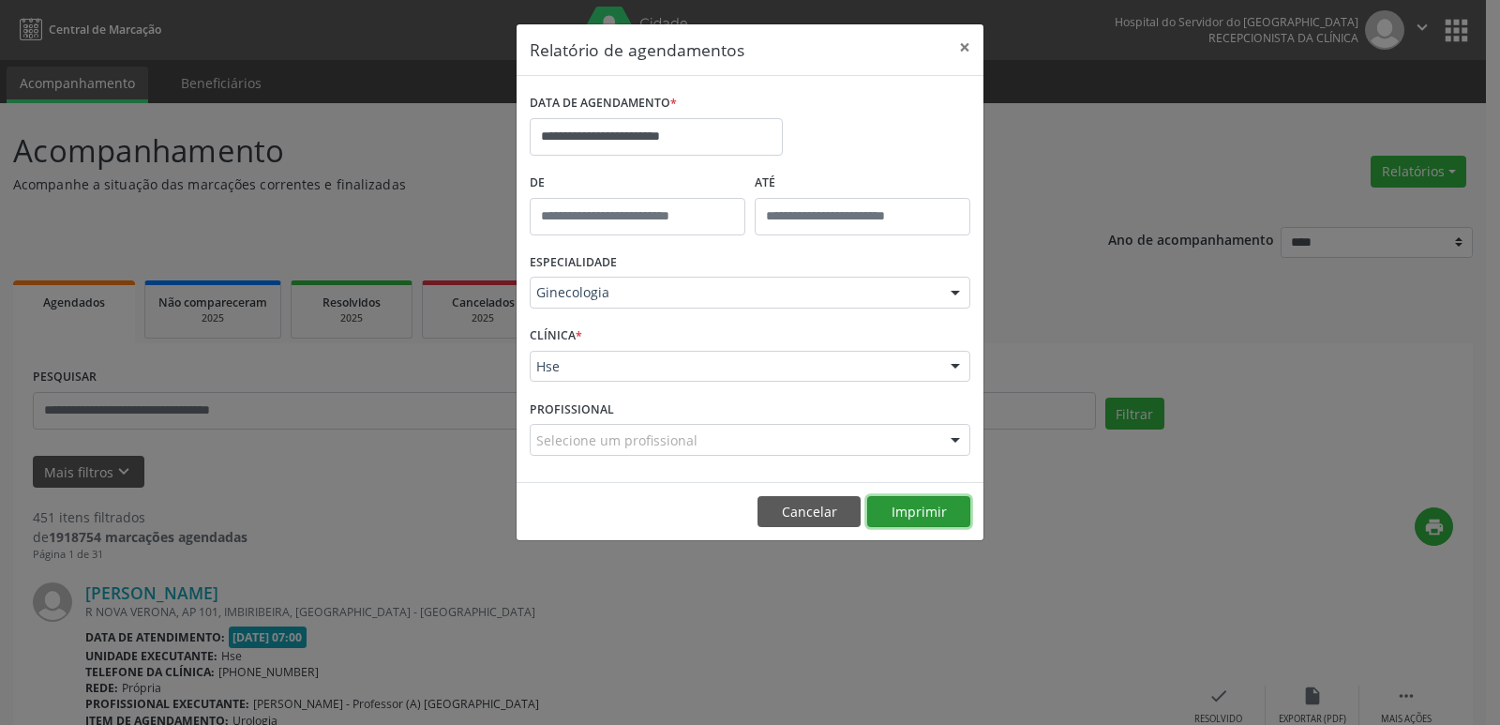
click at [897, 508] on button "Imprimir" at bounding box center [918, 512] width 103 height 32
click at [960, 291] on div at bounding box center [955, 293] width 28 height 32
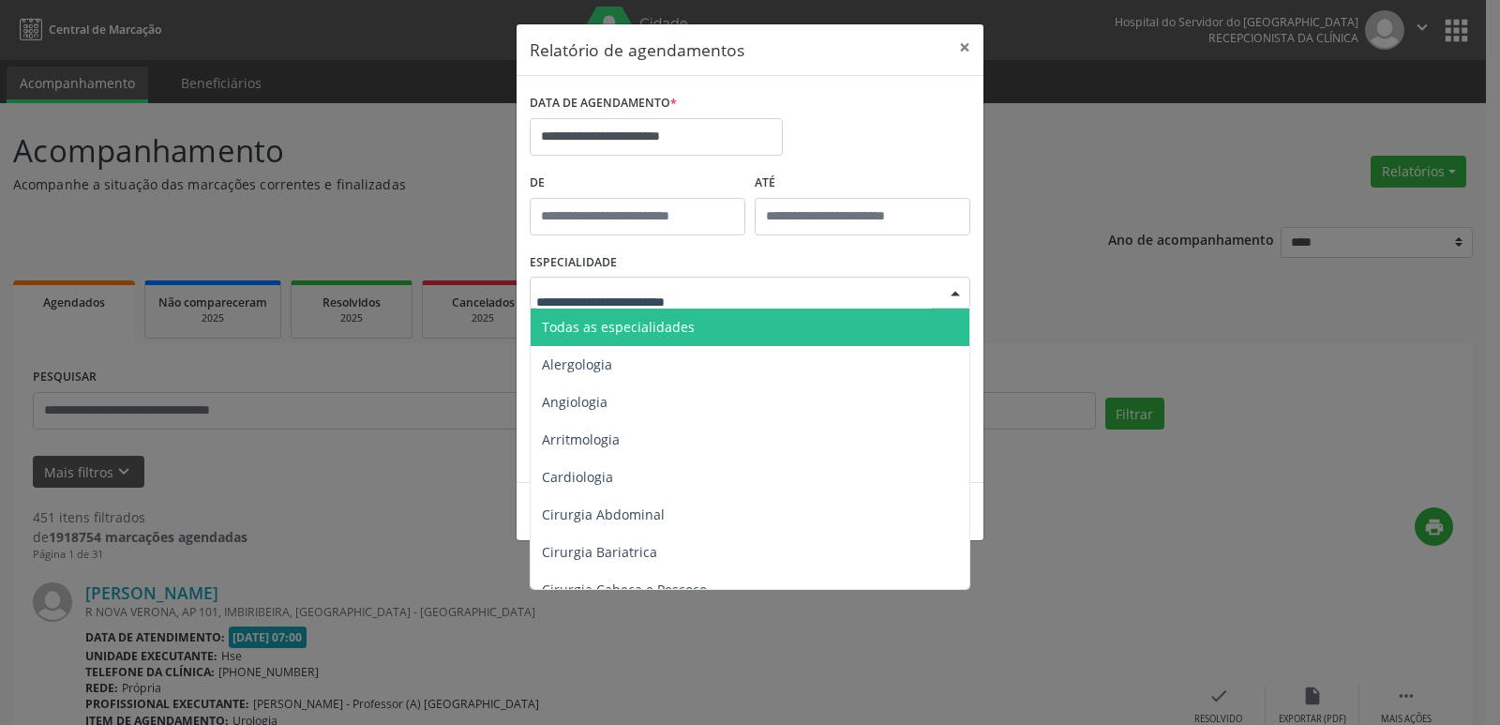
click at [643, 328] on span "Todas as especialidades" at bounding box center [618, 327] width 153 height 18
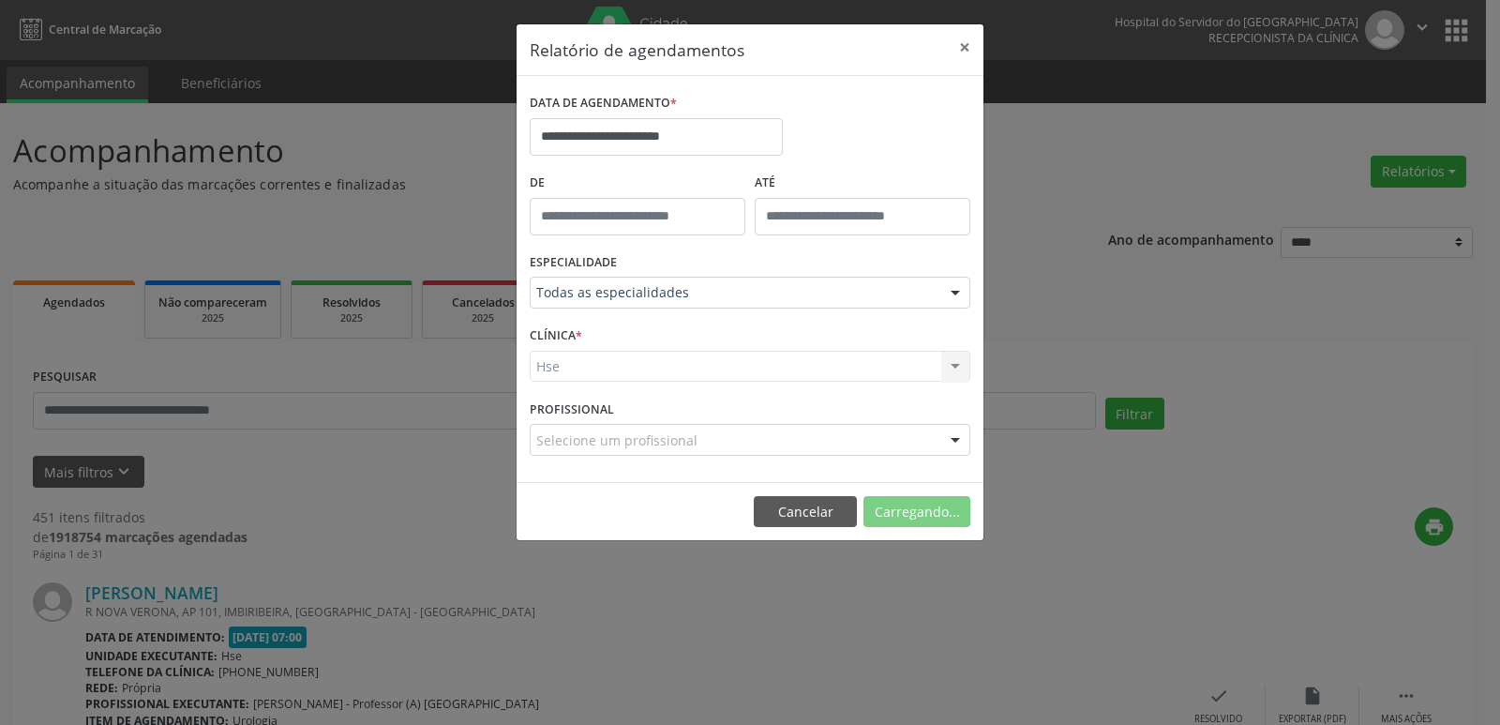
click at [961, 367] on div "Hse Hse Nenhum resultado encontrado para: " " Não há nenhuma opção para ser exi…" at bounding box center [750, 367] width 441 height 32
click at [952, 366] on div at bounding box center [955, 367] width 28 height 32
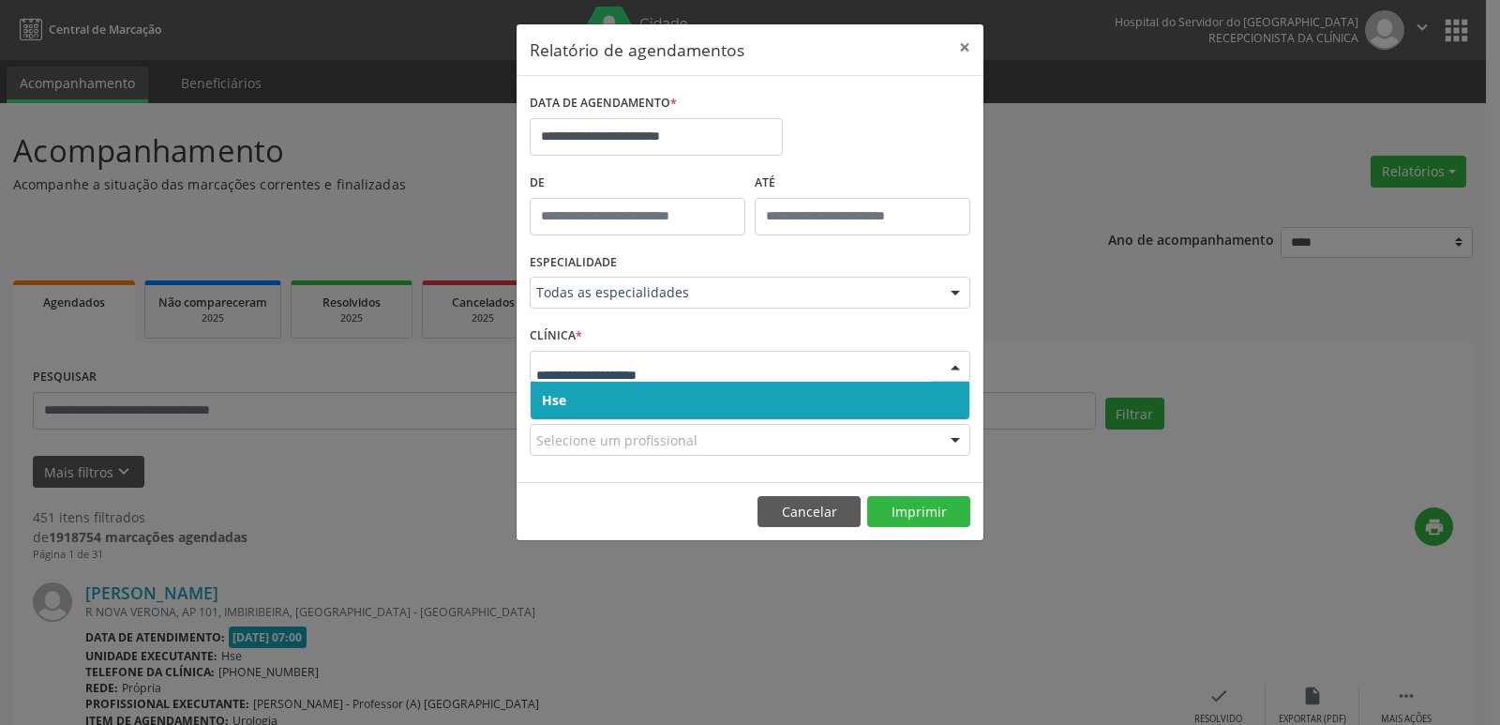
click at [651, 412] on span "Hse" at bounding box center [749, 399] width 439 height 37
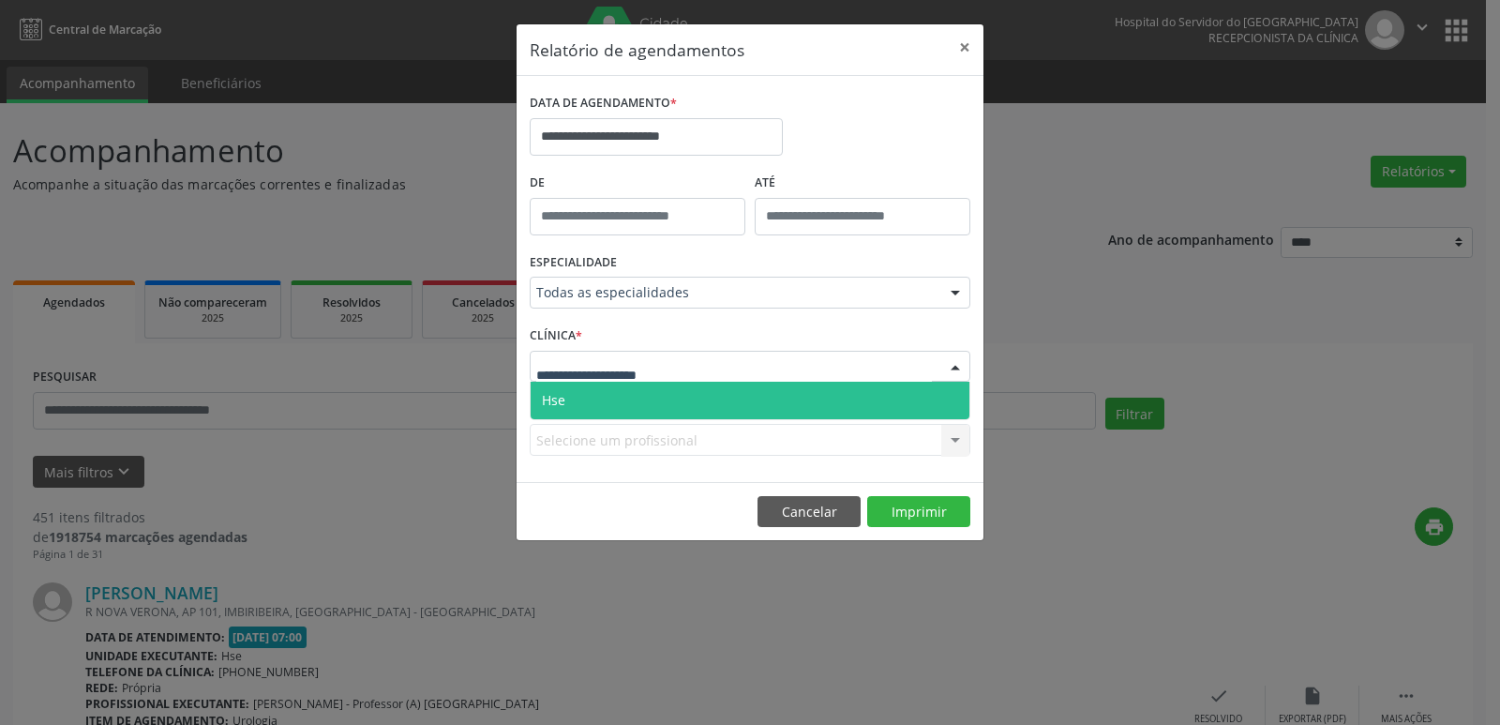
click at [960, 361] on div at bounding box center [955, 367] width 28 height 32
click at [680, 392] on span "Hse" at bounding box center [749, 399] width 439 height 37
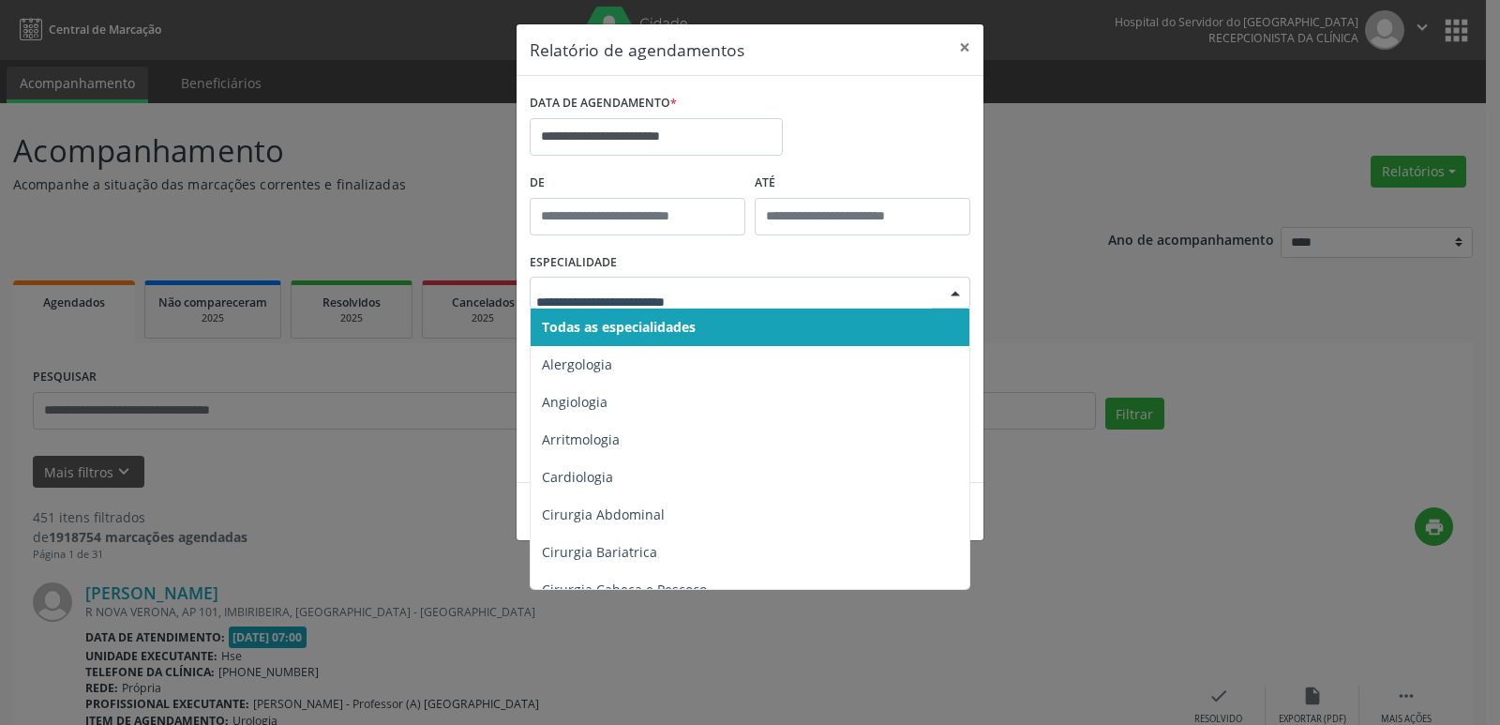
click at [954, 290] on div at bounding box center [955, 293] width 28 height 32
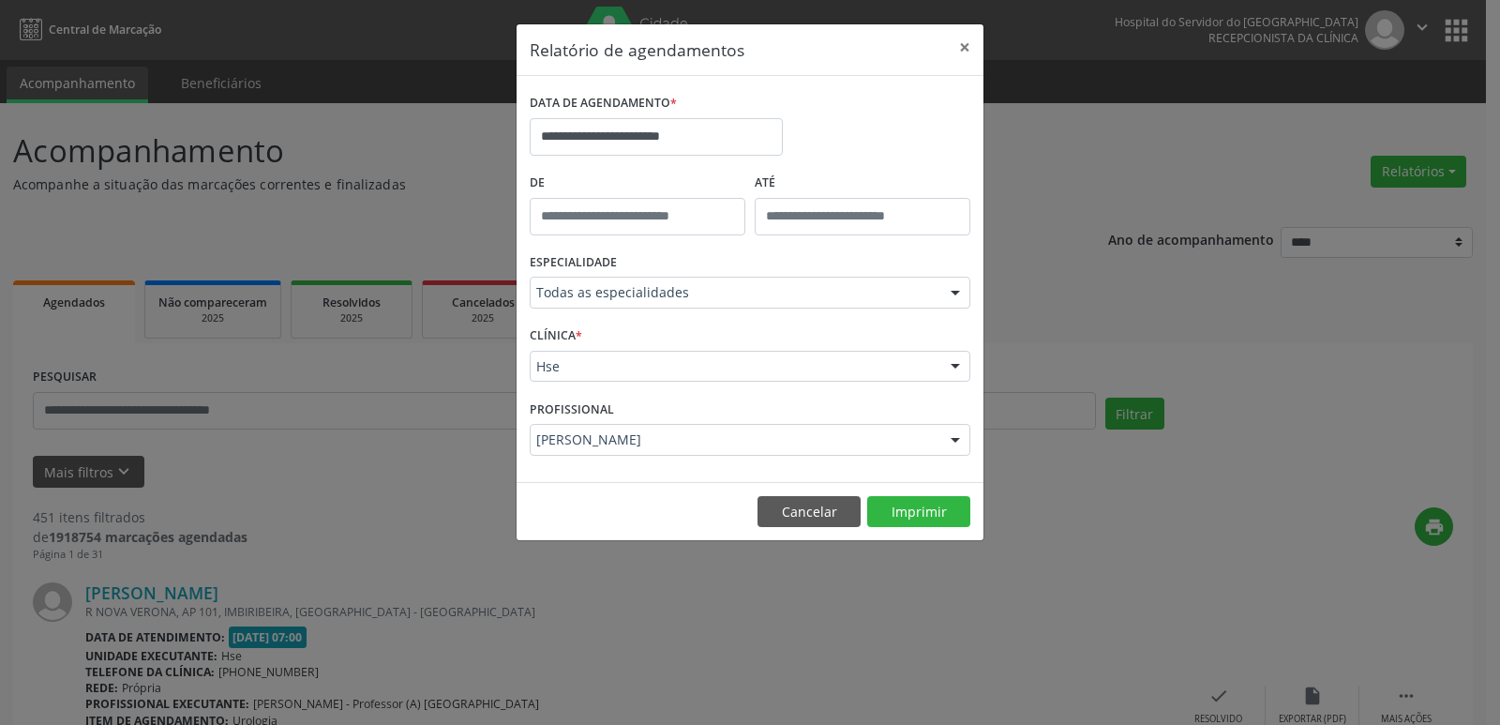
click at [957, 296] on div at bounding box center [955, 293] width 28 height 32
click at [956, 295] on div at bounding box center [955, 293] width 28 height 32
type input "*"
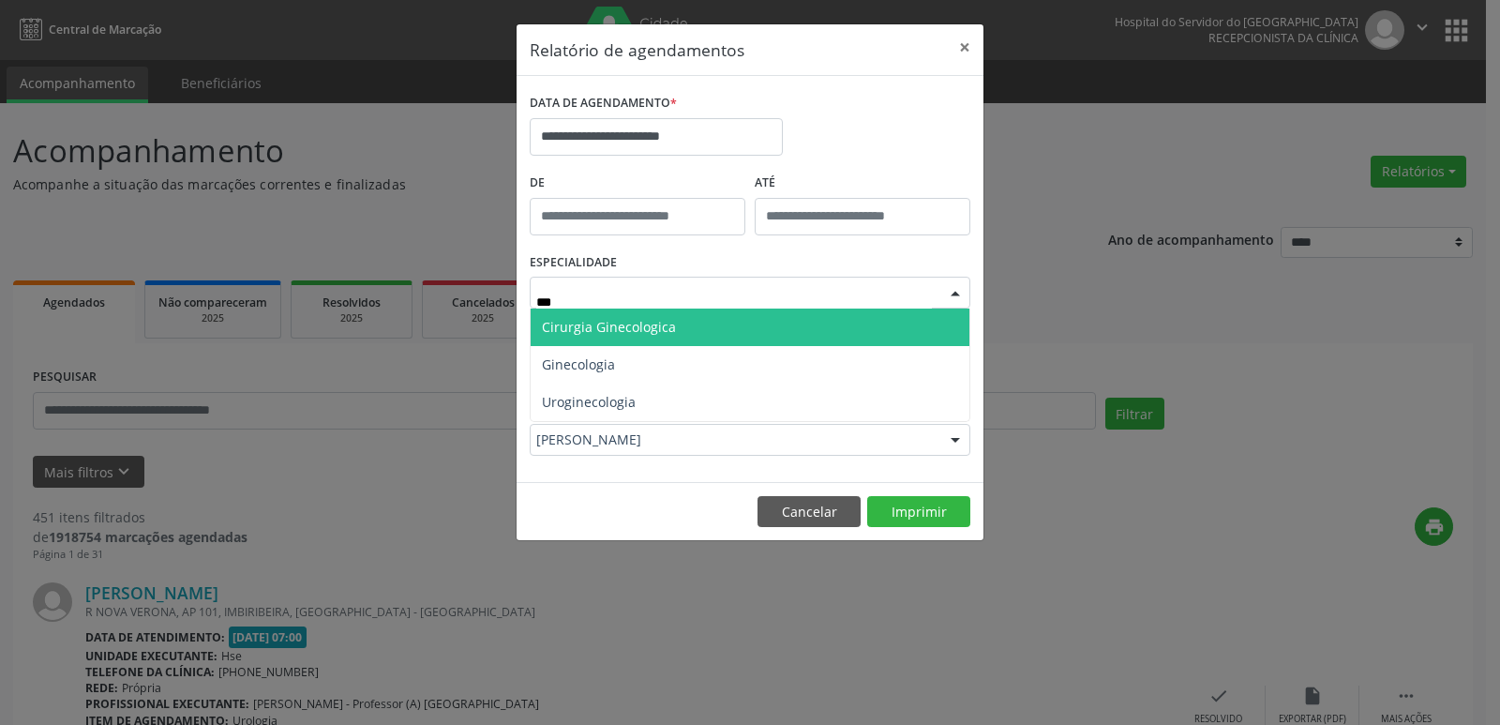
click at [638, 328] on span "Cirurgia Ginecologica" at bounding box center [609, 327] width 134 height 18
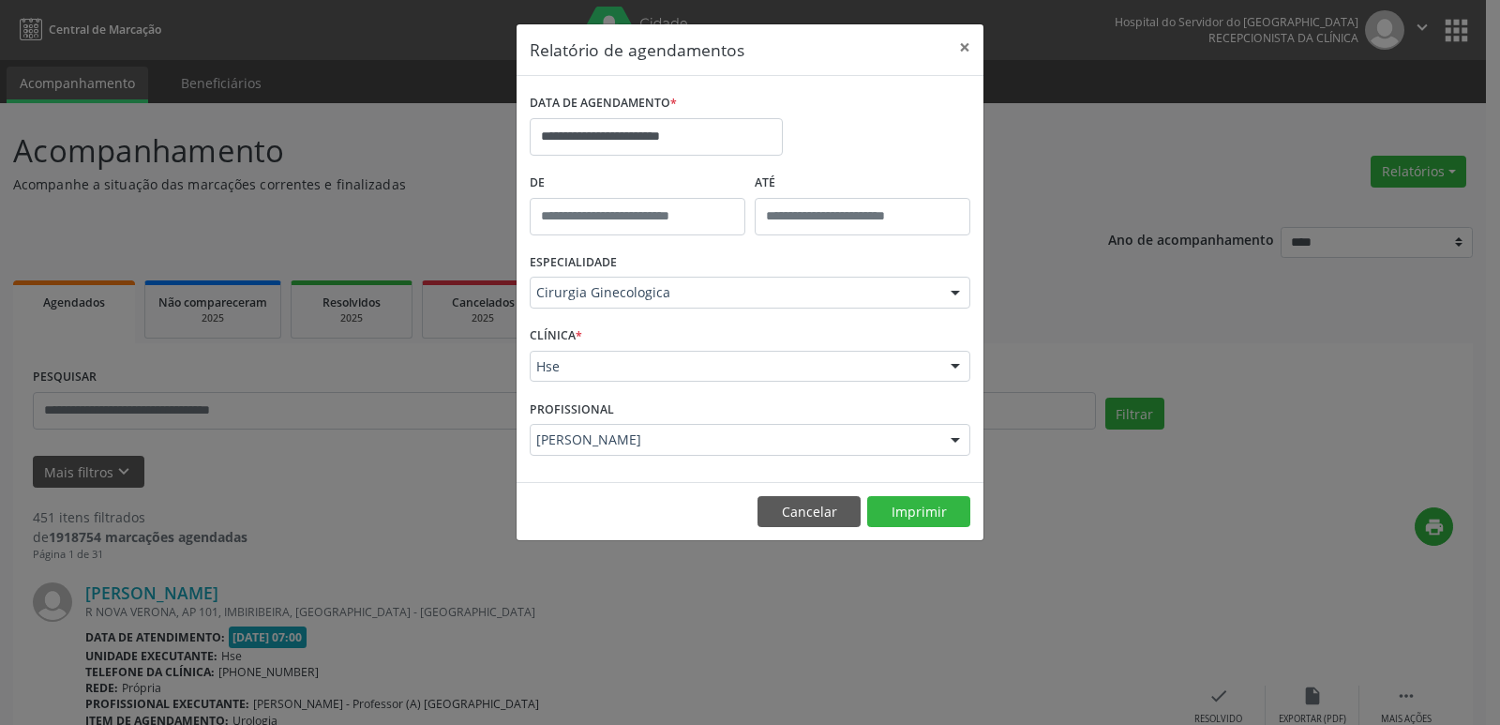
click at [952, 364] on div at bounding box center [955, 367] width 28 height 32
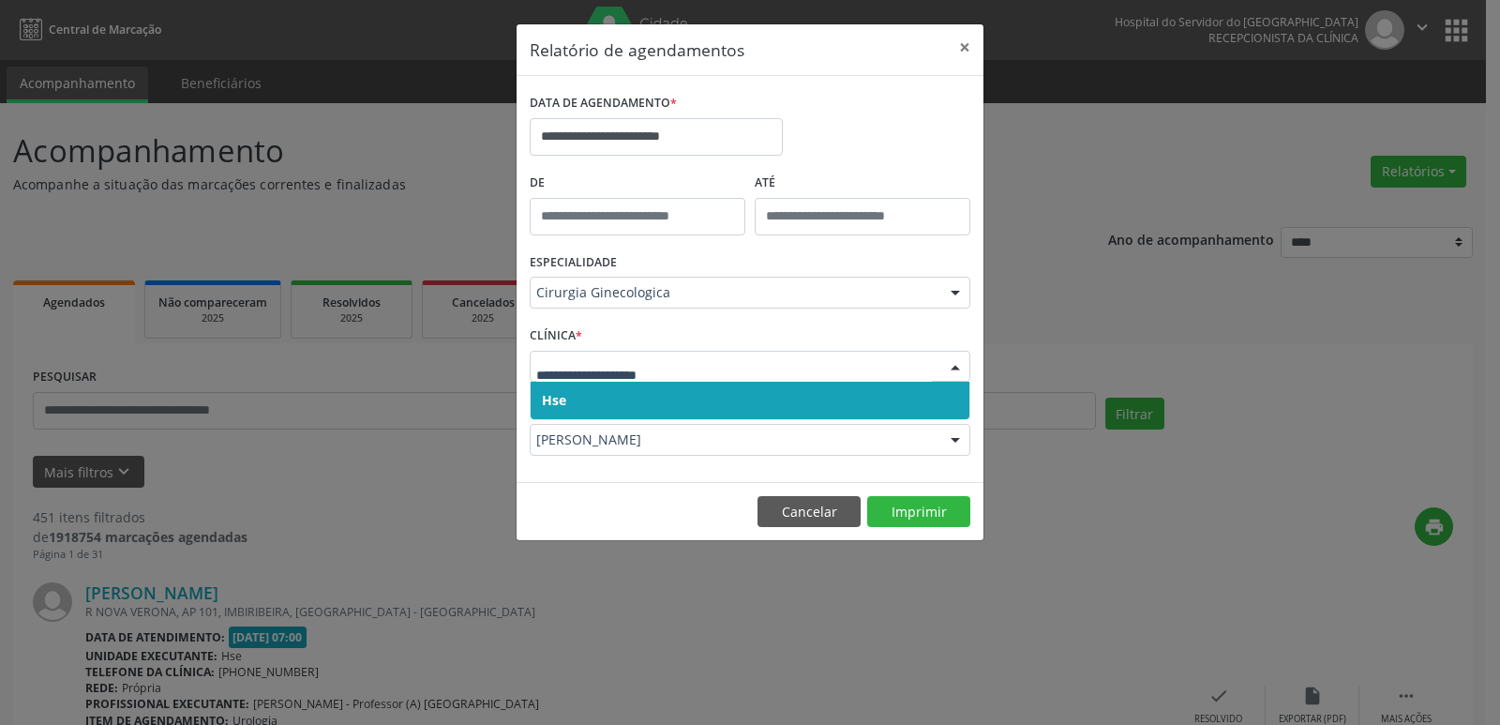
click at [760, 398] on span "Hse" at bounding box center [749, 399] width 439 height 37
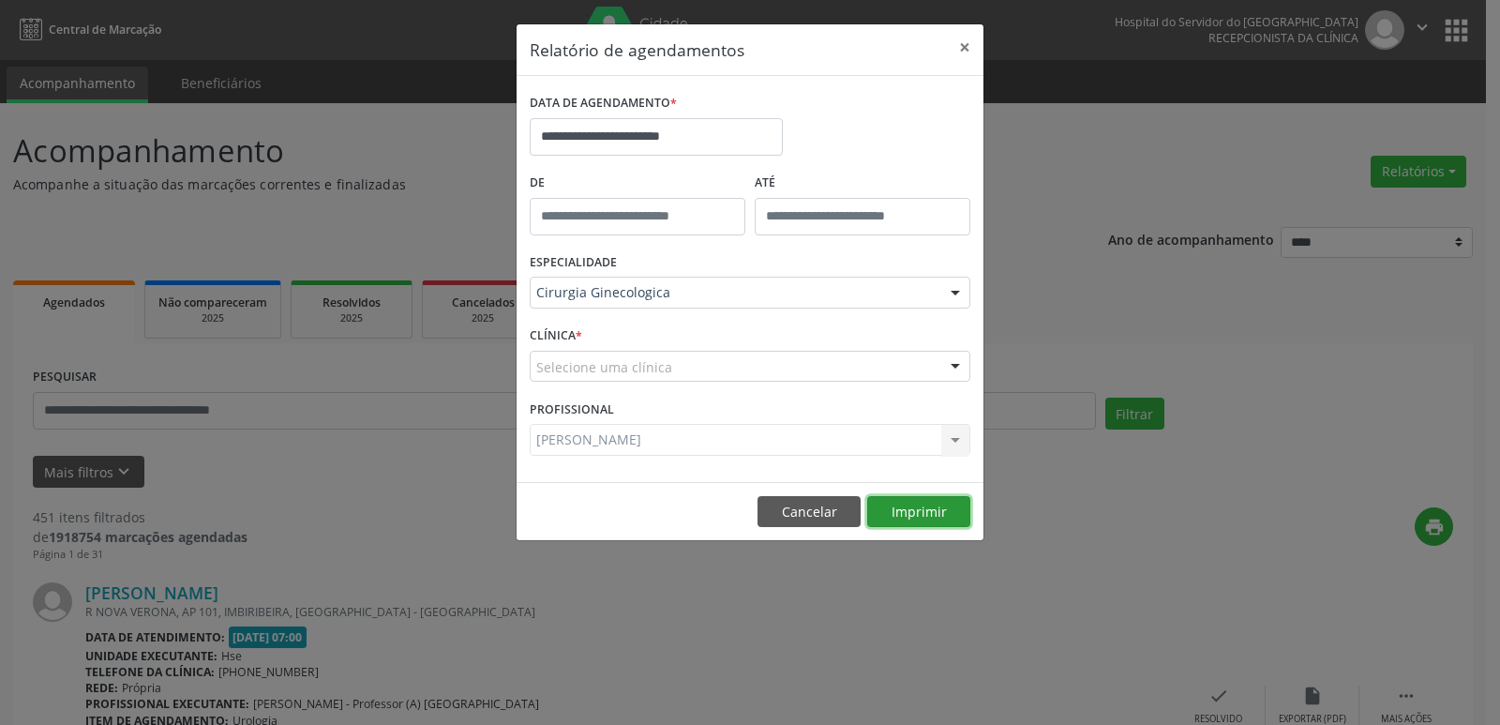
click at [916, 515] on button "Imprimir" at bounding box center [918, 512] width 103 height 32
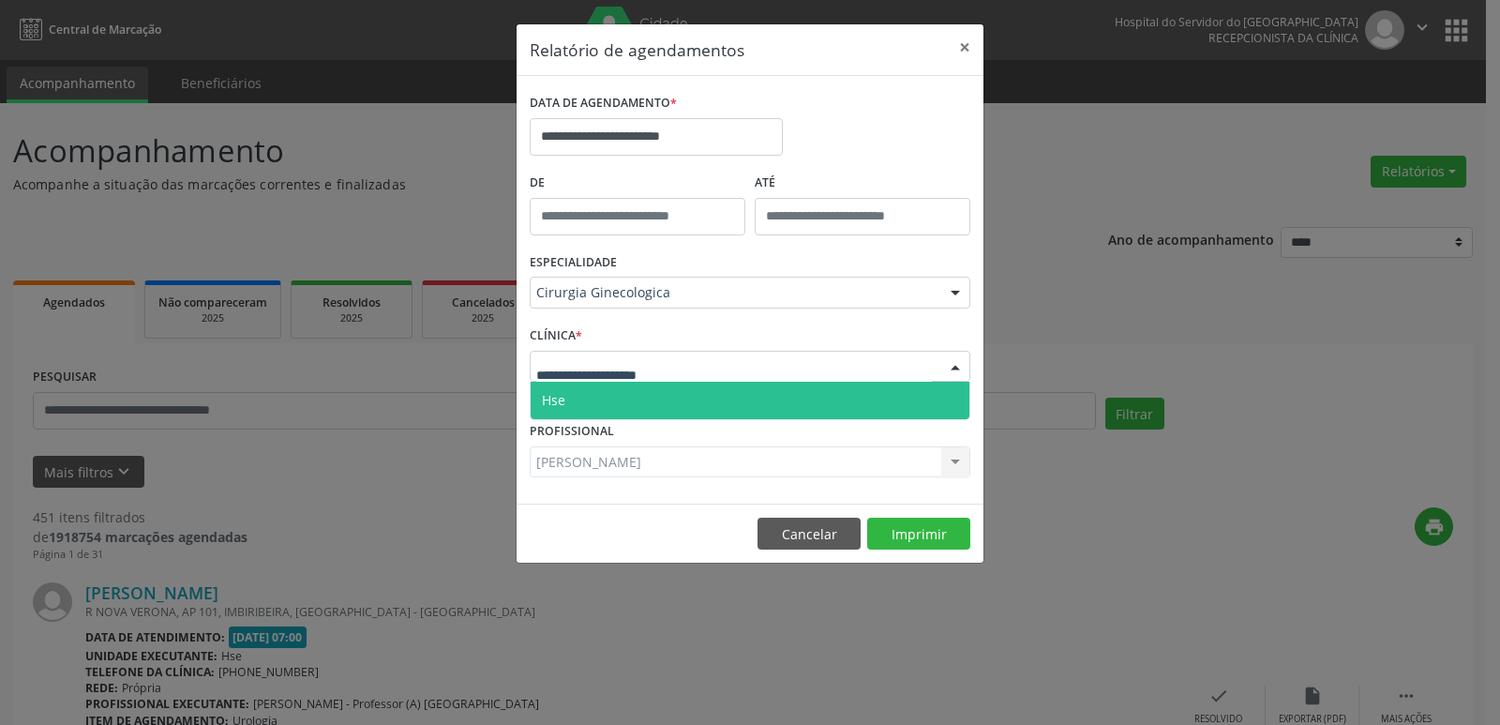
click at [949, 366] on div at bounding box center [955, 367] width 28 height 32
click at [595, 399] on span "Hse" at bounding box center [749, 399] width 439 height 37
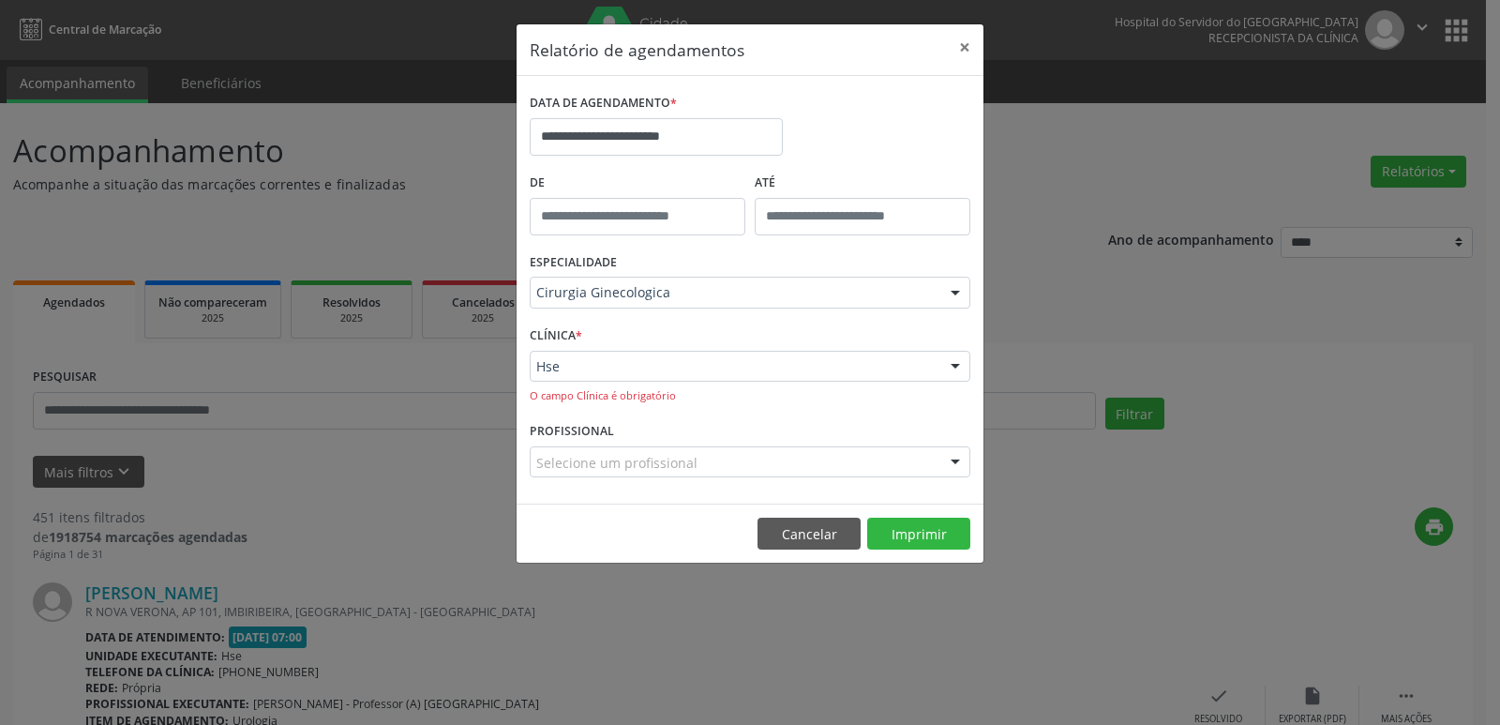
click at [951, 362] on div at bounding box center [955, 367] width 28 height 32
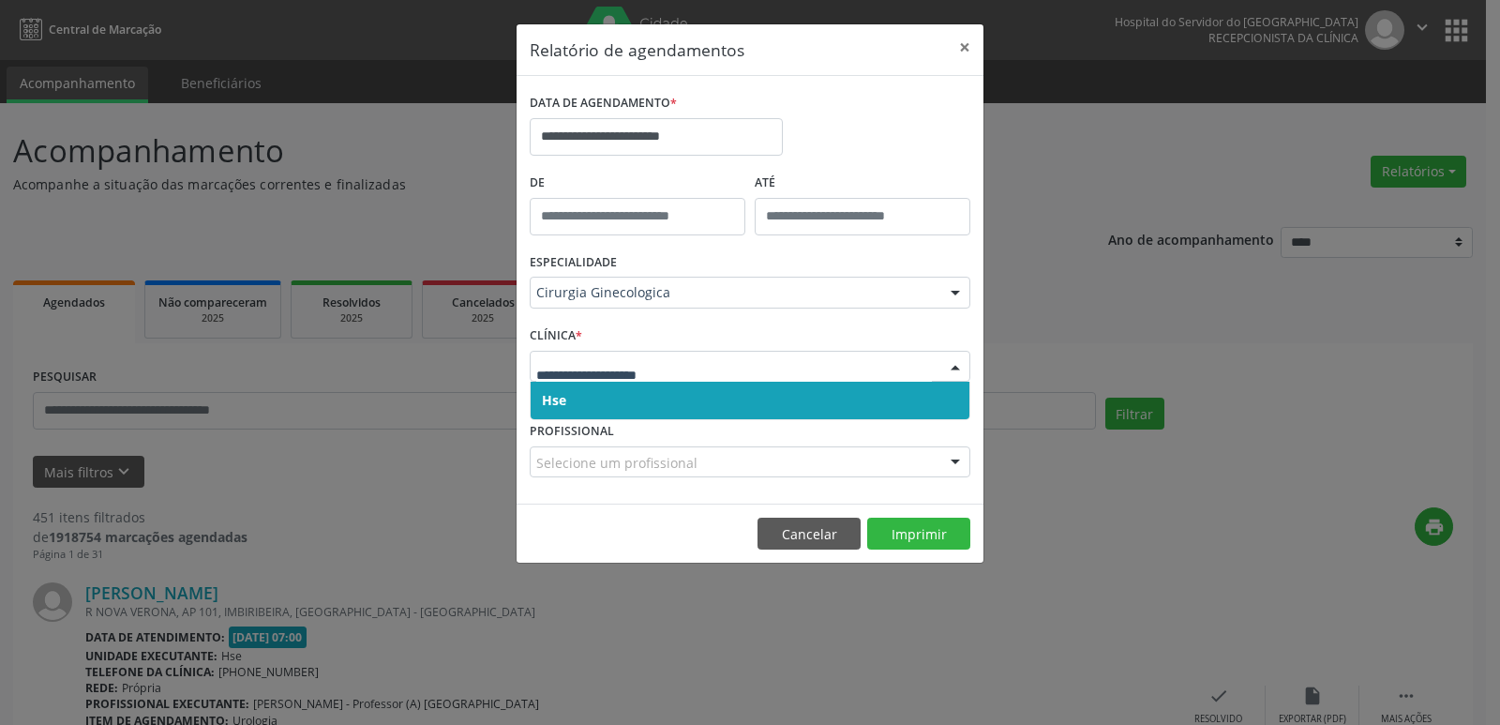
click at [951, 362] on div at bounding box center [955, 367] width 28 height 32
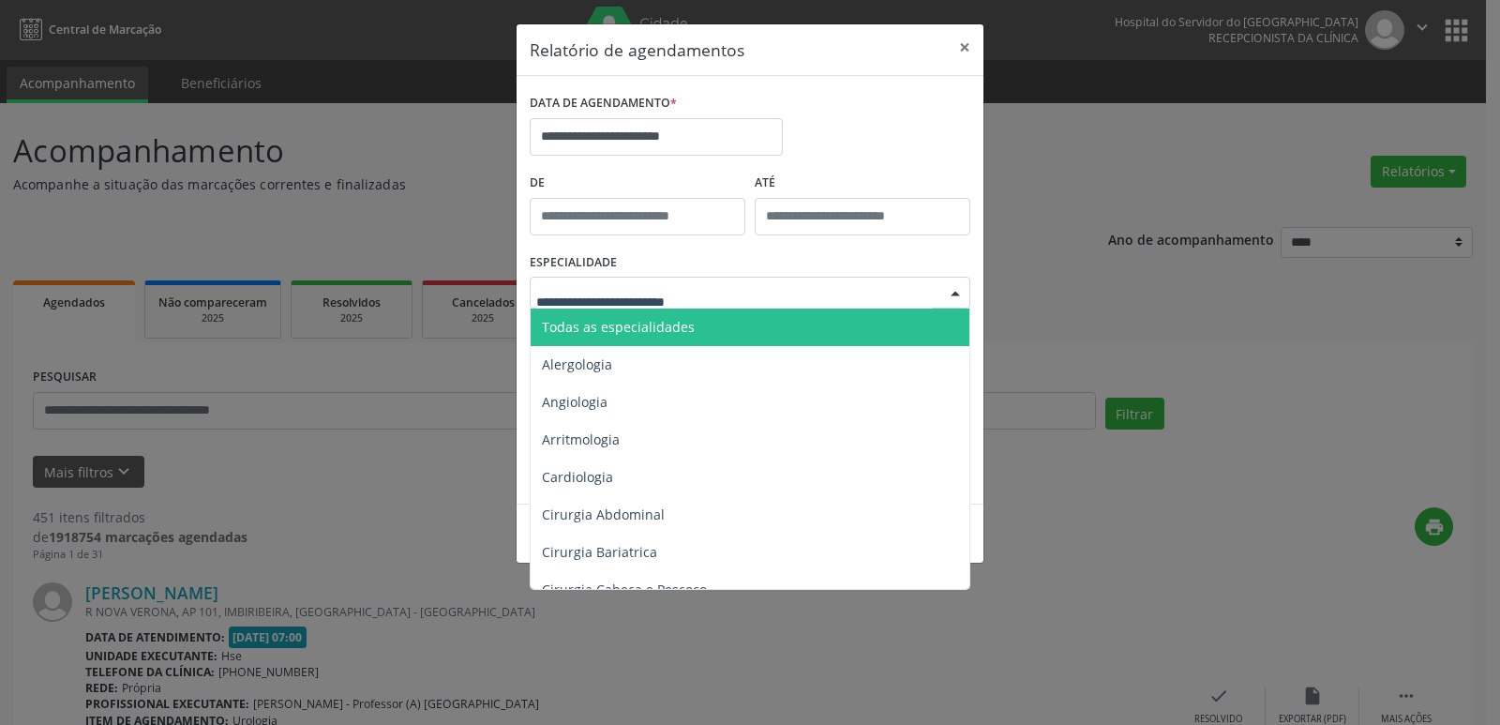
click at [956, 292] on div at bounding box center [955, 293] width 28 height 32
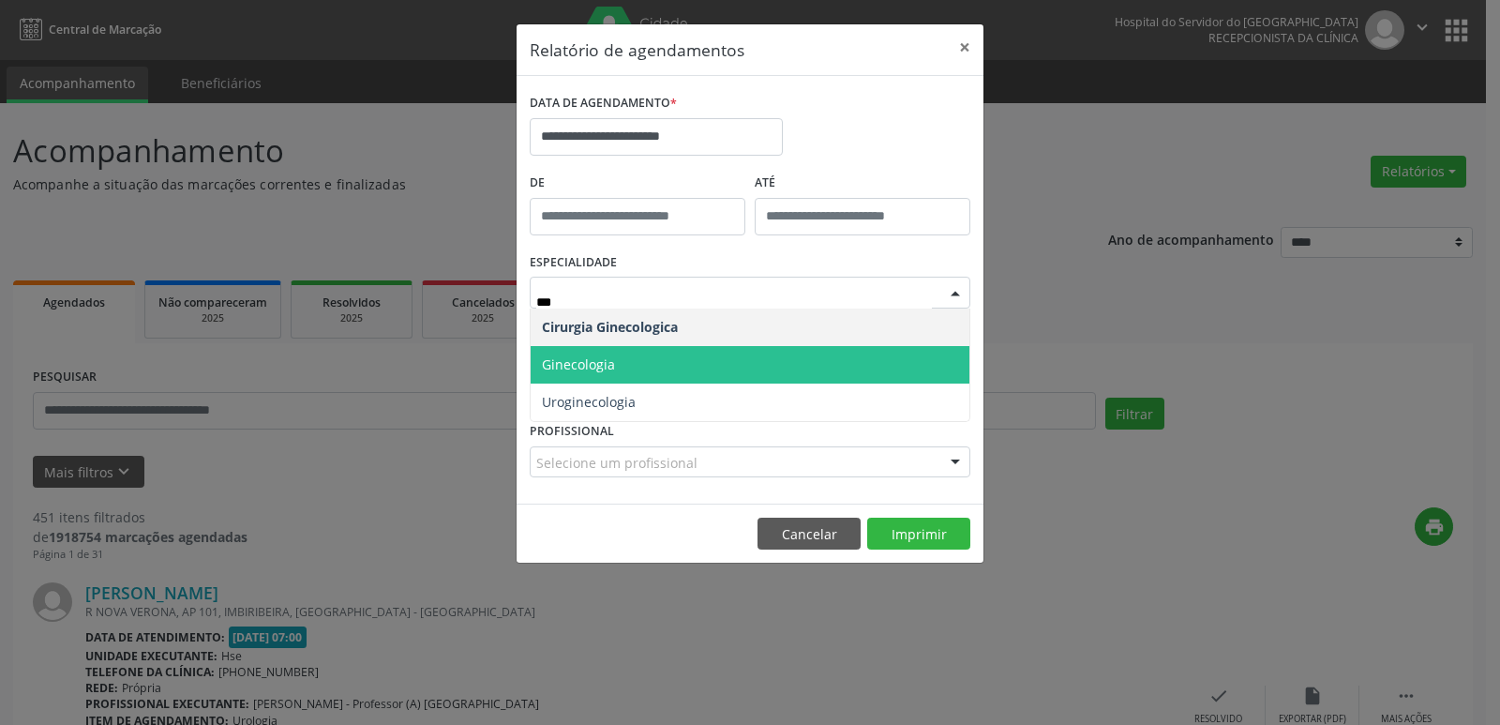
type input "****"
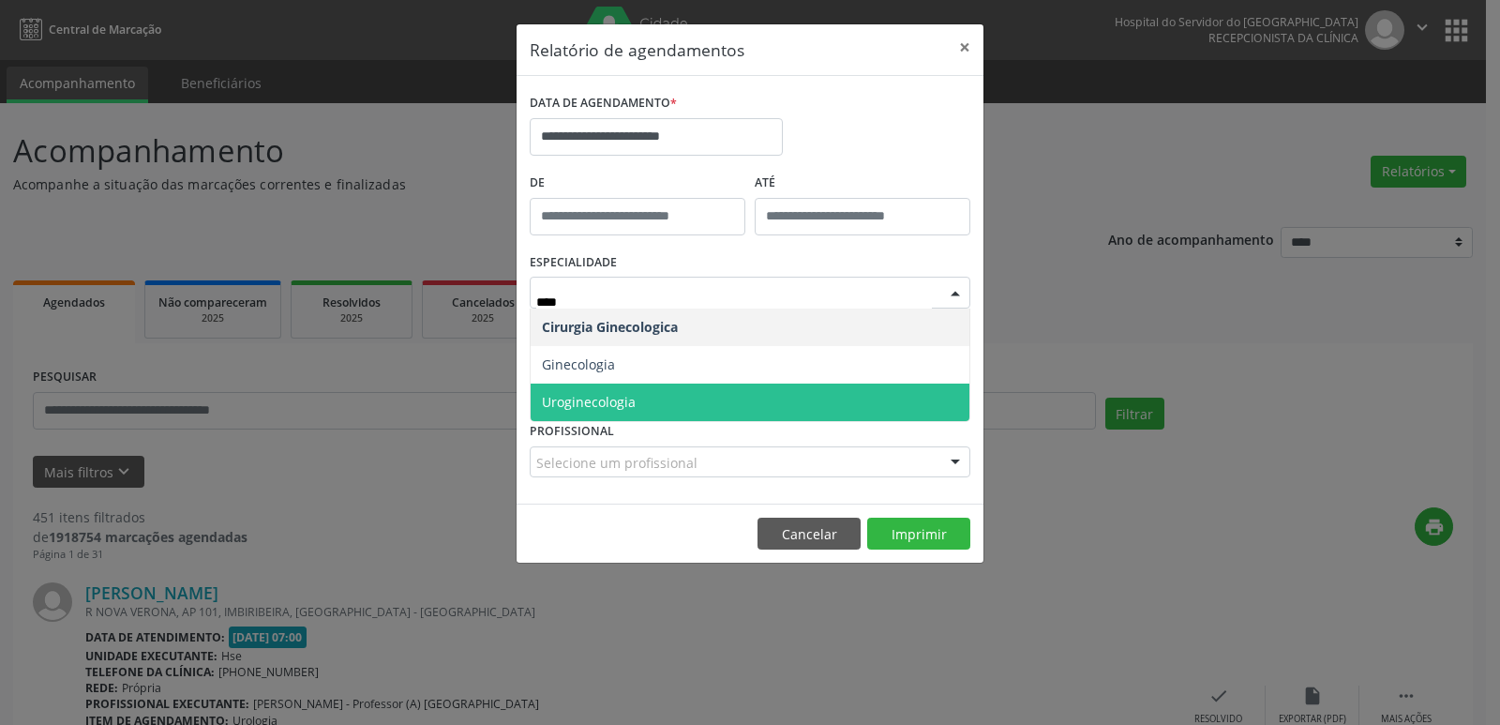
click at [608, 401] on span "Uroginecologia" at bounding box center [589, 402] width 94 height 18
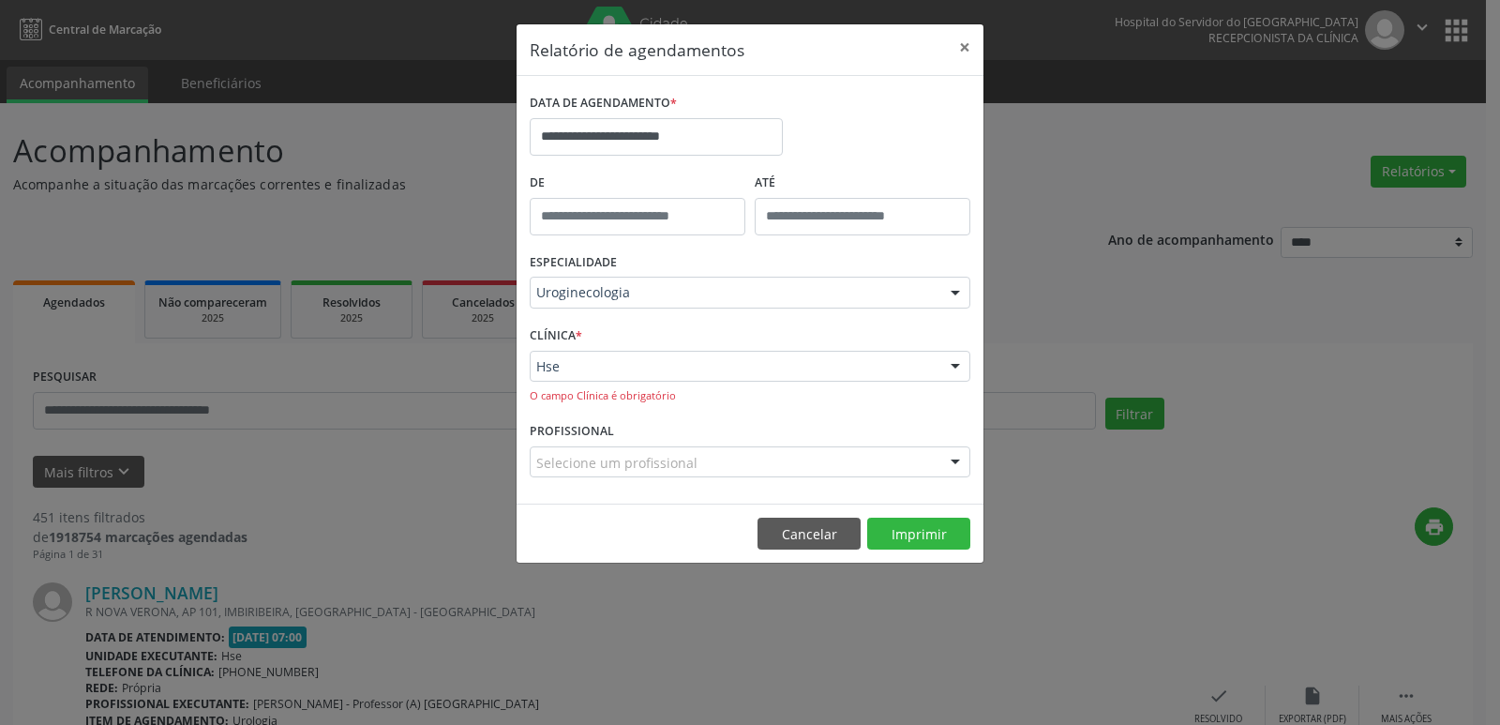
click at [960, 366] on div at bounding box center [955, 367] width 28 height 32
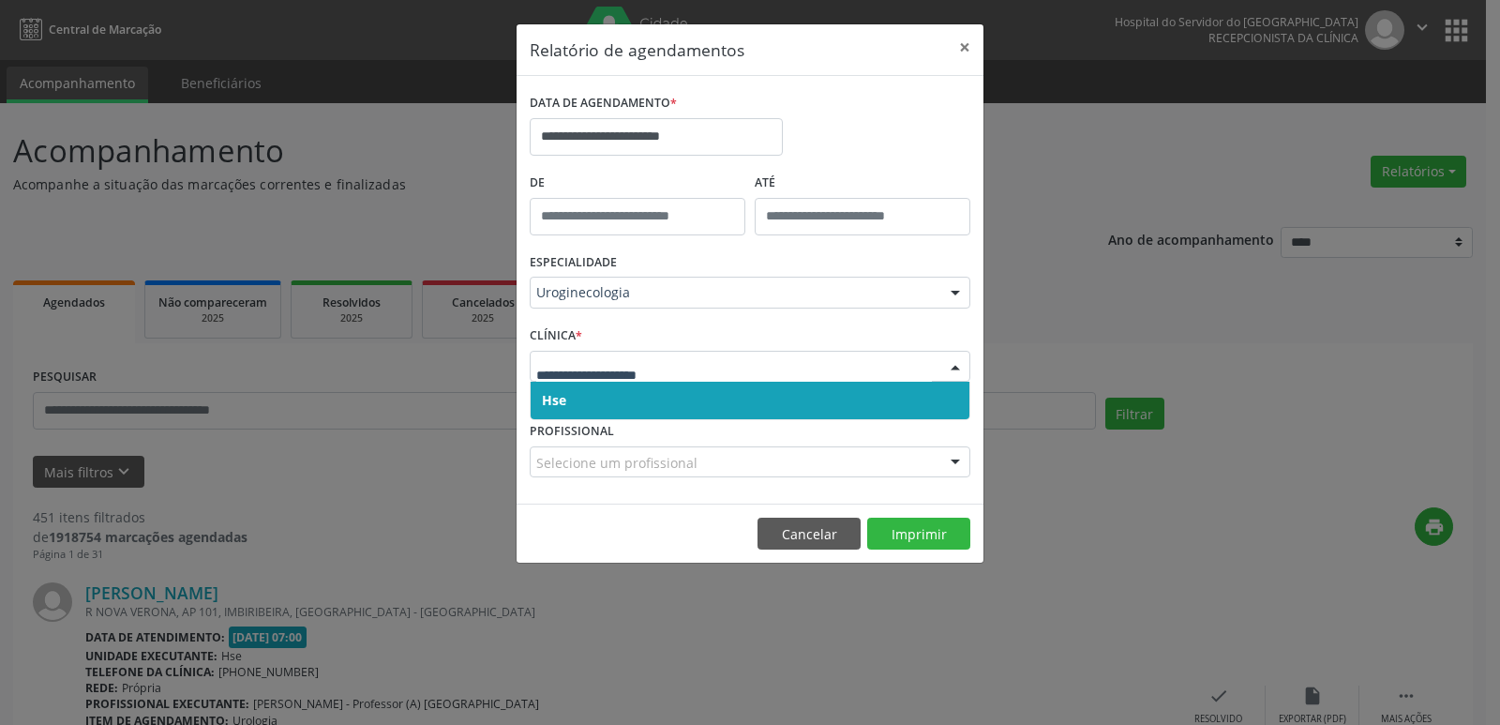
click at [736, 400] on span "Hse" at bounding box center [749, 399] width 439 height 37
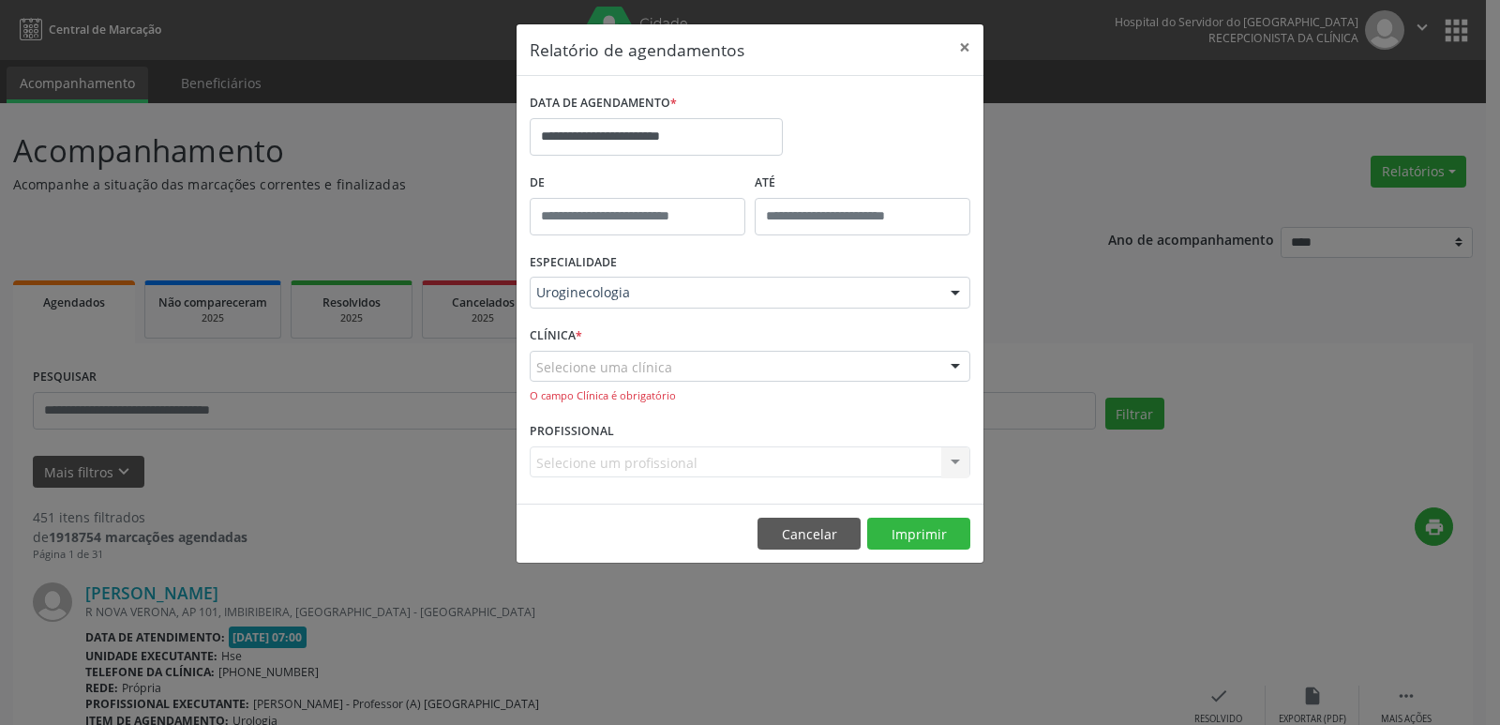
click at [957, 362] on div at bounding box center [955, 367] width 28 height 32
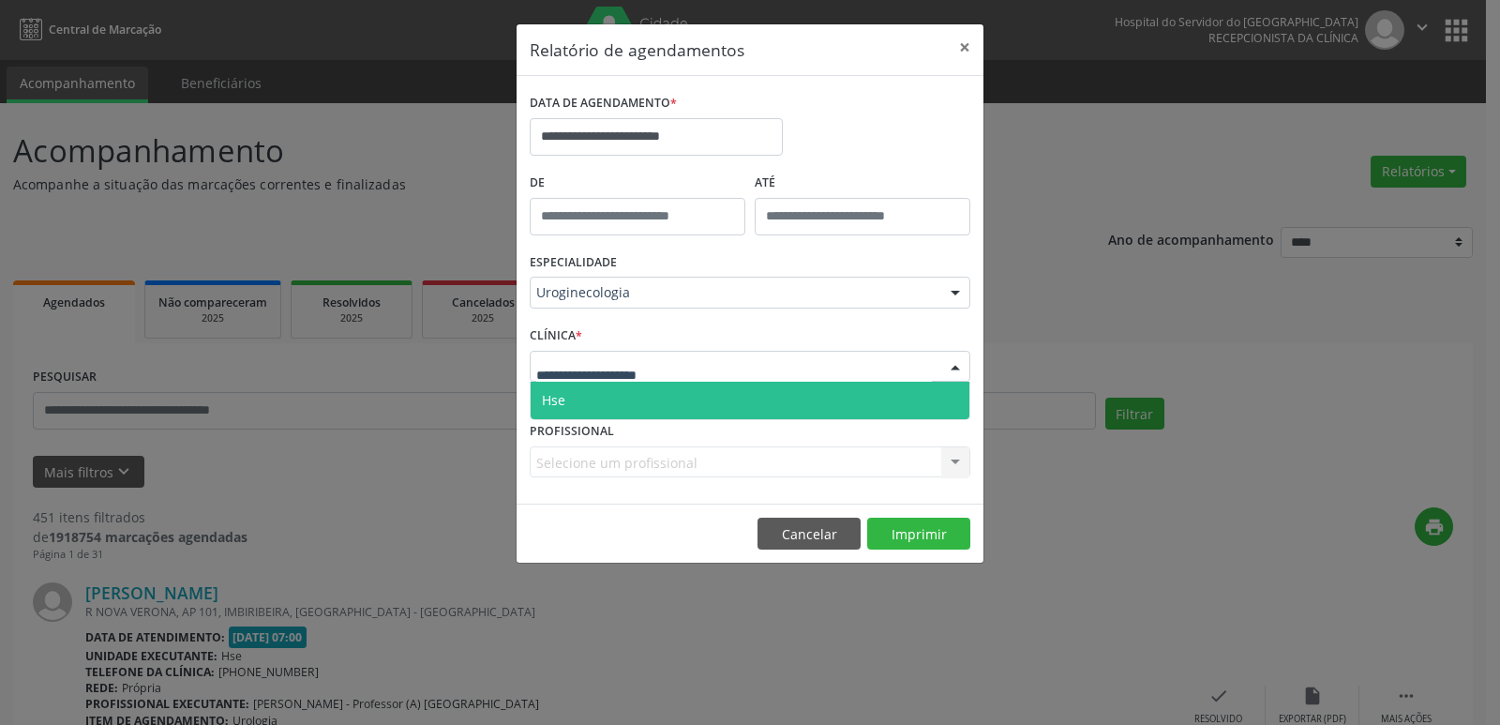
click at [948, 369] on div at bounding box center [955, 367] width 28 height 32
click at [963, 290] on div at bounding box center [955, 293] width 28 height 32
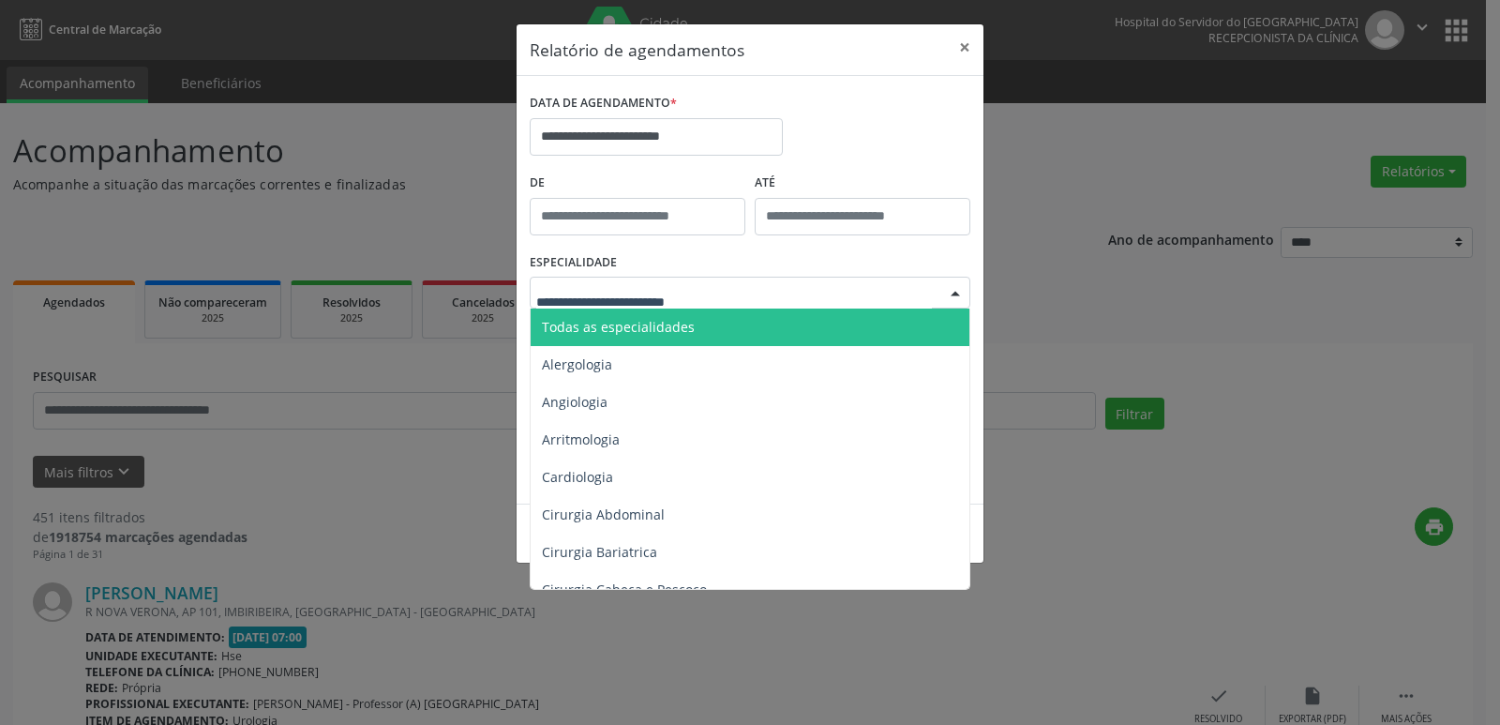
click at [650, 325] on span "Todas as especialidades" at bounding box center [618, 327] width 153 height 18
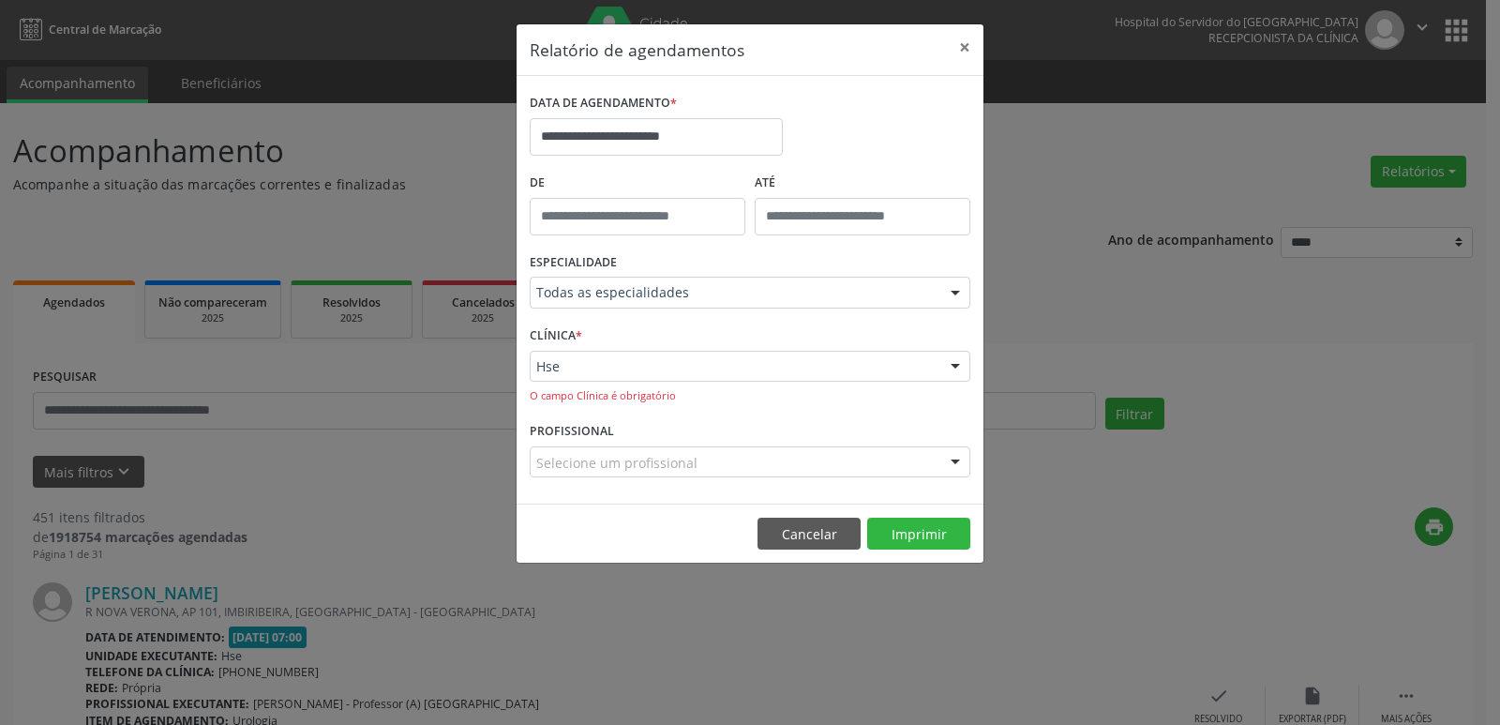
click at [959, 292] on div at bounding box center [955, 293] width 28 height 32
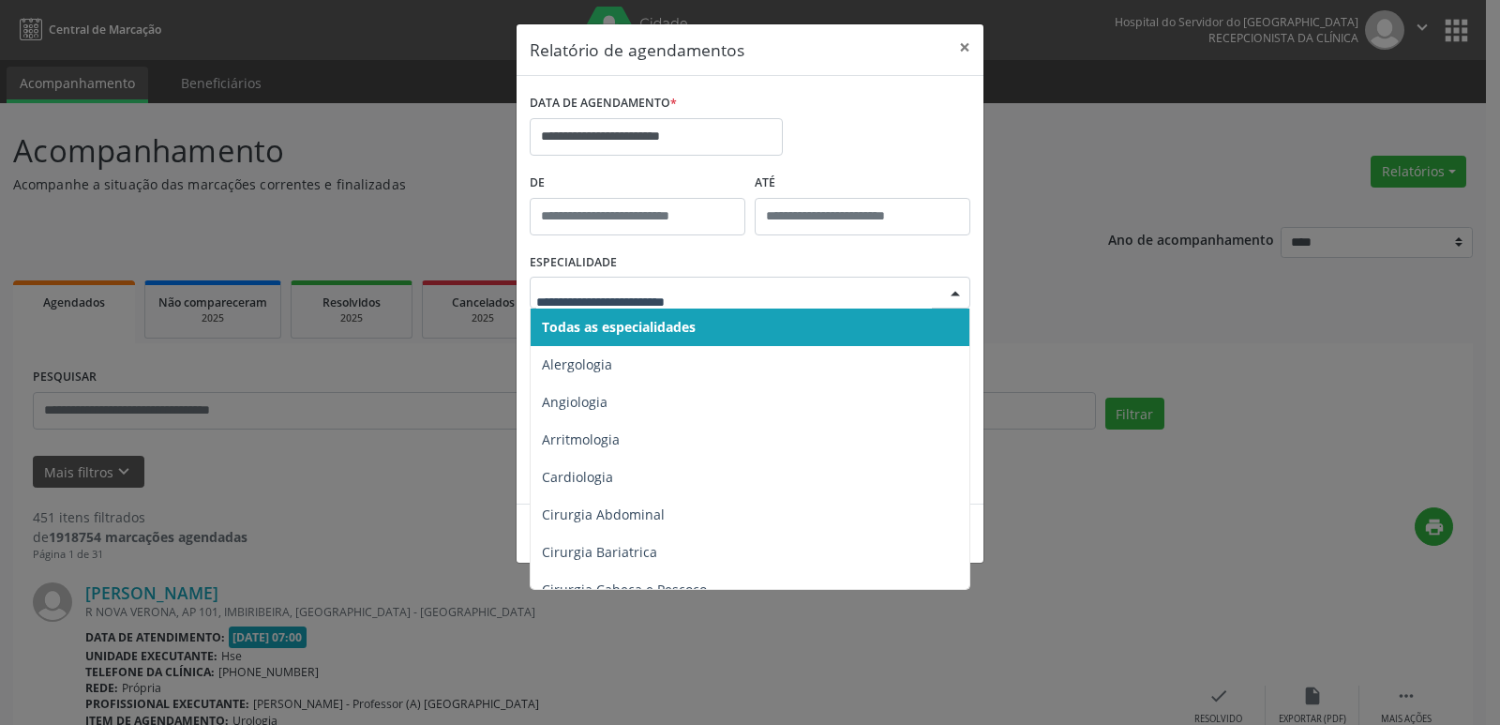
click at [681, 318] on span "Todas as especialidades" at bounding box center [619, 327] width 154 height 18
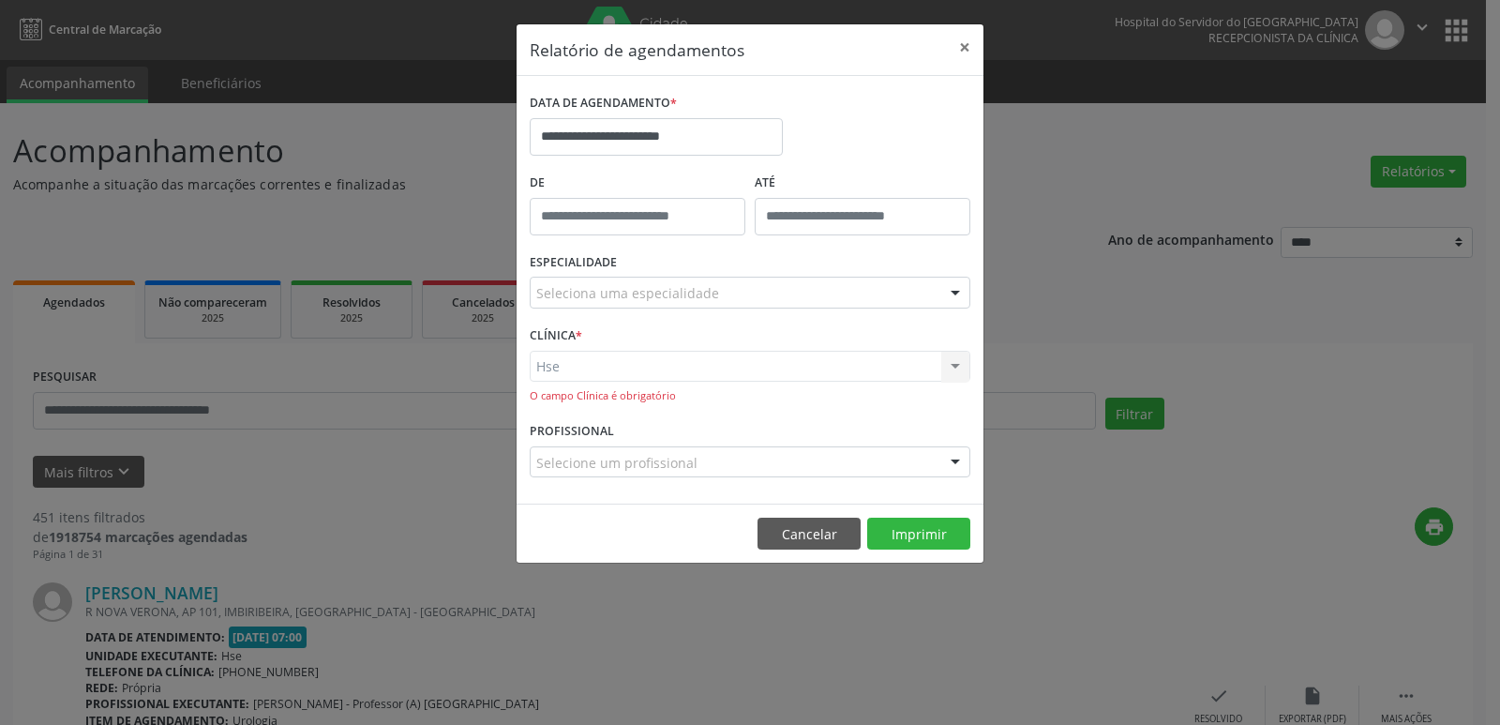
click at [952, 367] on div "Hse Hse Nenhum resultado encontrado para: " " Não há nenhuma opção para ser exi…" at bounding box center [750, 377] width 441 height 53
click at [952, 366] on div "Hse Hse Nenhum resultado encontrado para: " " Não há nenhuma opção para ser exi…" at bounding box center [750, 377] width 441 height 53
click at [951, 366] on div "Hse Hse Nenhum resultado encontrado para: " " Não há nenhuma opção para ser exi…" at bounding box center [750, 377] width 441 height 53
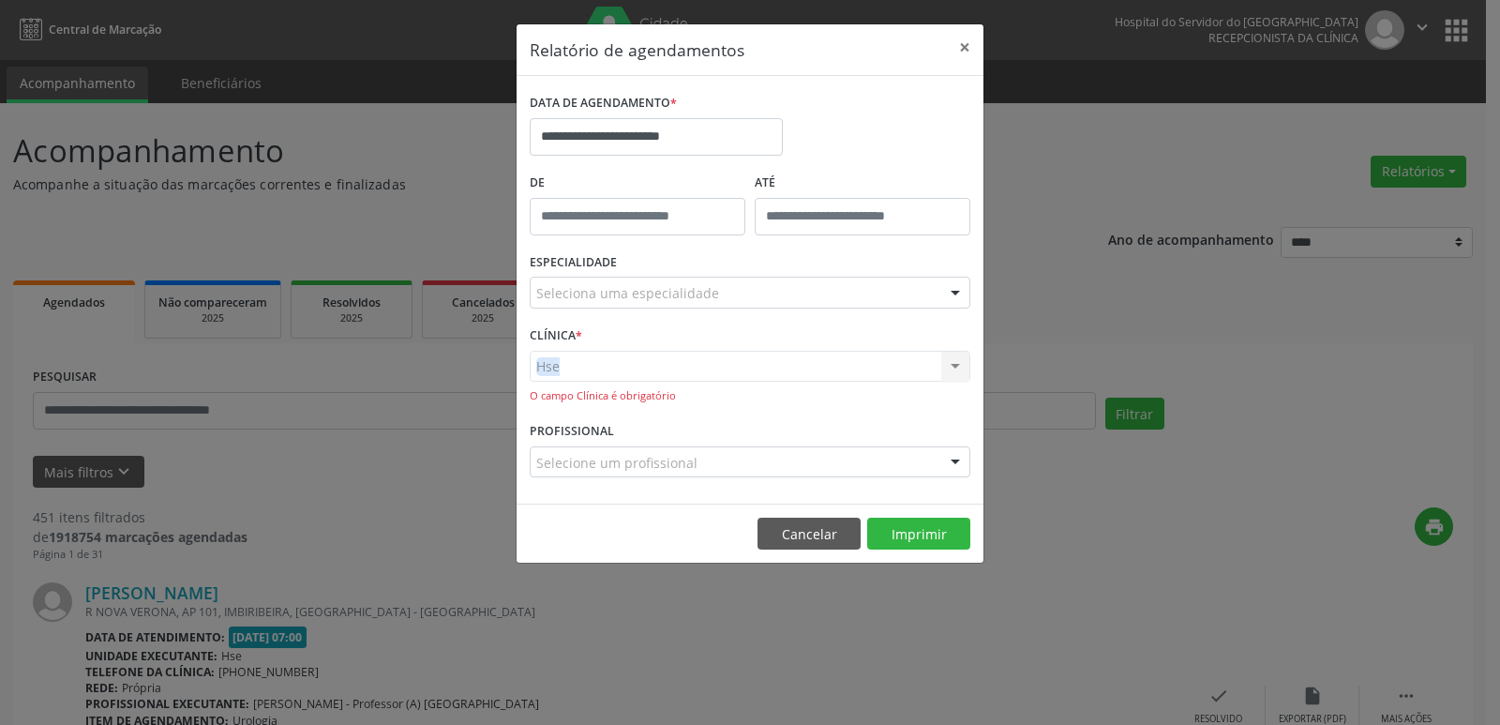
click at [951, 366] on div "Hse Hse Nenhum resultado encontrado para: " " Não há nenhuma opção para ser exi…" at bounding box center [750, 377] width 441 height 53
drag, startPoint x: 959, startPoint y: 45, endPoint x: 978, endPoint y: 69, distance: 30.7
click at [960, 47] on button "×" at bounding box center [964, 47] width 37 height 46
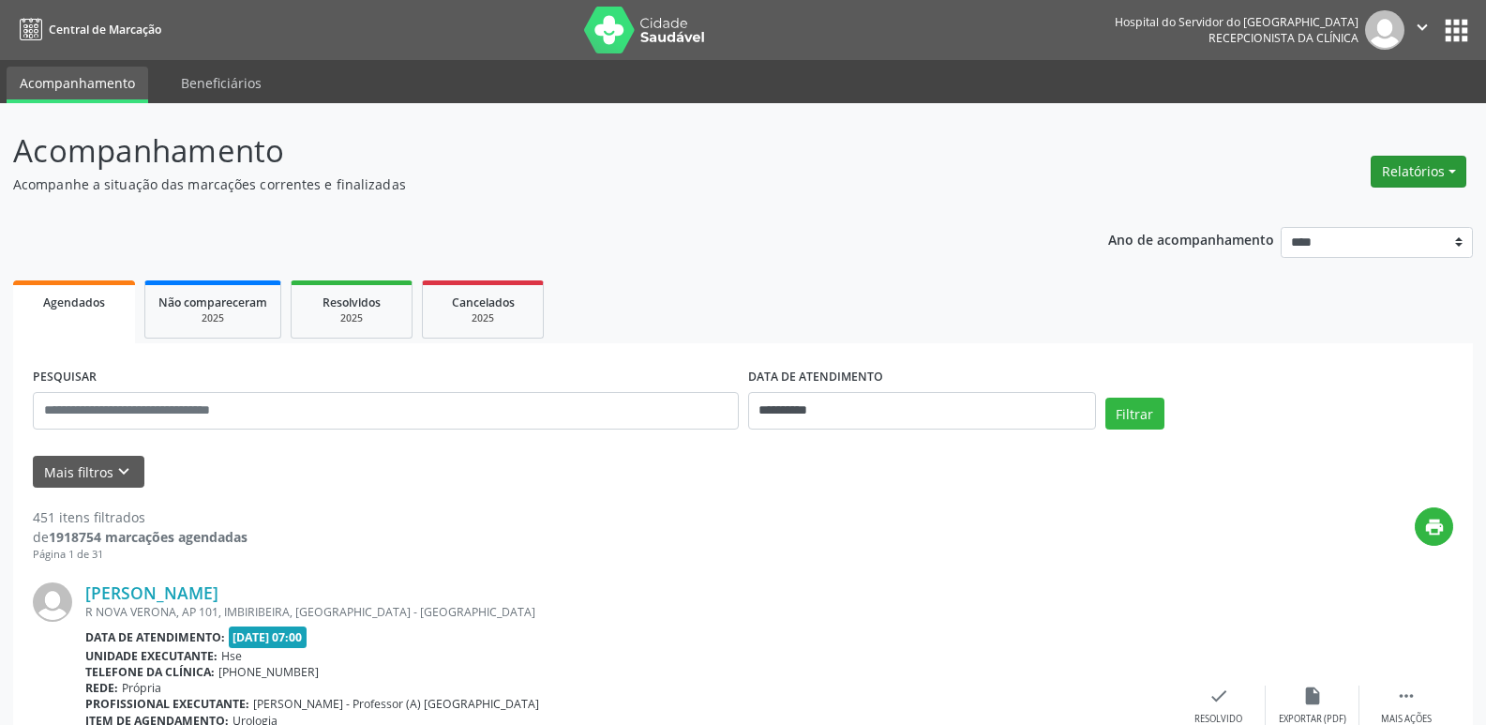
click at [1439, 173] on button "Relatórios" at bounding box center [1418, 172] width 96 height 32
click at [1352, 215] on link "Agendamentos" at bounding box center [1366, 212] width 202 height 26
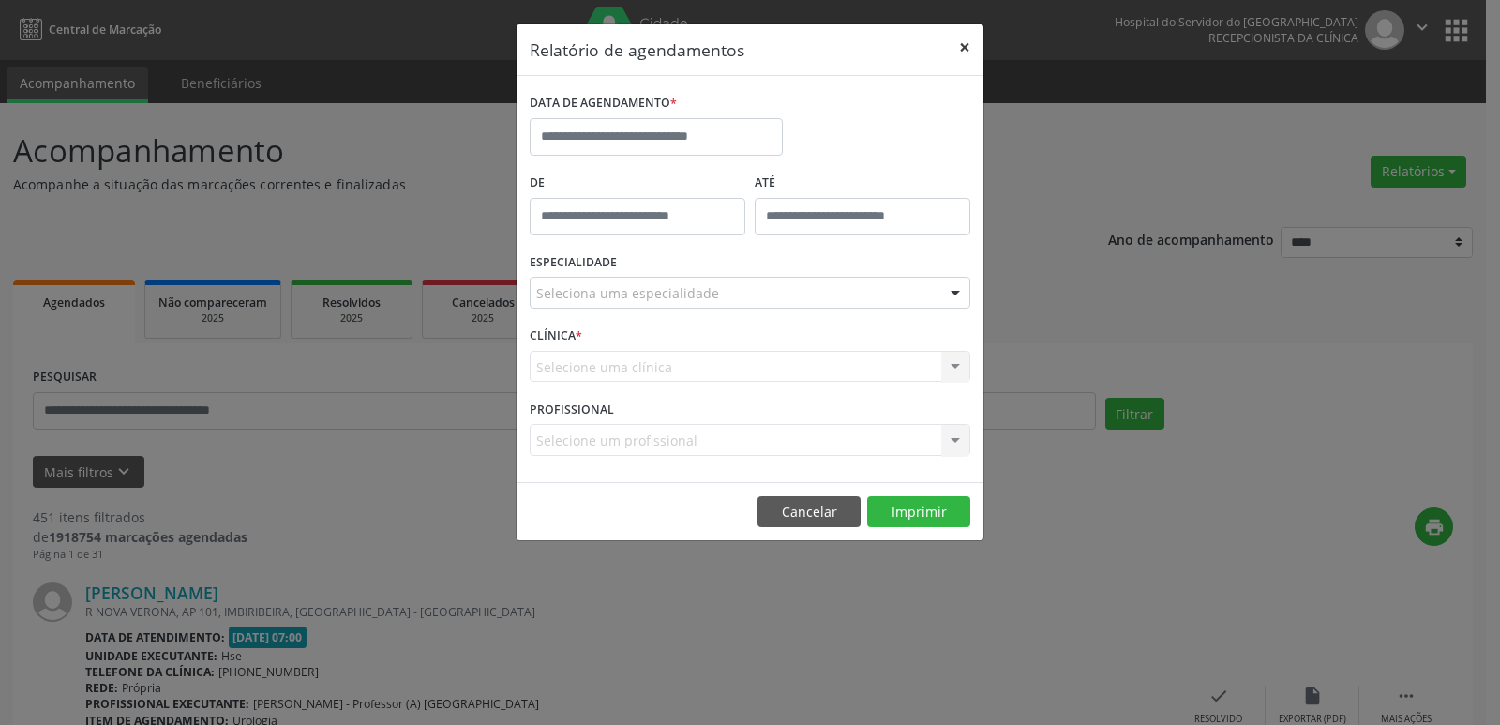
click at [970, 47] on button "×" at bounding box center [964, 47] width 37 height 46
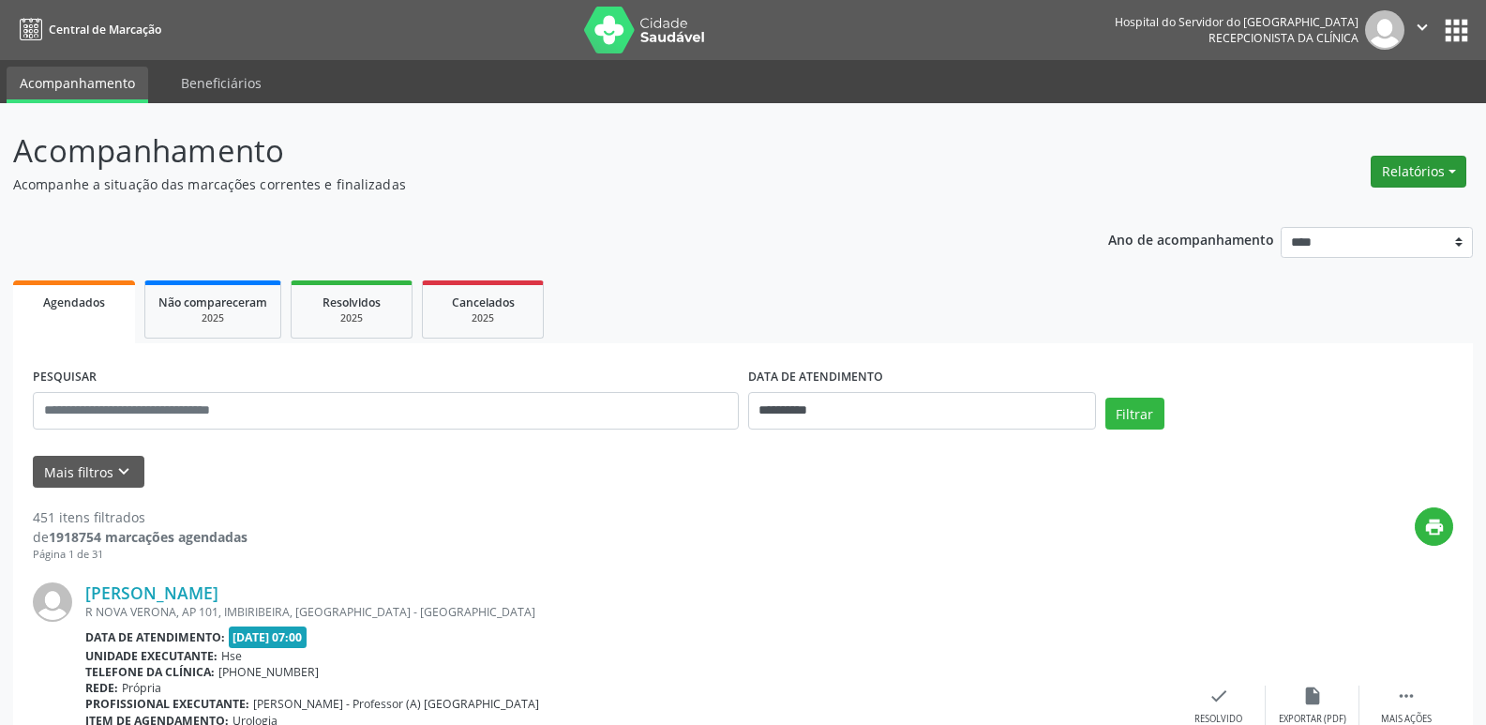
click at [1419, 177] on button "Relatórios" at bounding box center [1418, 172] width 96 height 32
click at [1362, 211] on link "Agendamentos" at bounding box center [1366, 212] width 202 height 26
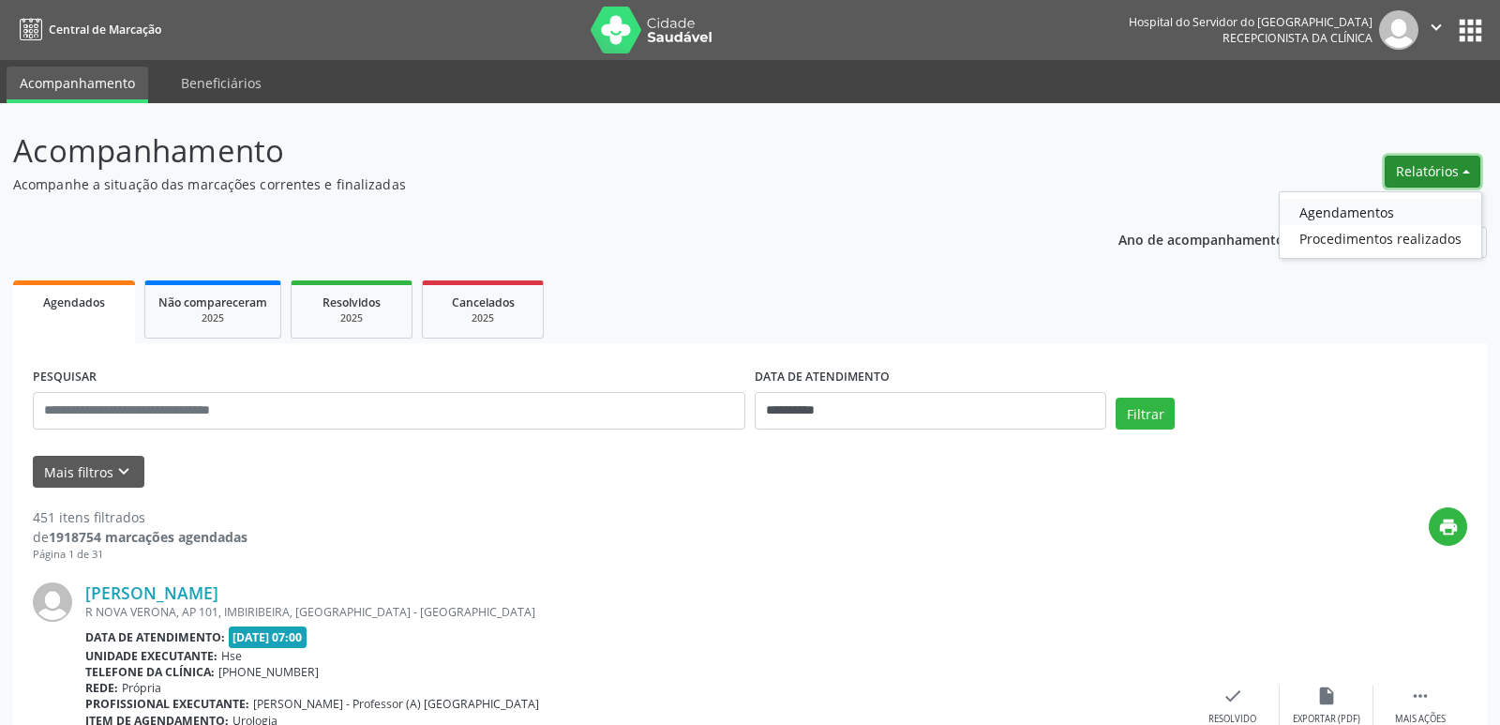
select select "*"
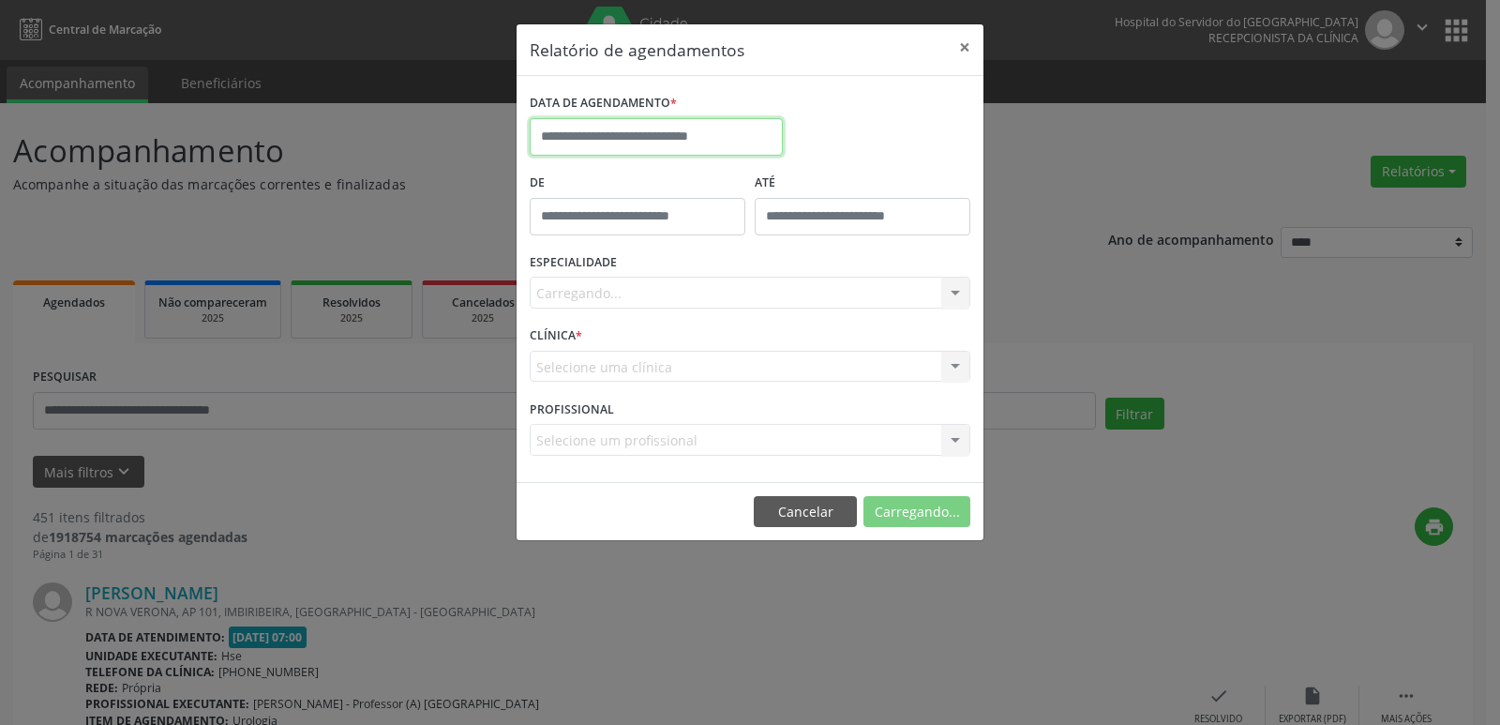
click at [632, 132] on input "text" at bounding box center [656, 136] width 253 height 37
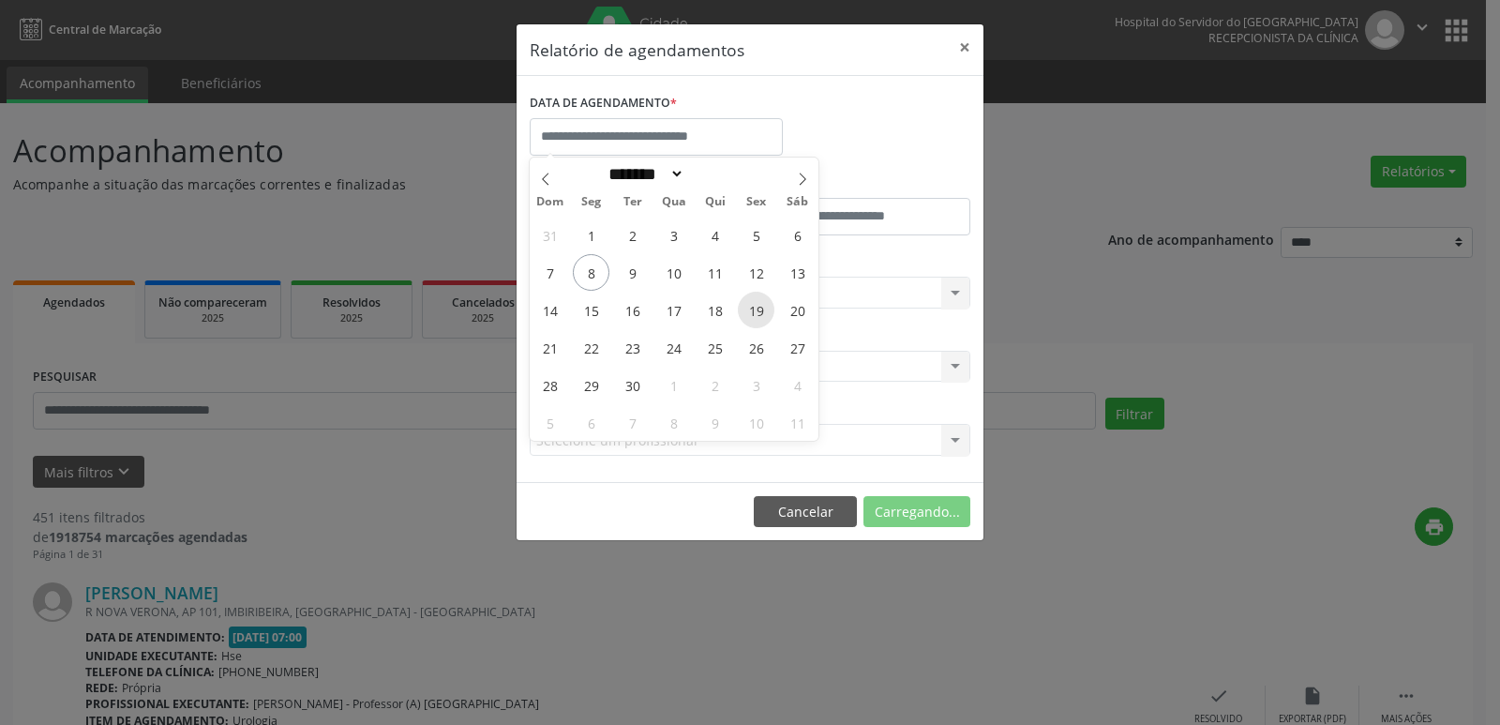
click at [761, 312] on span "19" at bounding box center [756, 309] width 37 height 37
type input "**********"
click at [761, 312] on span "19" at bounding box center [756, 309] width 37 height 37
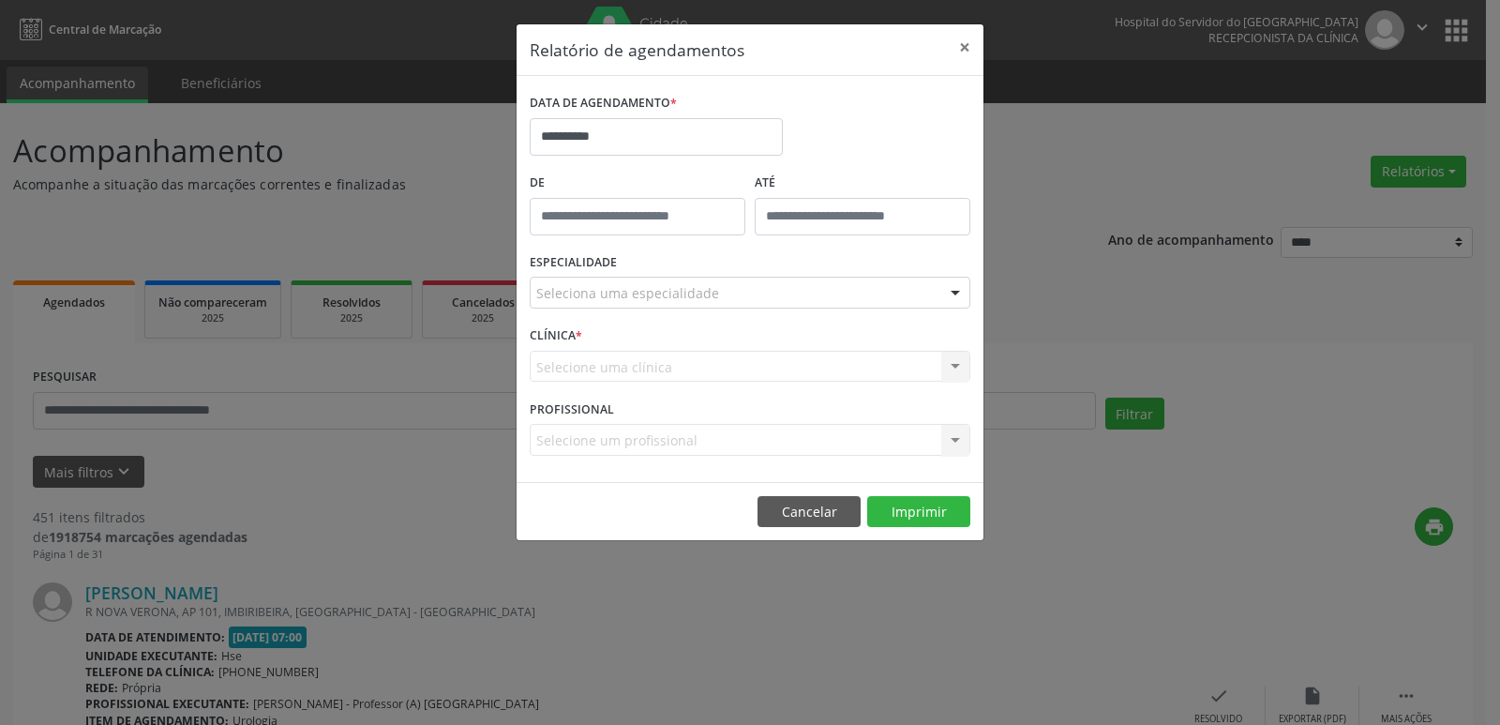
click at [953, 292] on div at bounding box center [955, 293] width 28 height 32
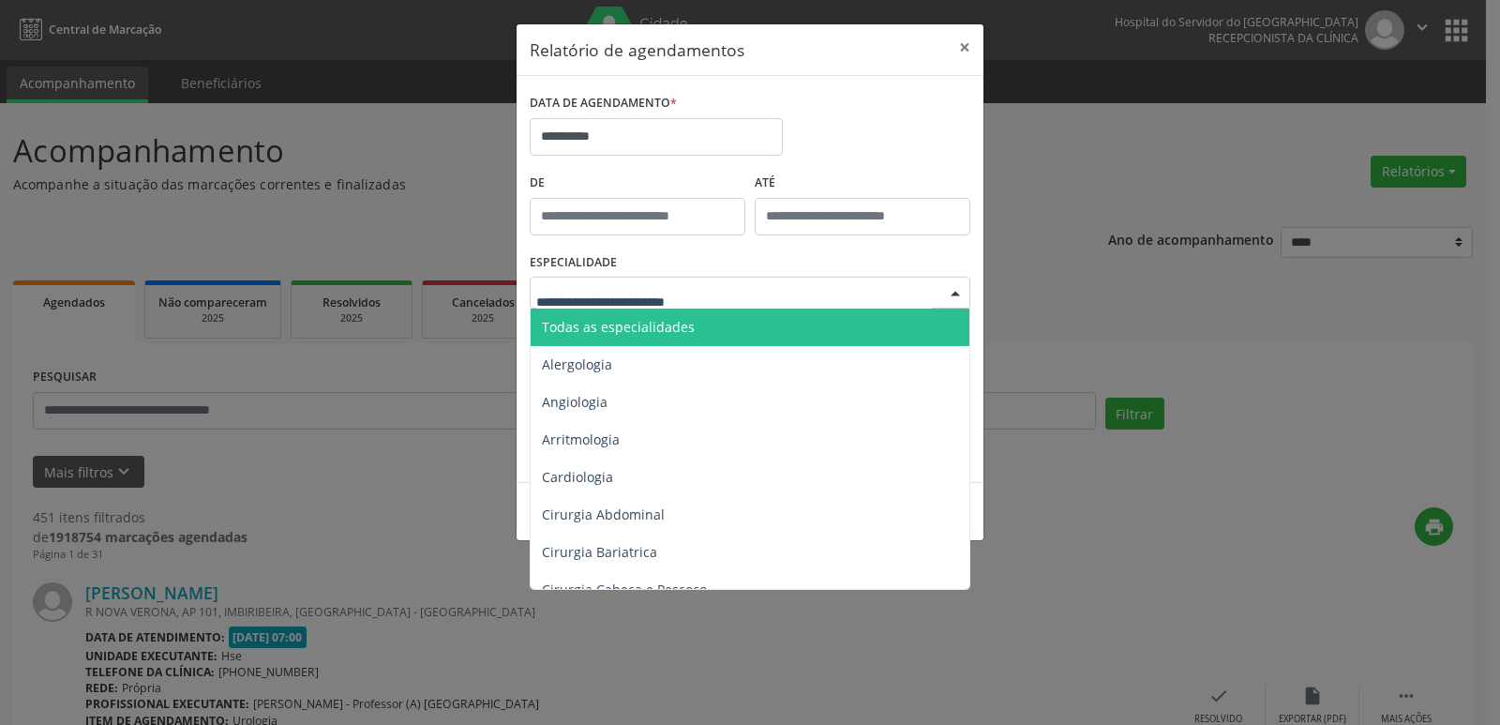
click at [636, 323] on span "Todas as especialidades" at bounding box center [618, 327] width 153 height 18
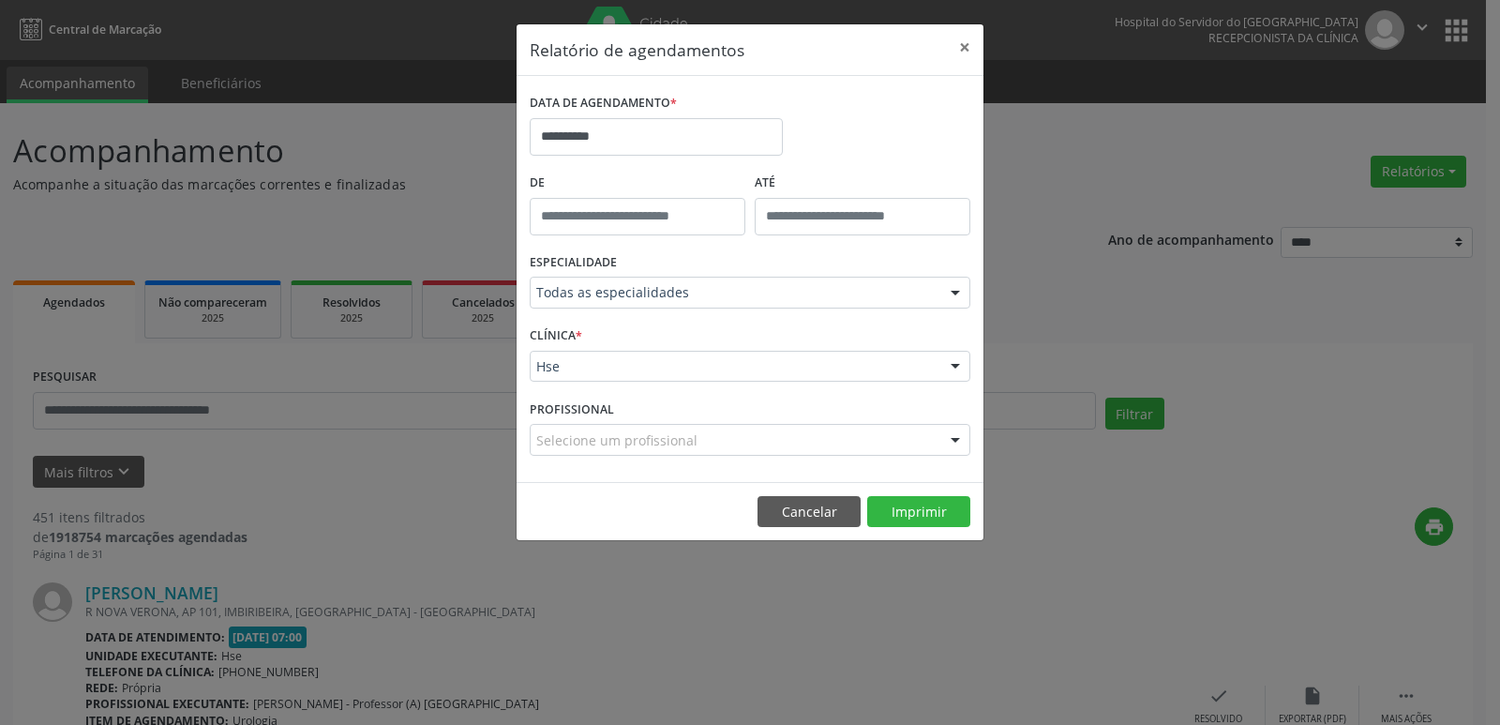
click at [952, 363] on div at bounding box center [955, 367] width 28 height 32
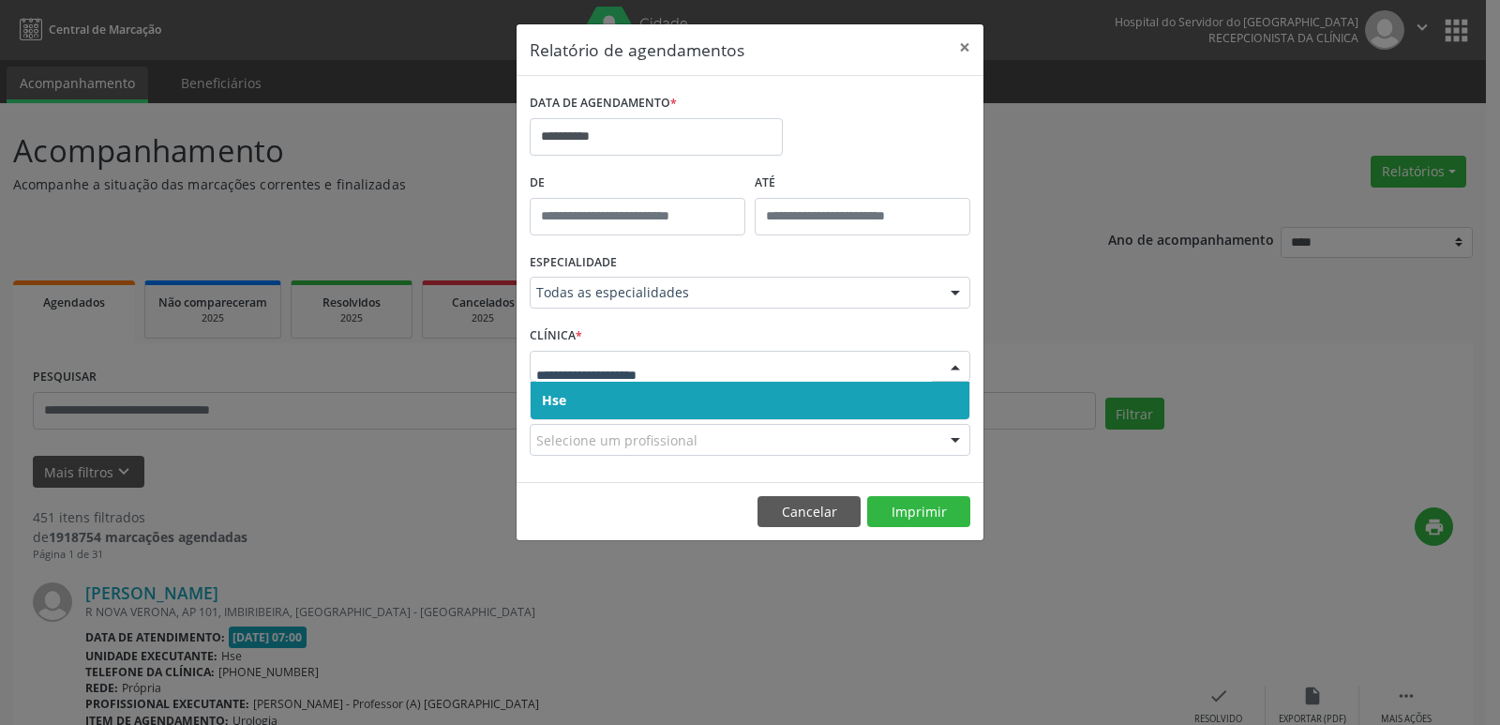
click at [709, 407] on span "Hse" at bounding box center [749, 399] width 439 height 37
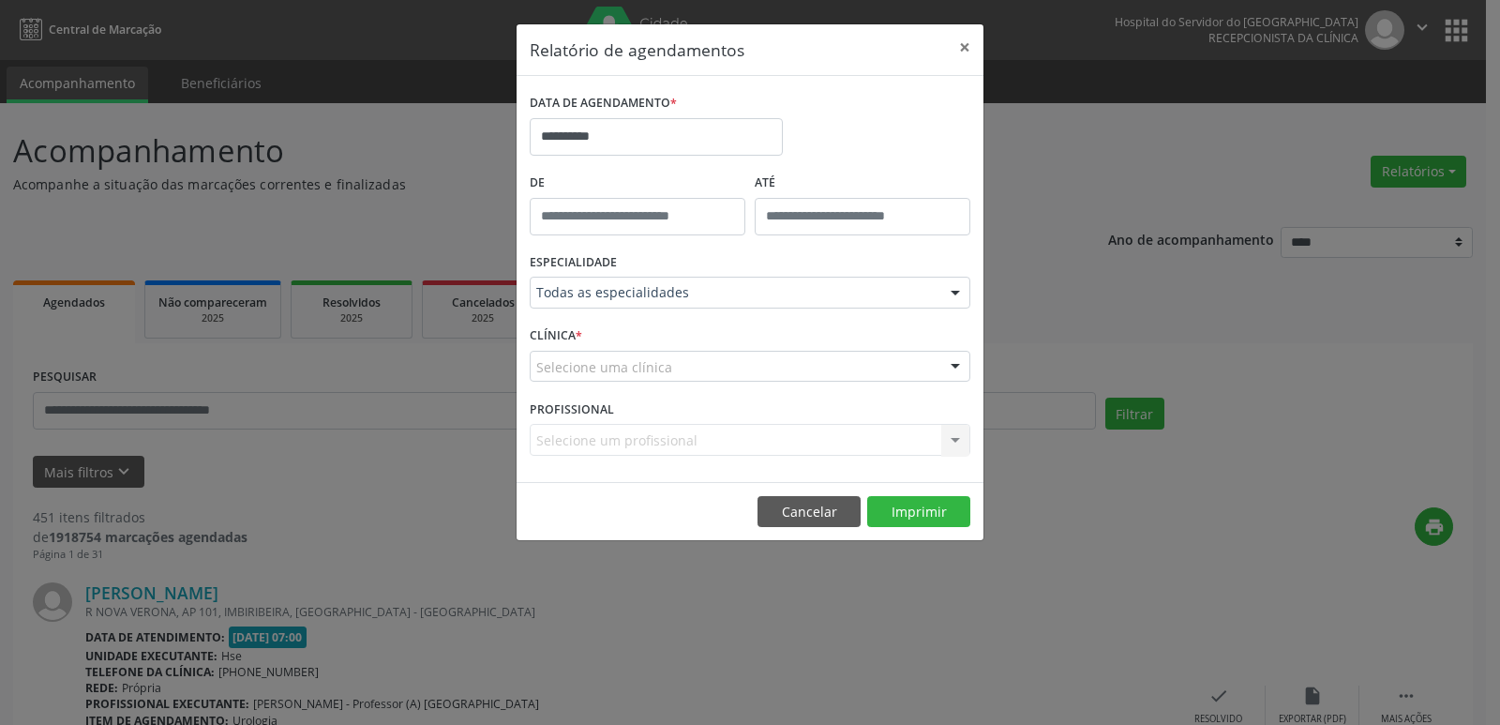
click at [957, 366] on div at bounding box center [955, 367] width 28 height 32
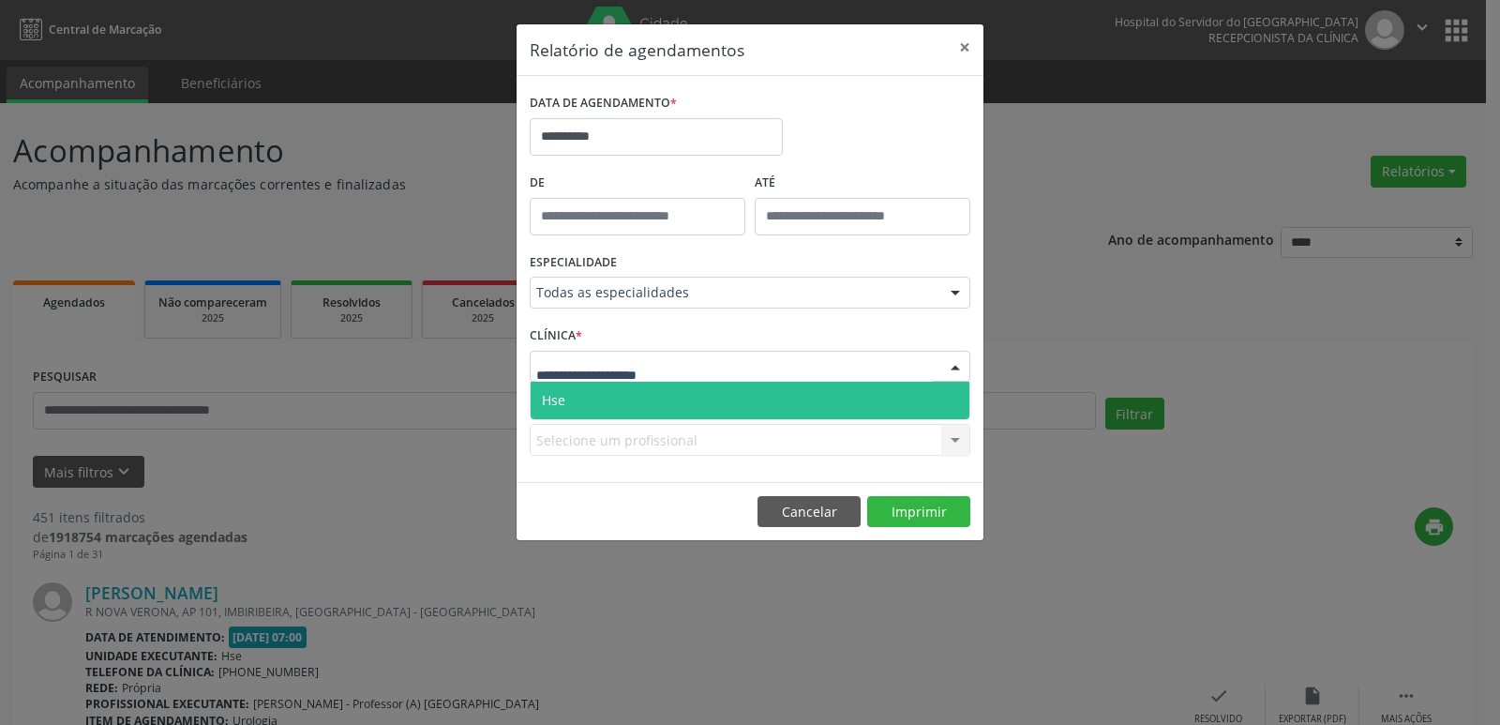
click at [711, 404] on span "Hse" at bounding box center [749, 399] width 439 height 37
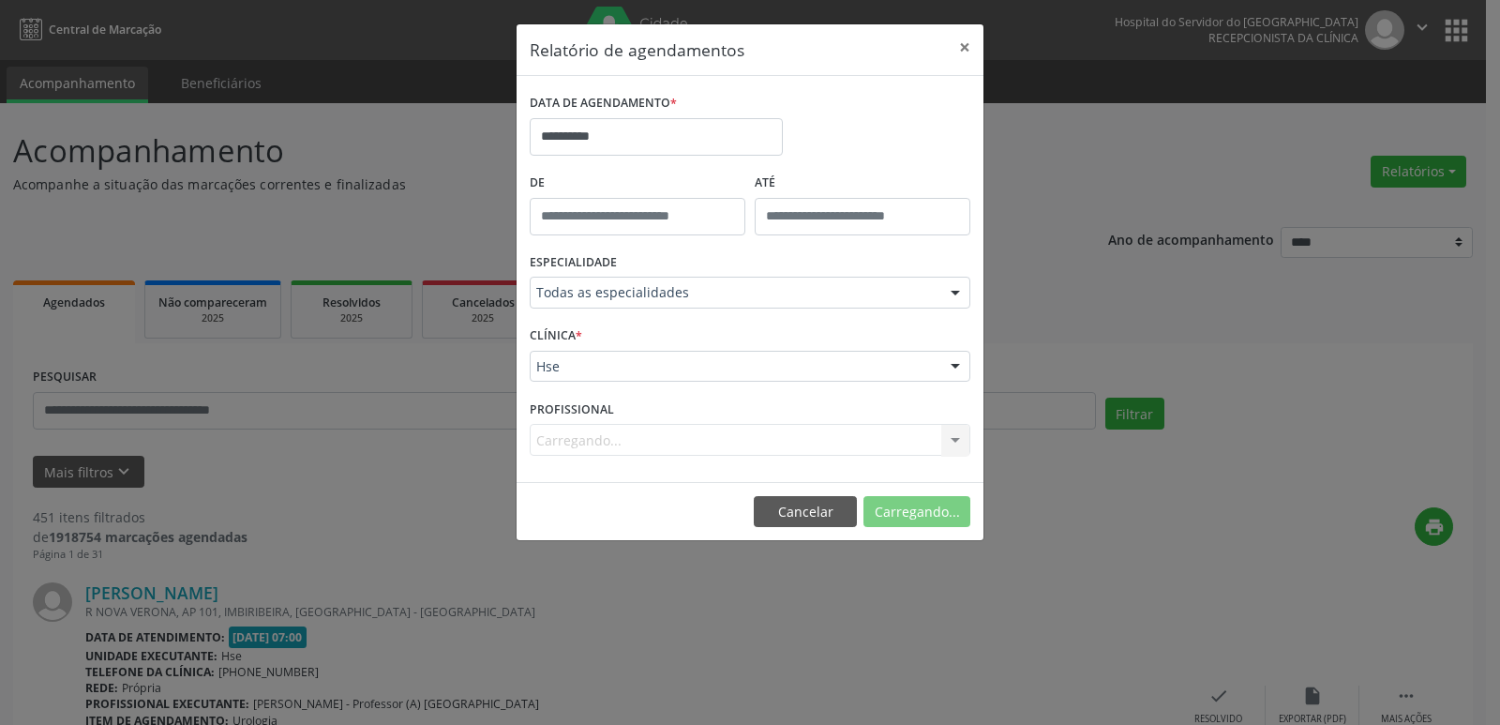
click at [953, 440] on div "Carregando... Todos os profissionais [PERSON_NAME] - Professor(A) Nassau [PERSO…" at bounding box center [750, 440] width 441 height 32
click at [928, 510] on button "Imprimir" at bounding box center [918, 512] width 103 height 32
click at [598, 142] on input "**********" at bounding box center [656, 136] width 253 height 37
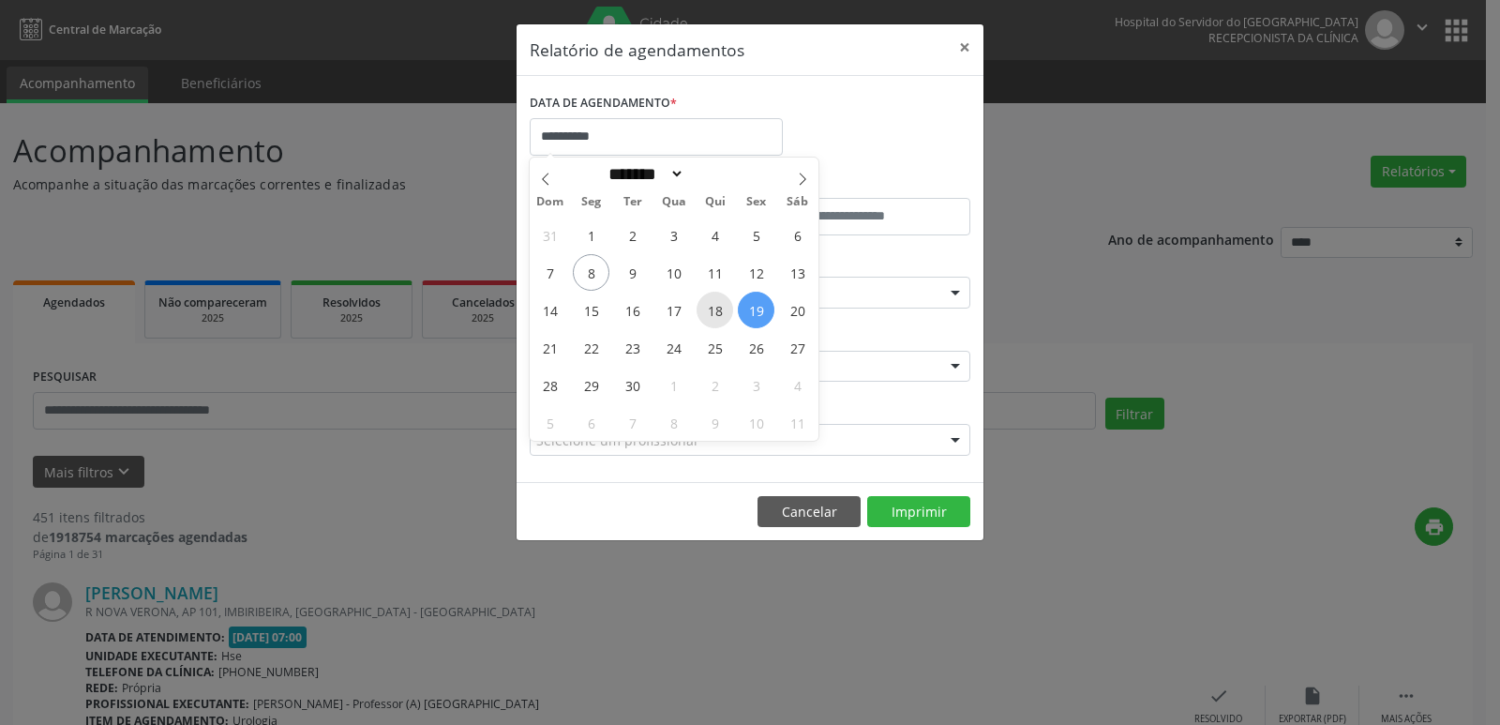
click at [724, 313] on span "18" at bounding box center [714, 309] width 37 height 37
type input "**********"
click at [718, 314] on span "18" at bounding box center [714, 309] width 37 height 37
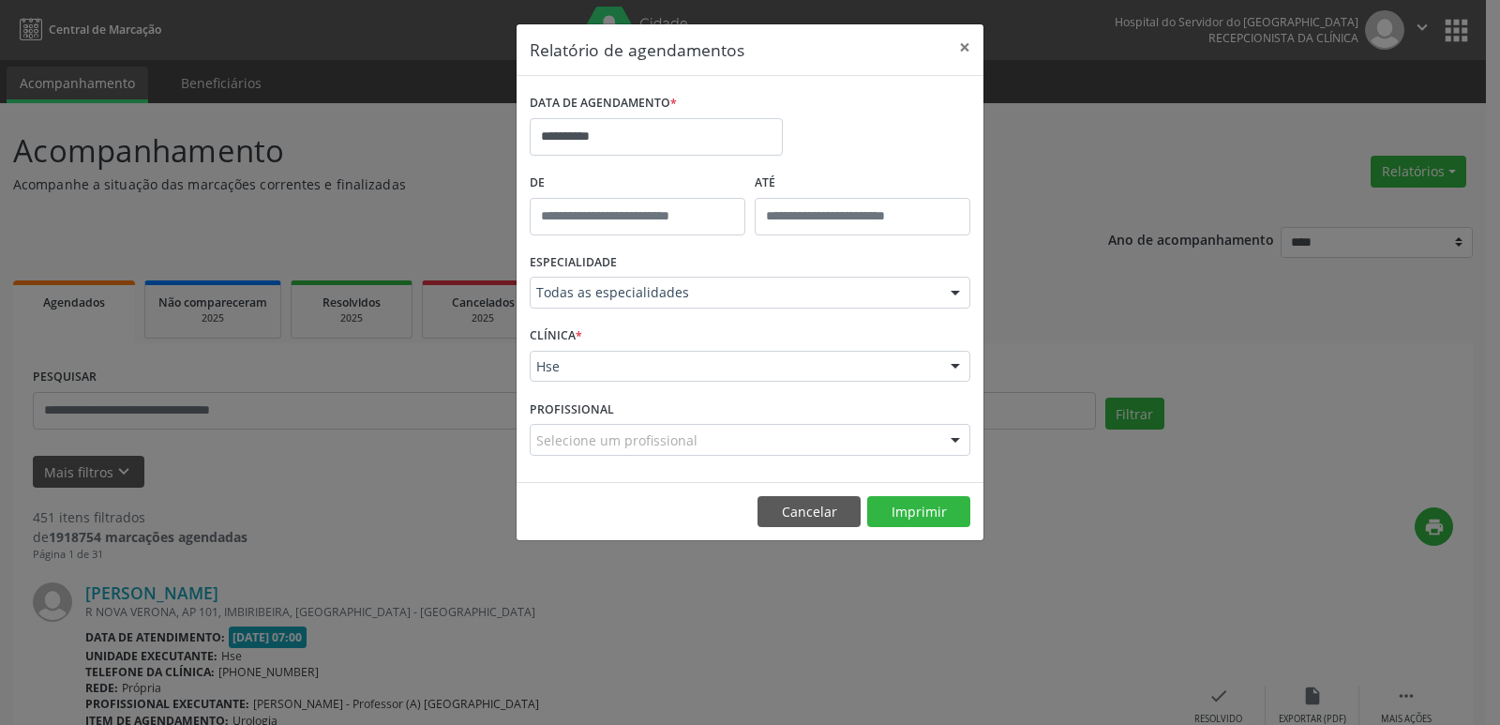
click at [959, 366] on div at bounding box center [955, 367] width 28 height 32
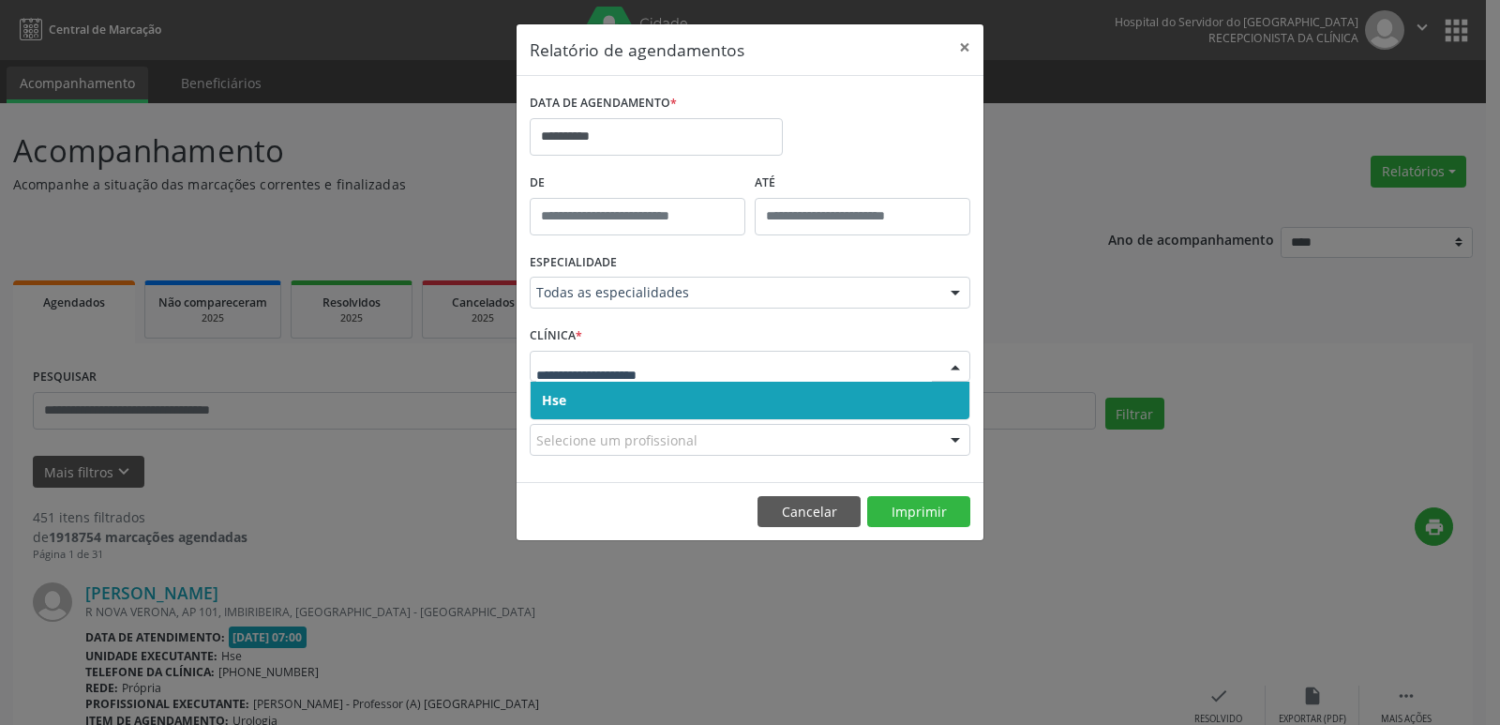
click at [787, 397] on span "Hse" at bounding box center [749, 399] width 439 height 37
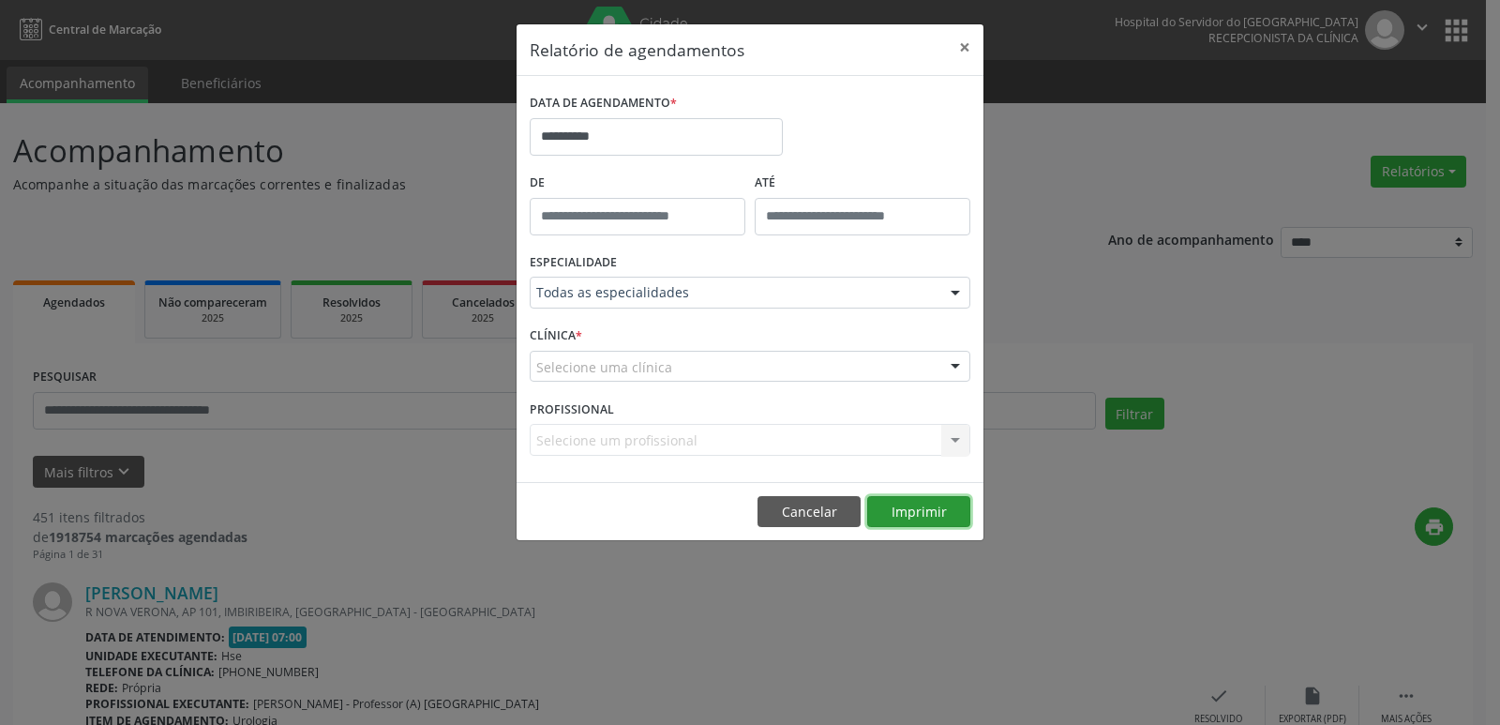
click at [919, 514] on button "Imprimir" at bounding box center [918, 512] width 103 height 32
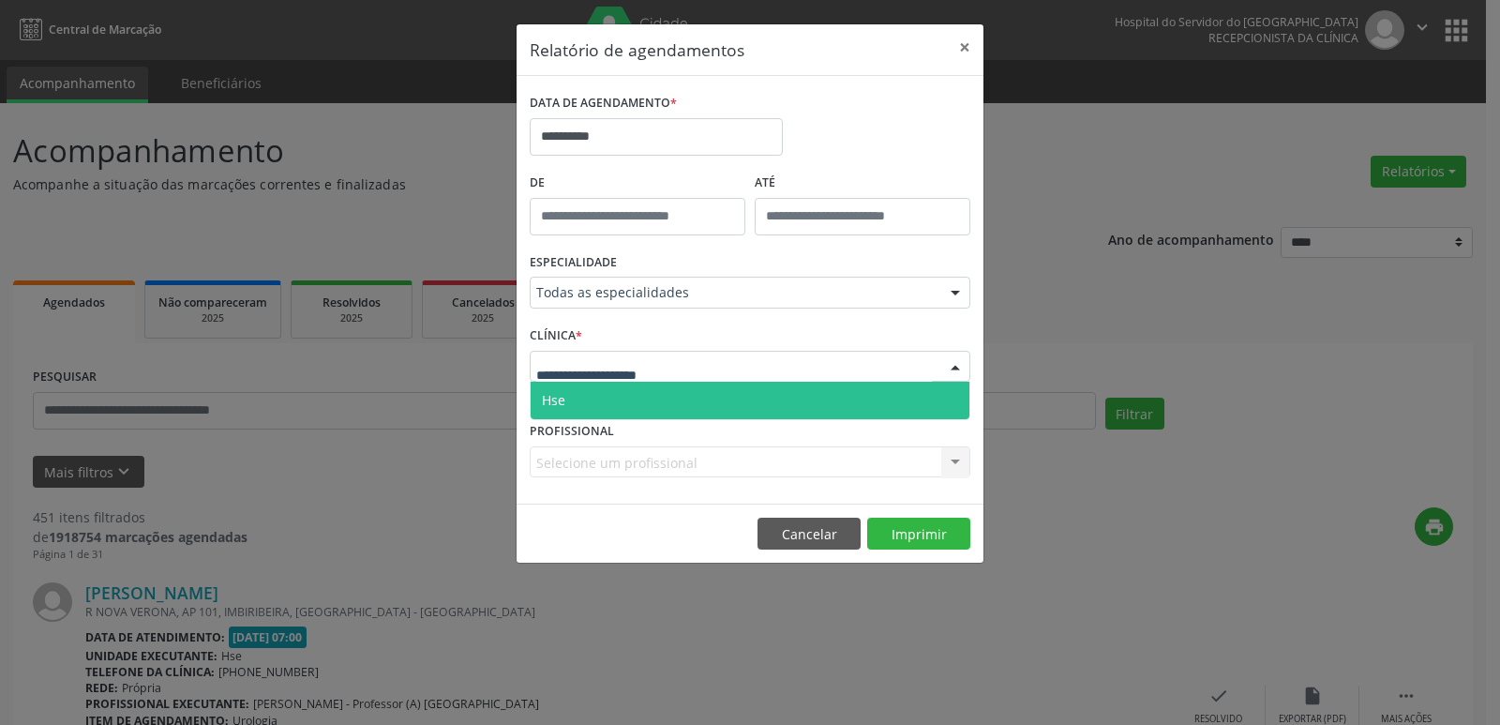
click at [949, 373] on div at bounding box center [955, 367] width 28 height 32
click at [660, 402] on span "Hse" at bounding box center [749, 399] width 439 height 37
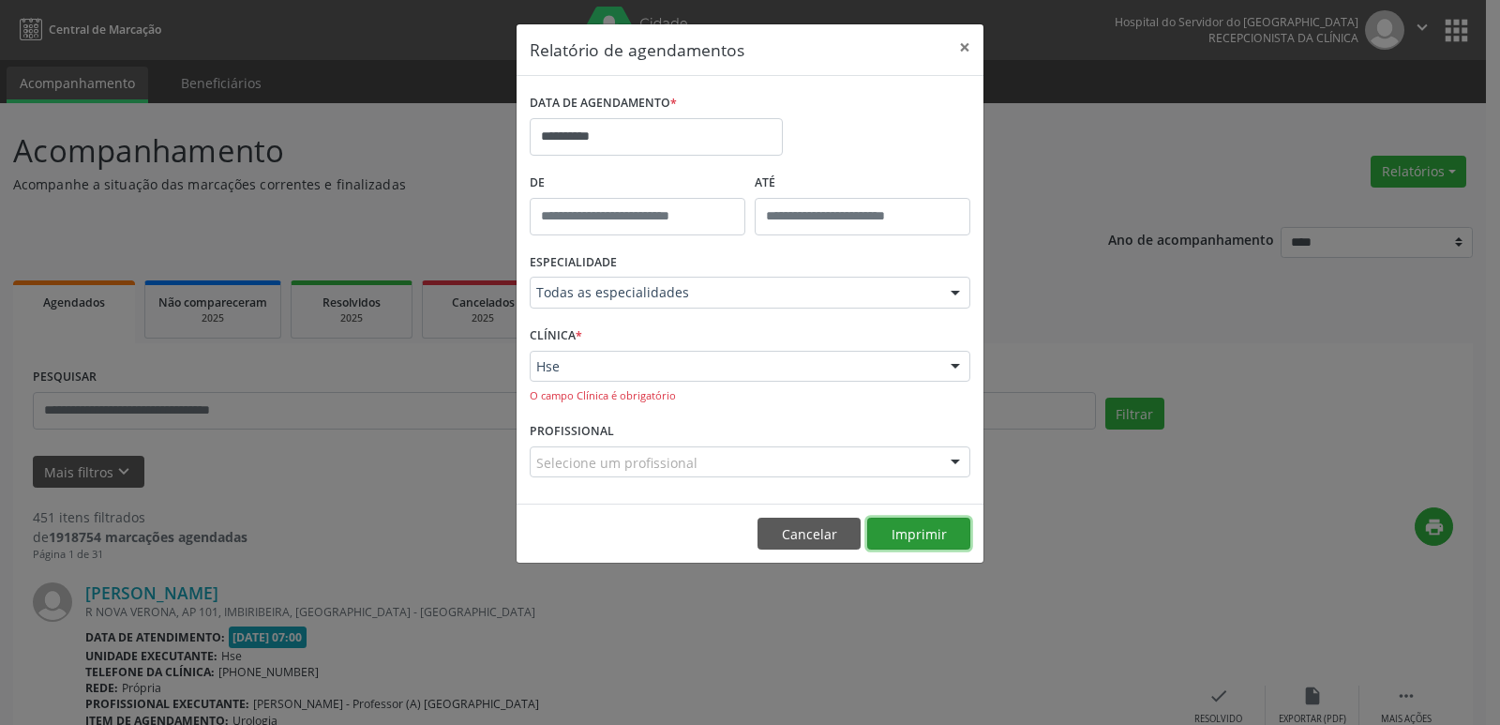
click at [902, 533] on button "Imprimir" at bounding box center [918, 533] width 103 height 32
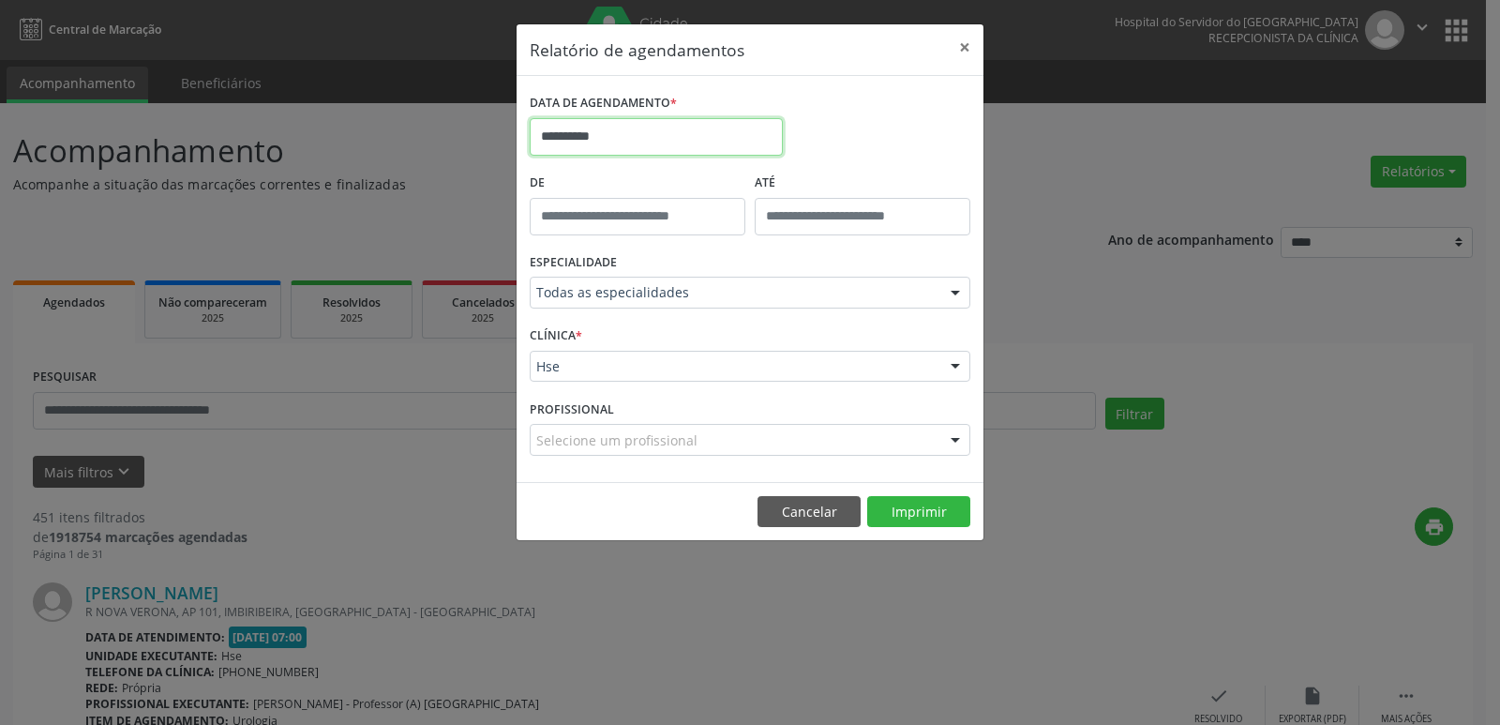
click at [650, 146] on body "**********" at bounding box center [750, 362] width 1500 height 725
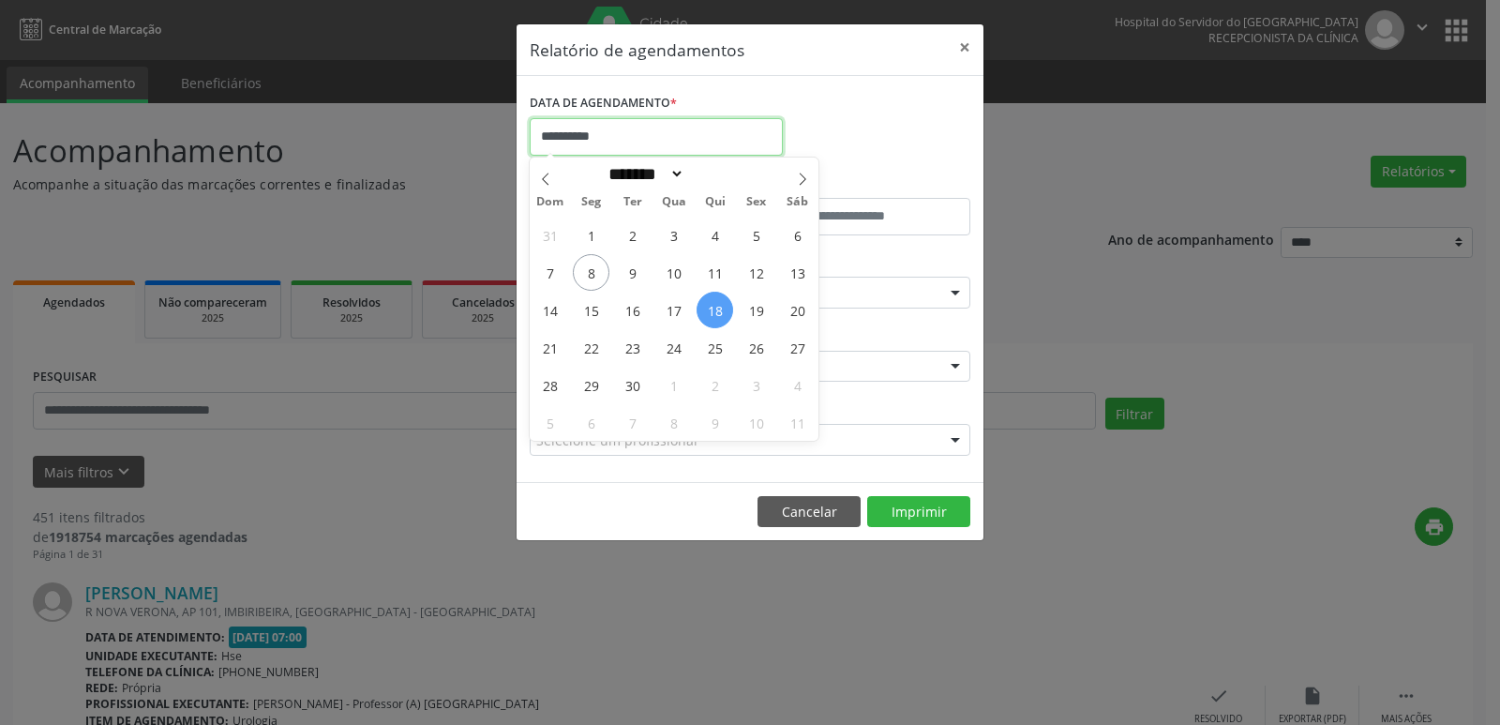
click at [609, 140] on input "**********" at bounding box center [656, 136] width 253 height 37
click at [592, 276] on span "8" at bounding box center [591, 272] width 37 height 37
type input "**********"
click at [592, 265] on span "8" at bounding box center [591, 272] width 37 height 37
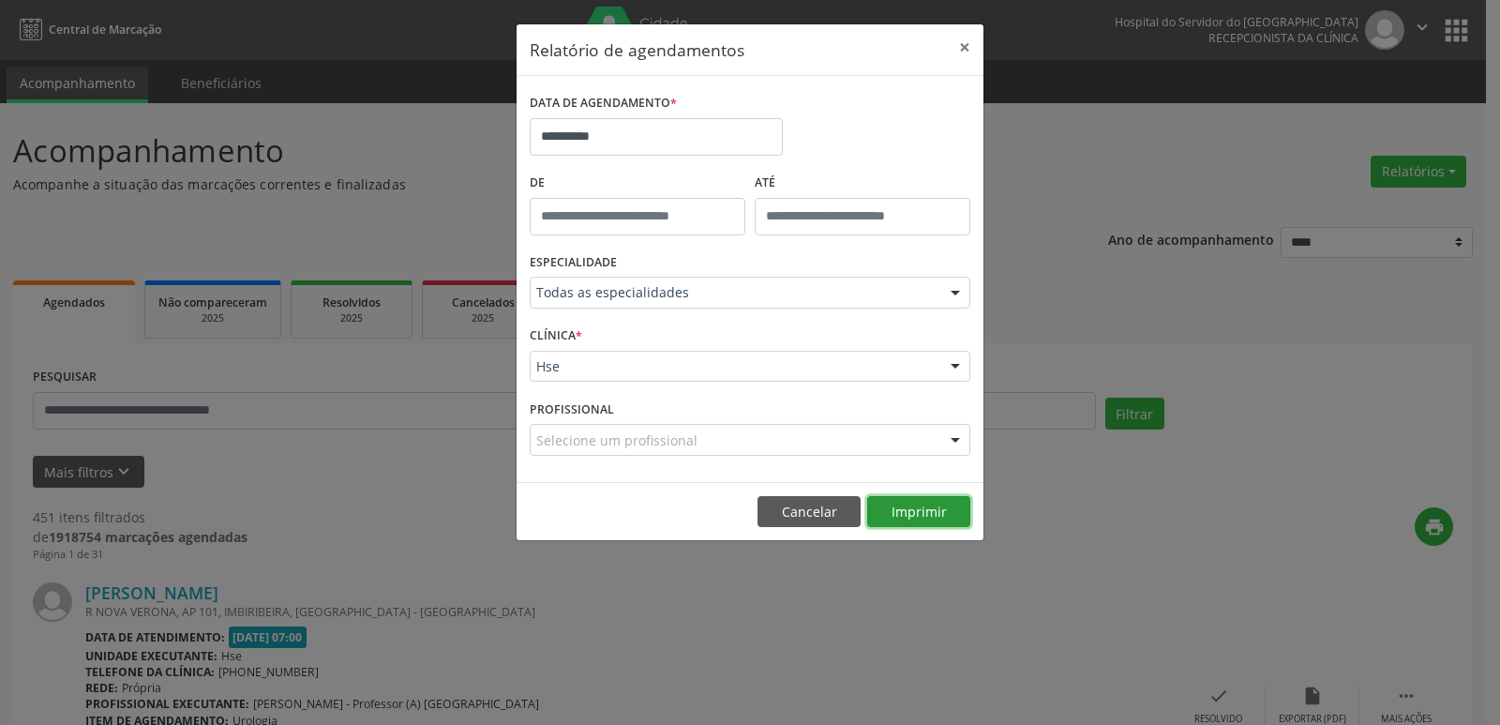
click at [922, 511] on button "Imprimir" at bounding box center [918, 512] width 103 height 32
click at [963, 46] on button "×" at bounding box center [964, 47] width 37 height 46
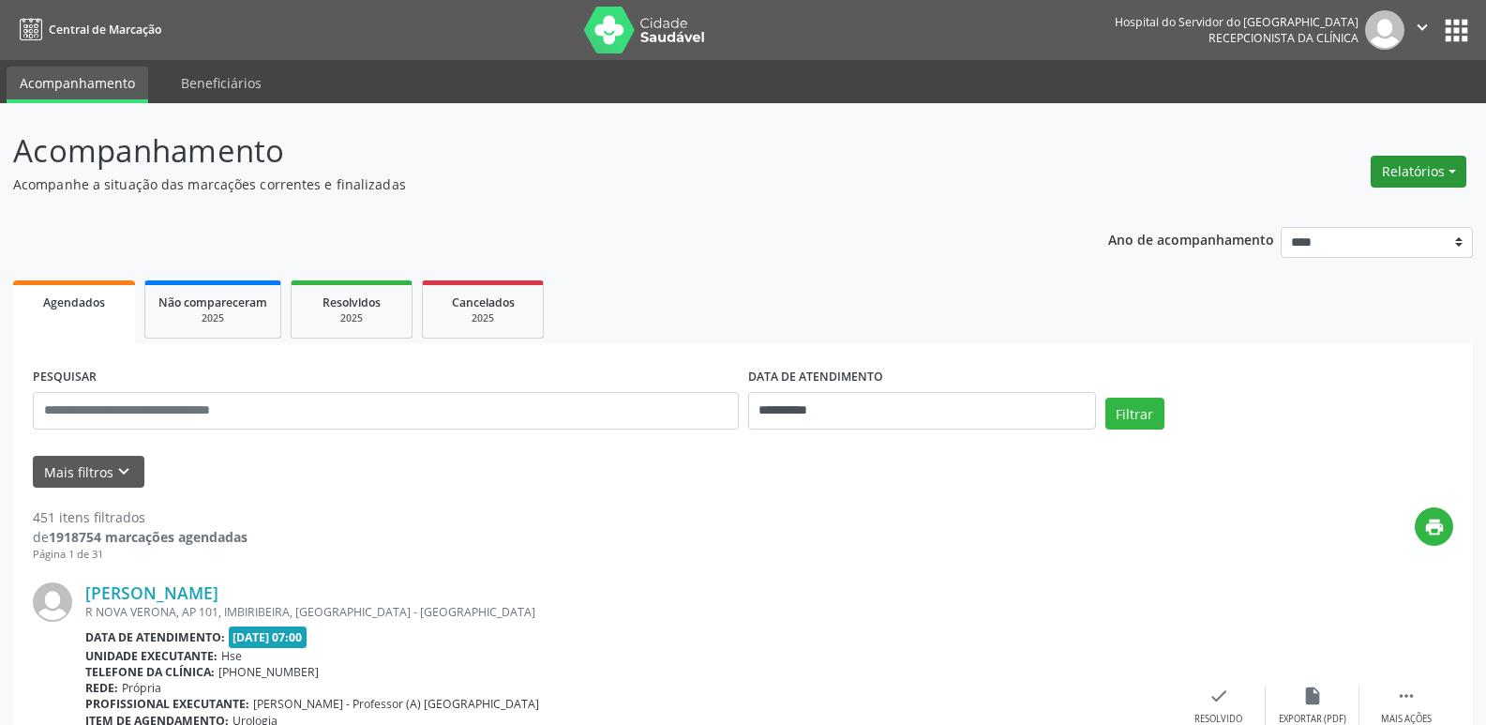
click at [1444, 170] on button "Relatórios" at bounding box center [1418, 172] width 96 height 32
click at [1357, 211] on link "Agendamentos" at bounding box center [1366, 212] width 202 height 26
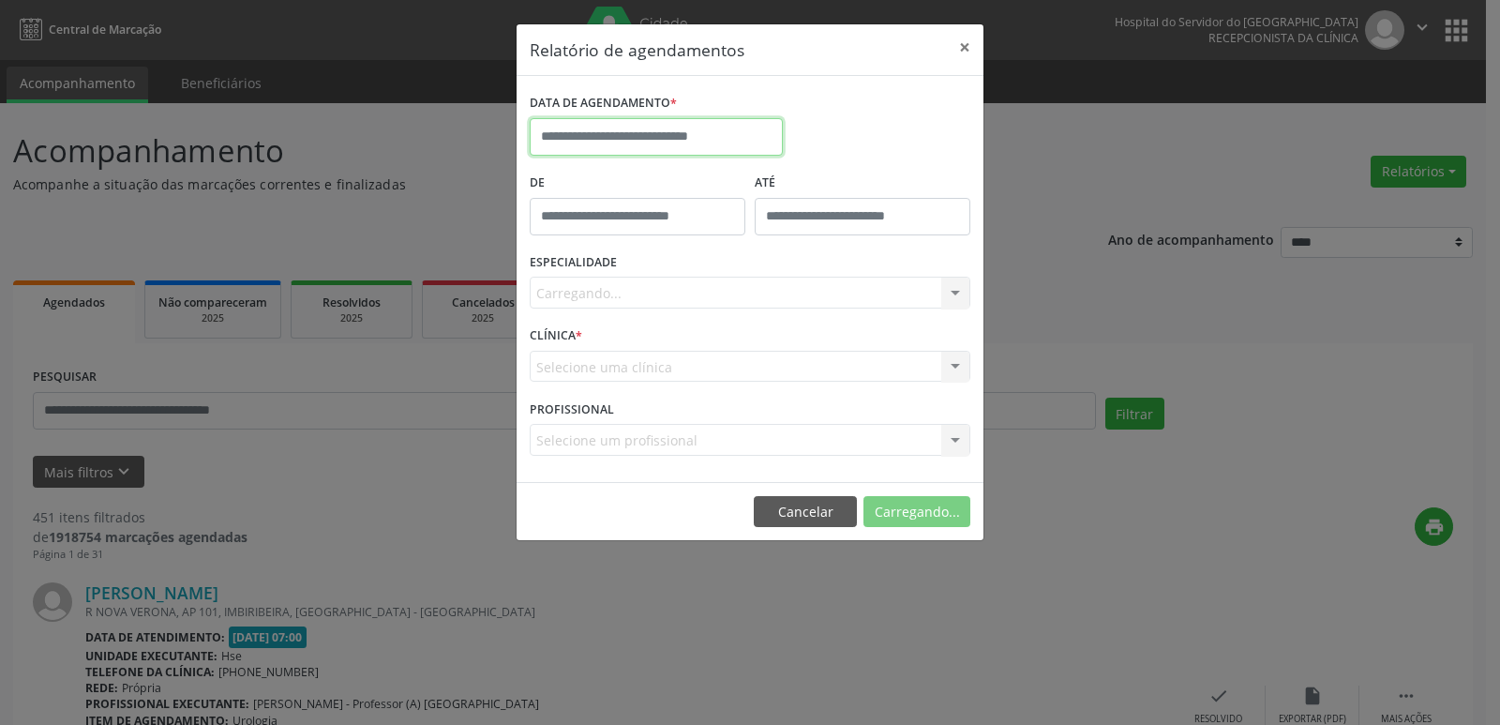
click at [725, 142] on input "text" at bounding box center [656, 136] width 253 height 37
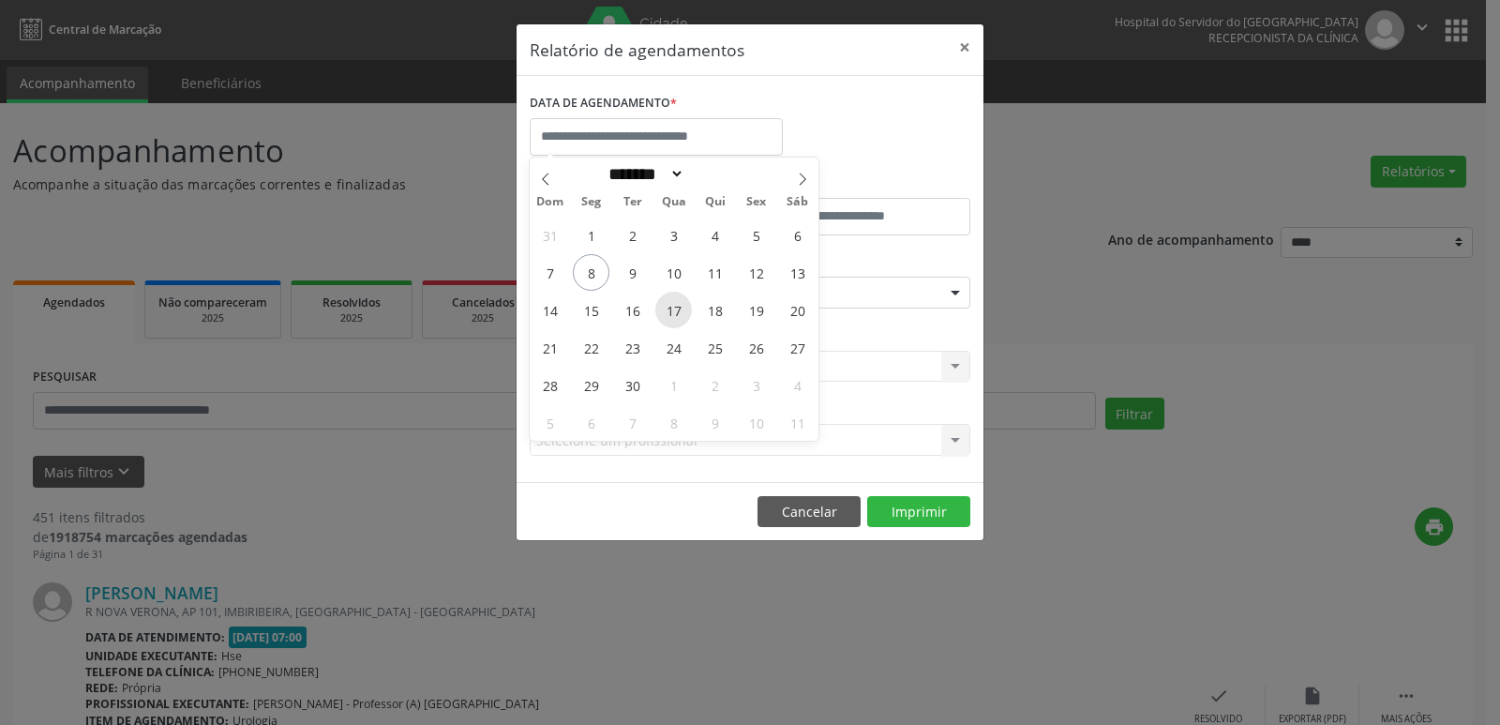
drag, startPoint x: 593, startPoint y: 305, endPoint x: 689, endPoint y: 316, distance: 96.3
click at [689, 316] on div "31 1 2 3 4 5 6 7 8 9 10 11 12 13 14 15 16 17 18 19 20 21 22 23 24 25 26 27 28 2…" at bounding box center [674, 328] width 289 height 225
drag, startPoint x: 599, startPoint y: 314, endPoint x: 799, endPoint y: 320, distance: 200.7
click at [799, 320] on div "31 1 2 3 4 5 6 7 8 9 10 11 12 13 14 15 16 17 18 19 20 21 22 23 24 25 26 27 28 2…" at bounding box center [674, 328] width 289 height 225
click at [590, 306] on span "15" at bounding box center [591, 309] width 37 height 37
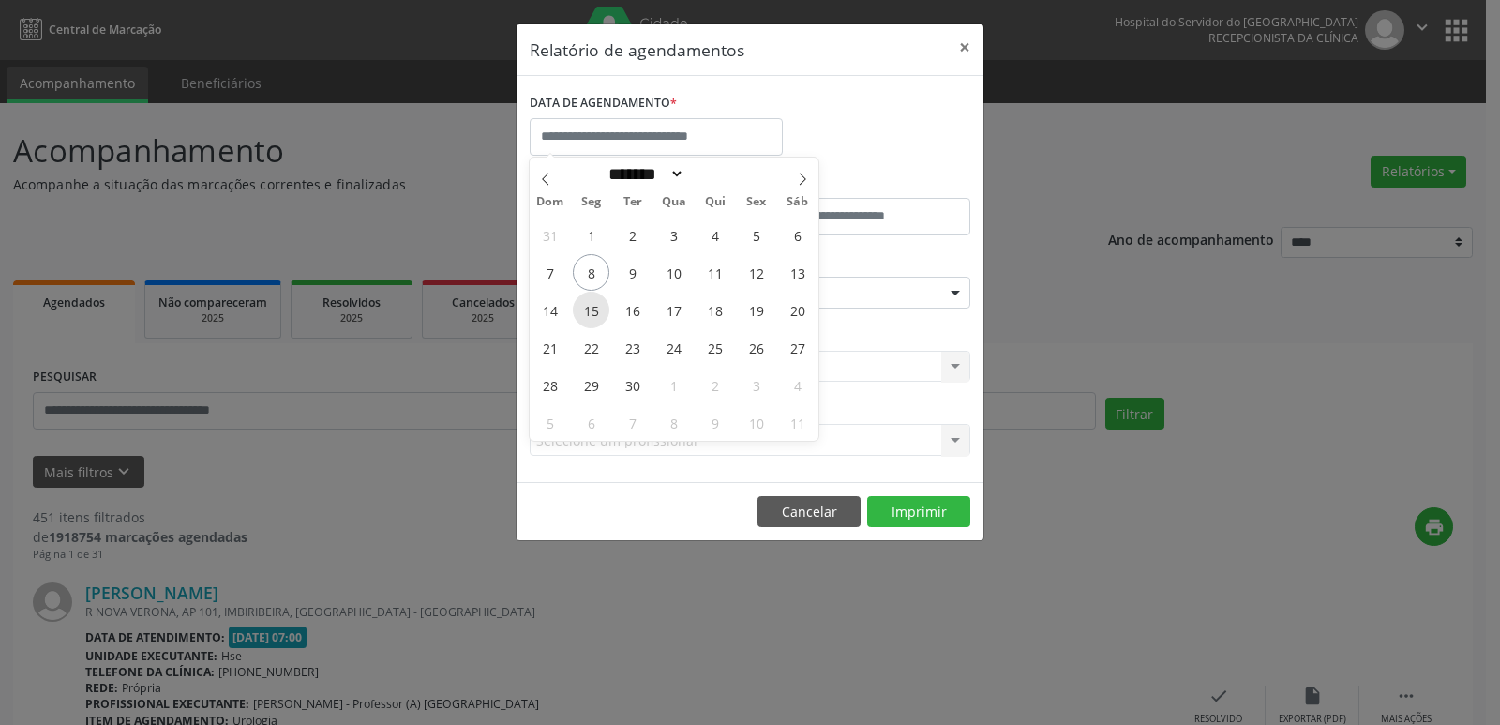
type input "**********"
drag, startPoint x: 597, startPoint y: 309, endPoint x: 757, endPoint y: 310, distance: 160.3
click at [757, 310] on div "31 1 2 3 4 5 6 7 8 9 10 11 12 13 14 15 16 17 18 19 20 21 22 23 24 25 26 27 28 2…" at bounding box center [674, 328] width 289 height 225
click at [757, 310] on span "19" at bounding box center [756, 309] width 37 height 37
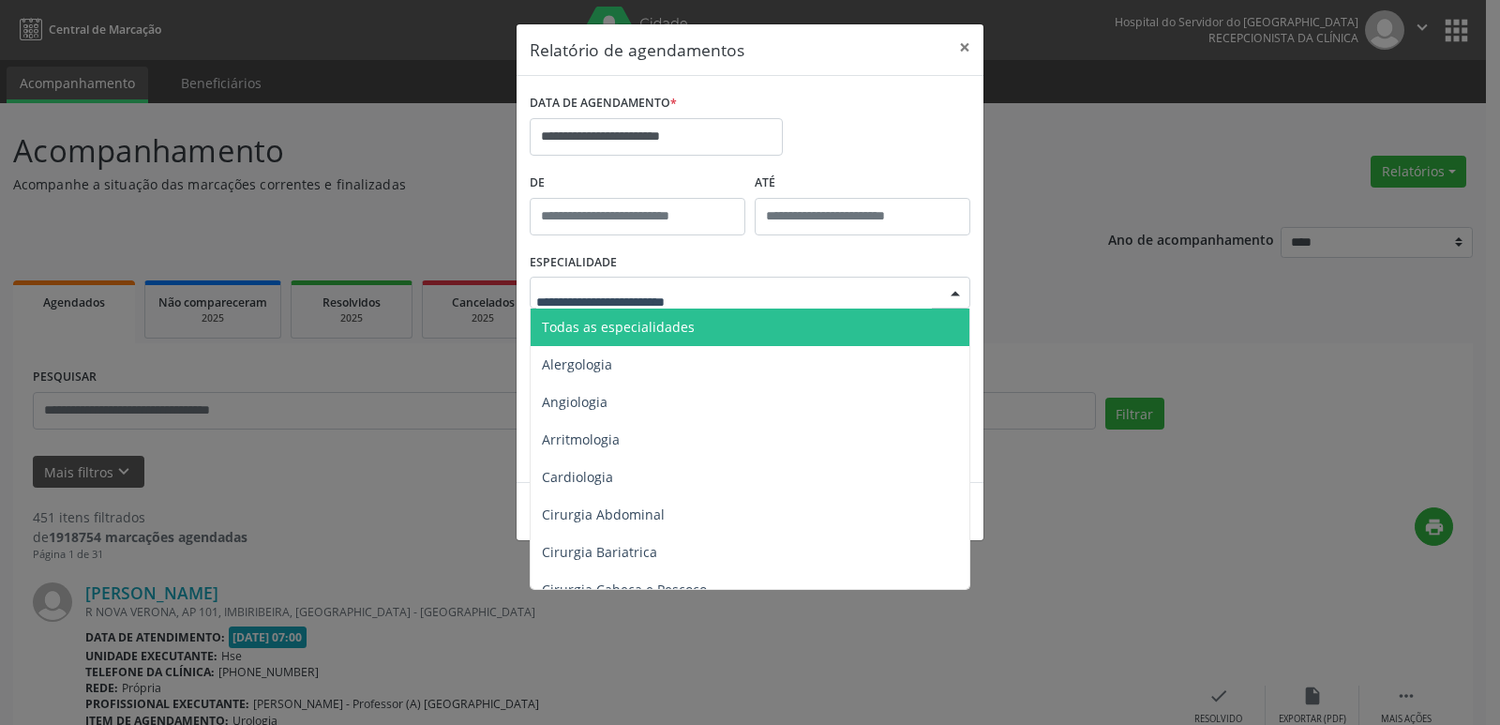
click at [948, 290] on div at bounding box center [955, 293] width 28 height 32
click at [689, 329] on span "Todas as especialidades" at bounding box center [750, 326] width 441 height 37
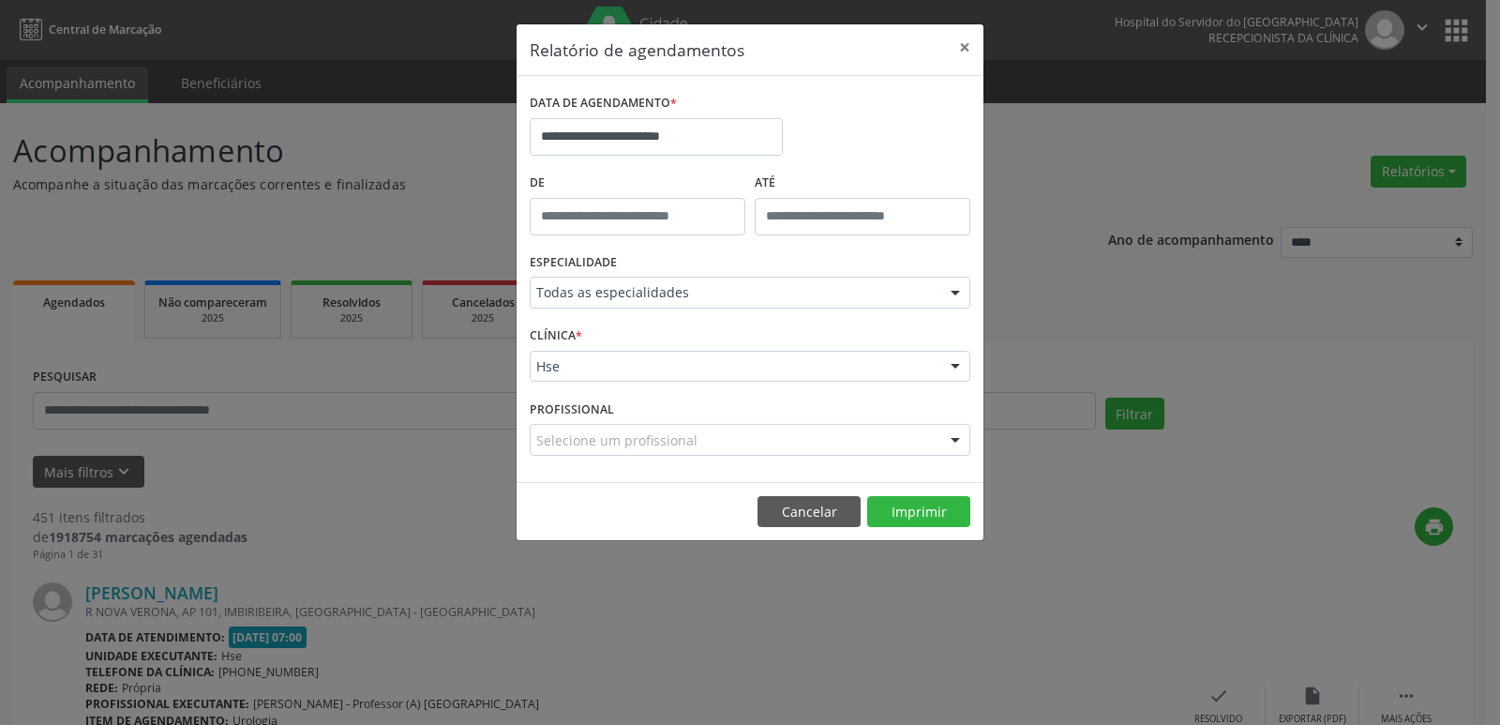
click at [959, 366] on div at bounding box center [955, 367] width 28 height 32
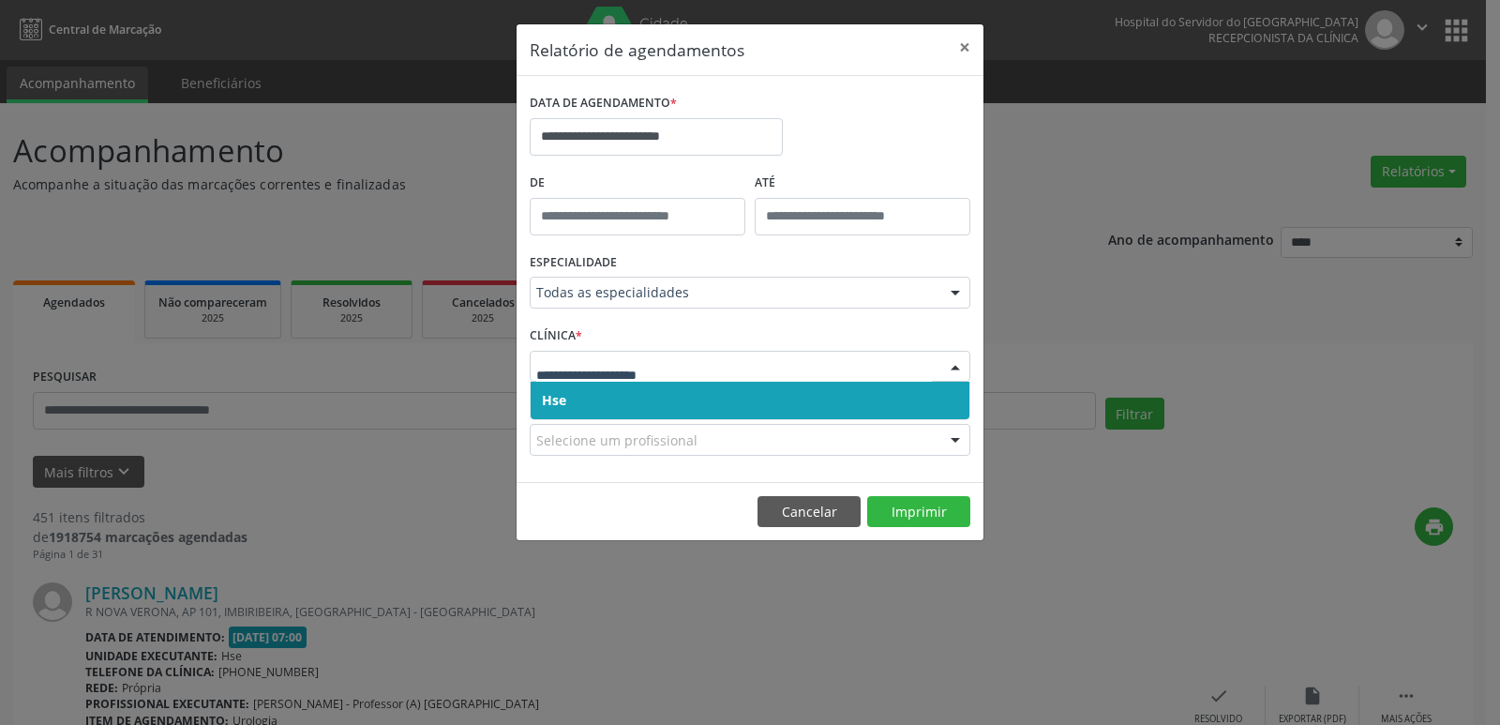
click at [691, 393] on span "Hse" at bounding box center [749, 399] width 439 height 37
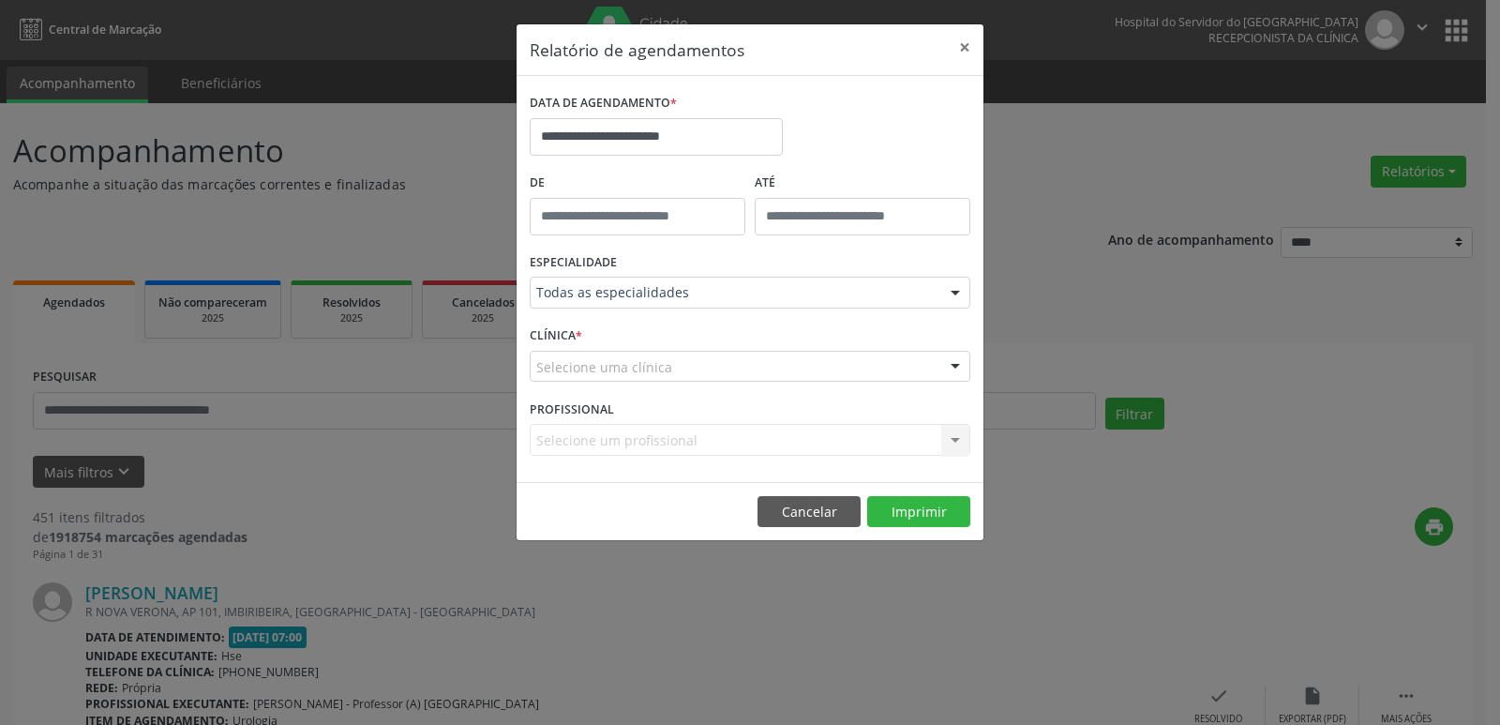
click at [951, 365] on div at bounding box center [955, 367] width 28 height 32
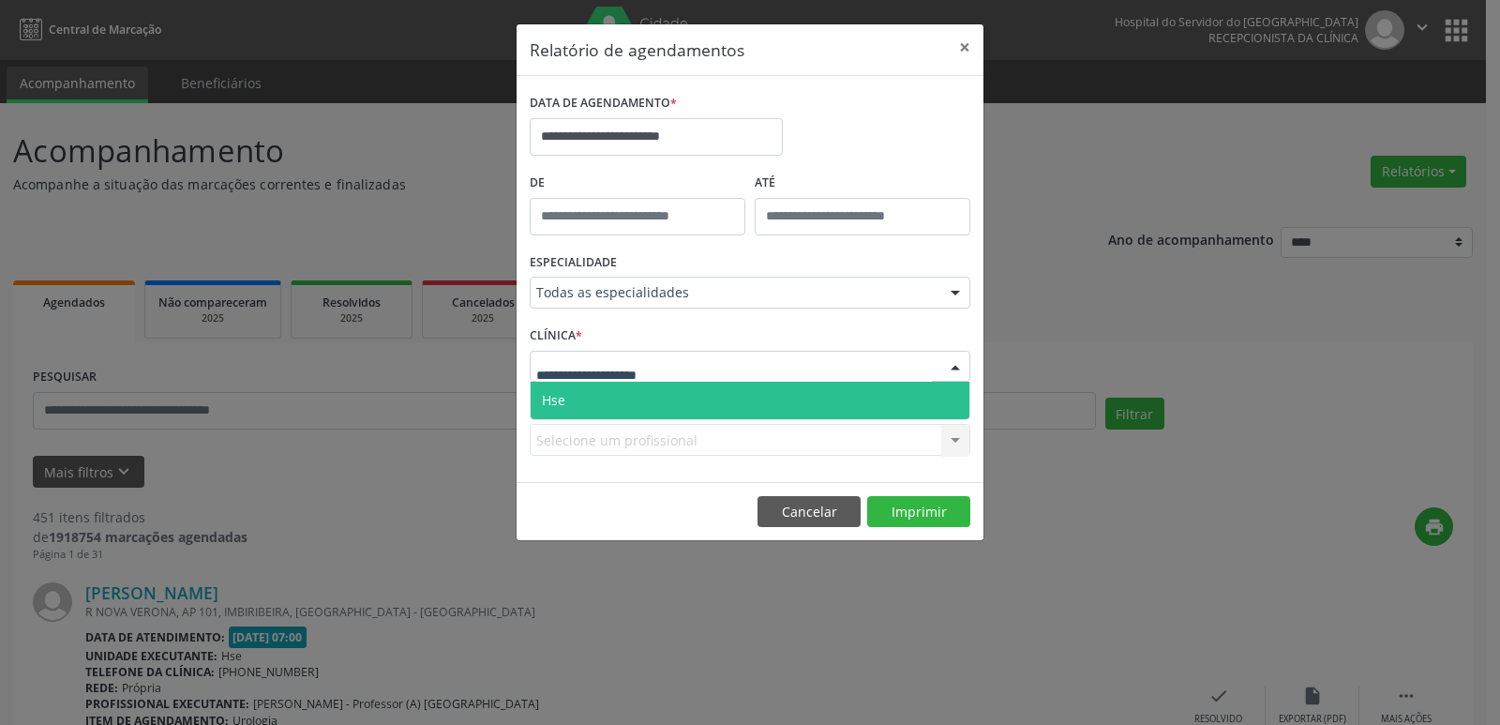
click at [661, 415] on span "Hse" at bounding box center [749, 399] width 439 height 37
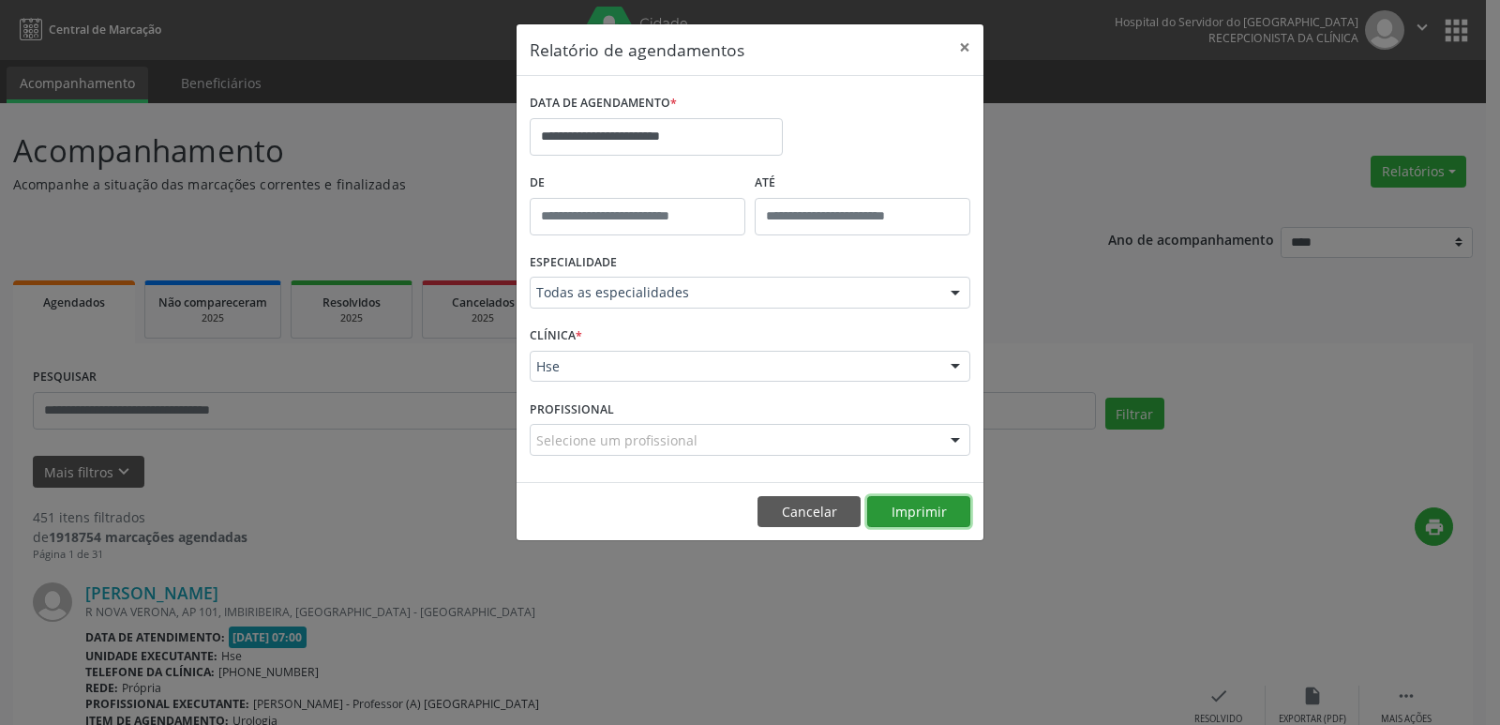
click at [931, 510] on button "Imprimir" at bounding box center [918, 512] width 103 height 32
click at [921, 516] on button "Imprimir" at bounding box center [918, 512] width 103 height 32
click at [966, 43] on button "×" at bounding box center [964, 47] width 37 height 46
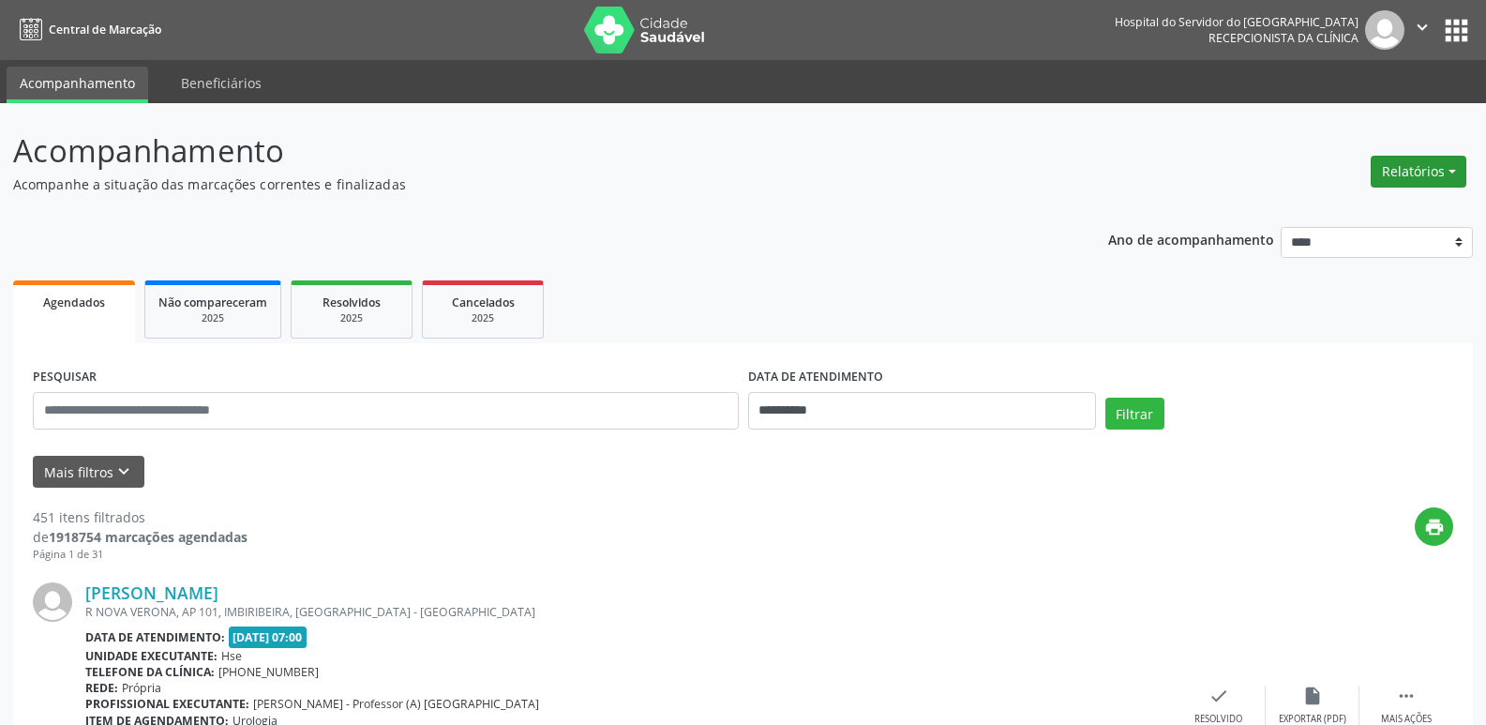
click at [1448, 171] on button "Relatórios" at bounding box center [1418, 172] width 96 height 32
click at [1364, 208] on link "Agendamentos" at bounding box center [1366, 212] width 202 height 26
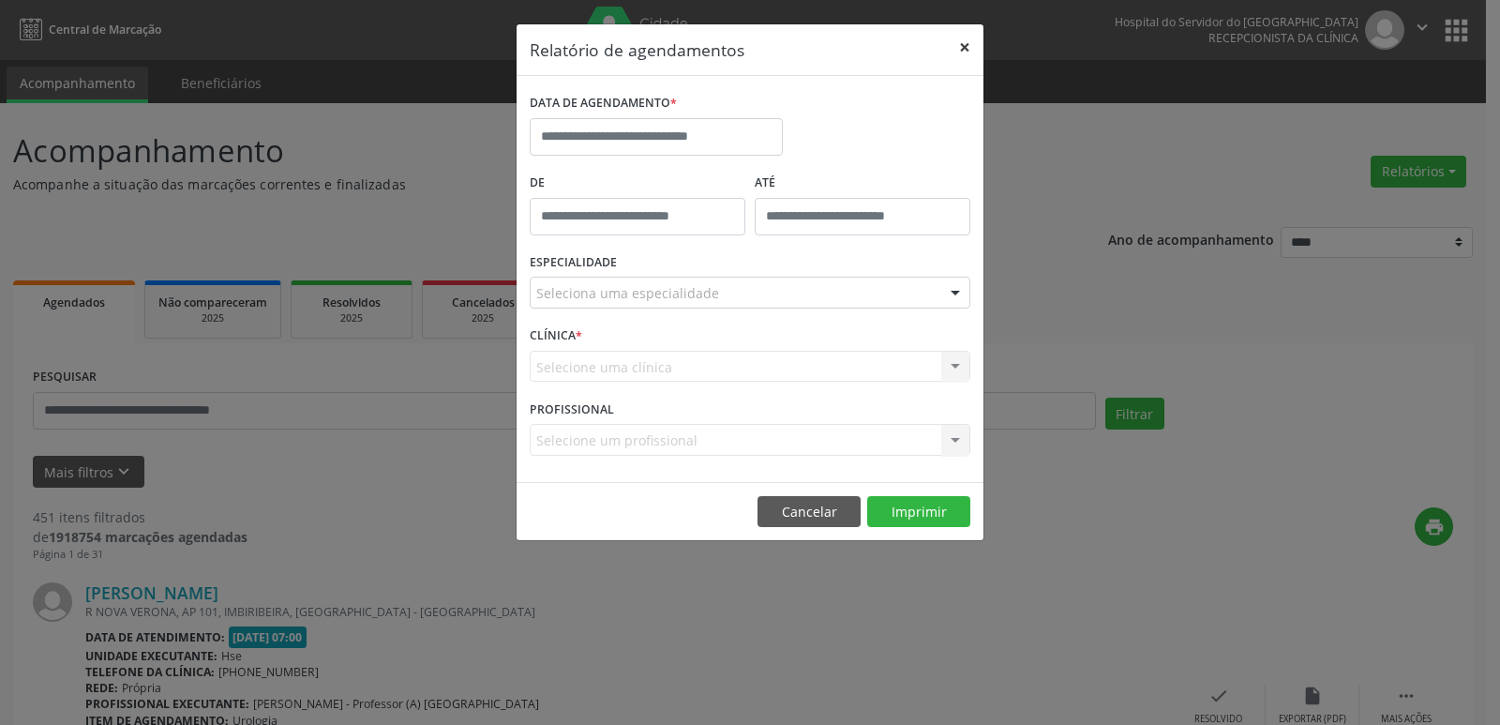
click at [969, 52] on button "×" at bounding box center [964, 47] width 37 height 46
